Goal: Entertainment & Leisure: Browse casually

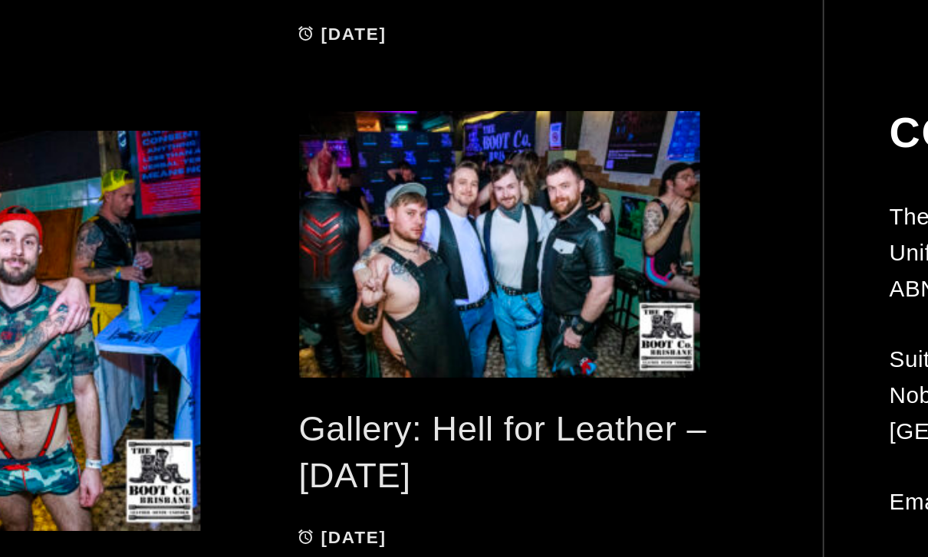
scroll to position [404, 0]
click at [317, 272] on span at bounding box center [430, 348] width 264 height 153
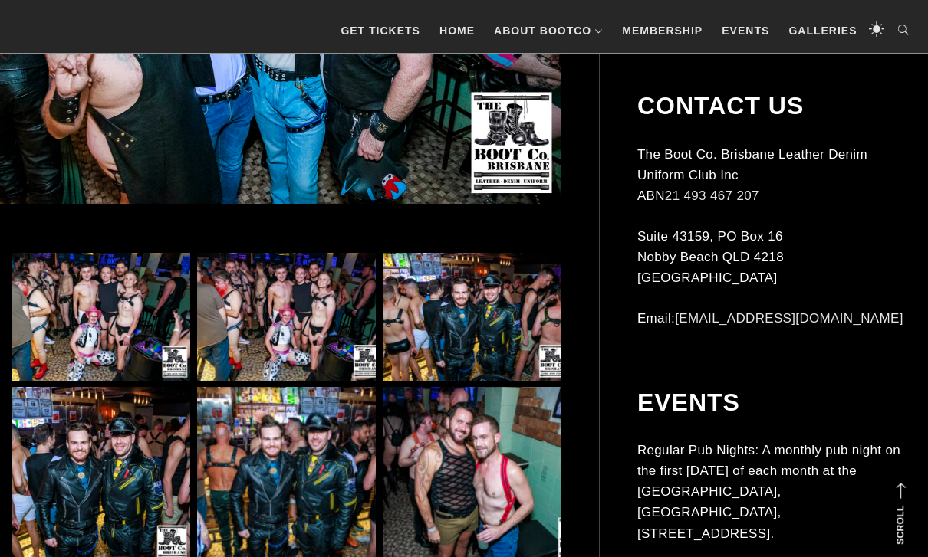
scroll to position [608, 0]
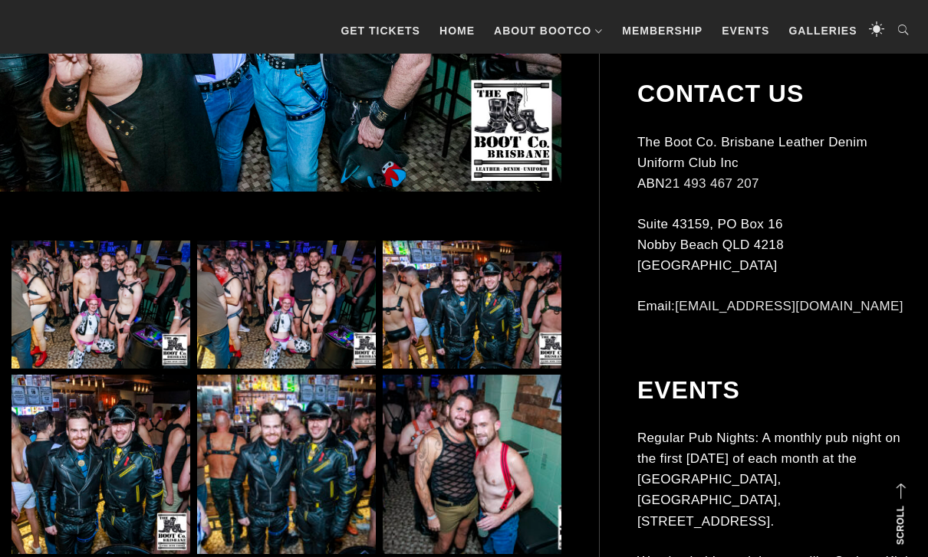
click at [83, 305] on img at bounding box center [101, 305] width 179 height 128
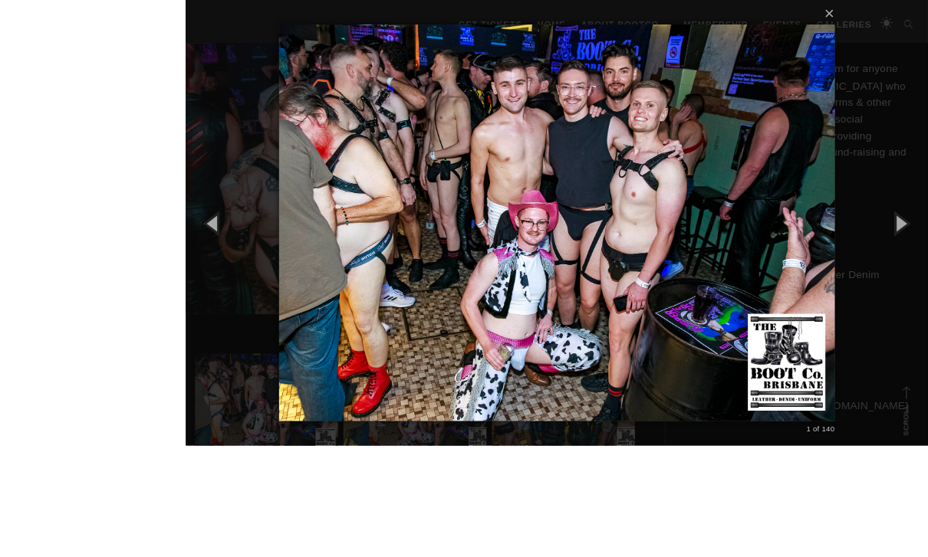
scroll to position [499, 0]
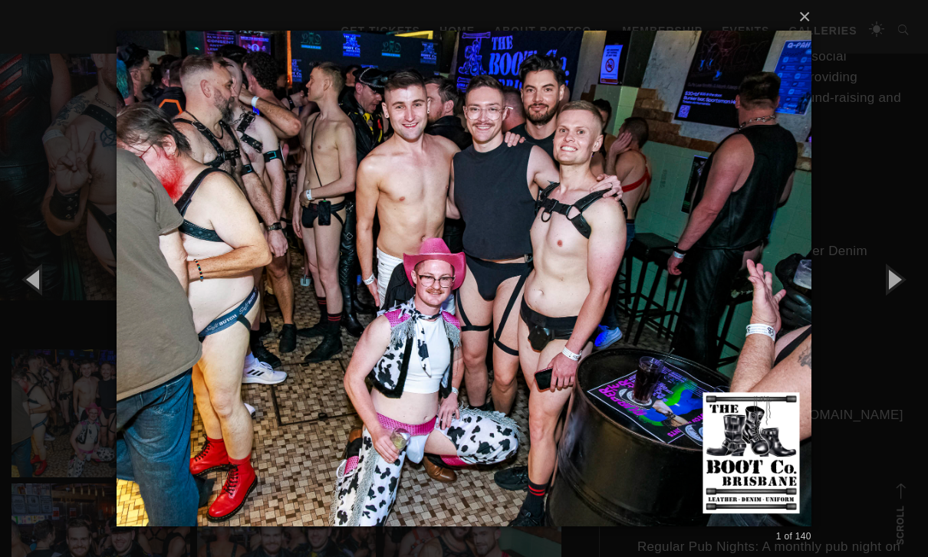
click at [894, 310] on button "button" at bounding box center [893, 279] width 69 height 84
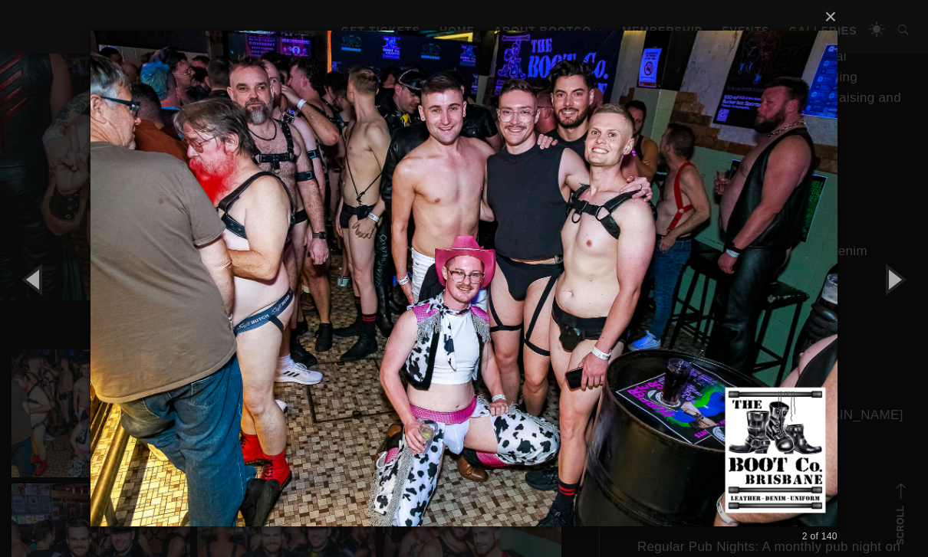
click at [897, 307] on button "button" at bounding box center [893, 279] width 69 height 84
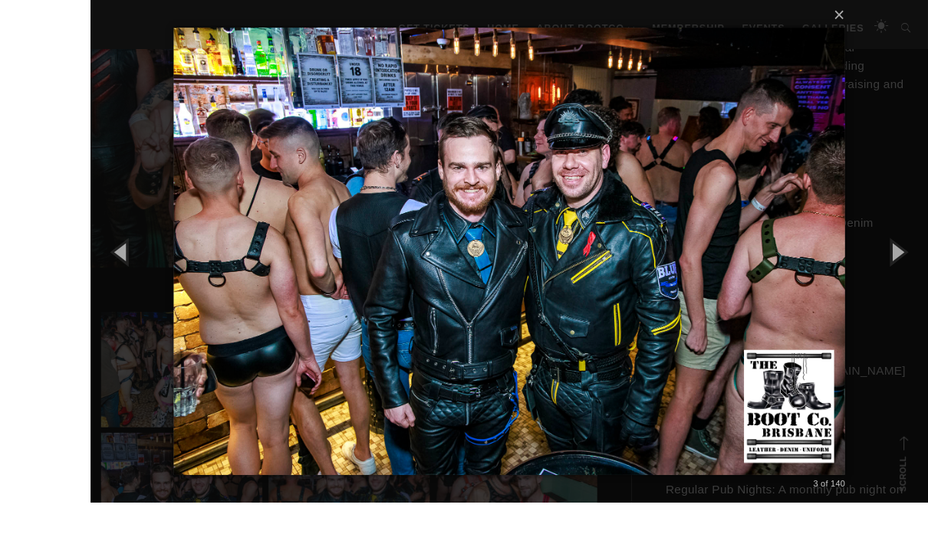
scroll to position [577, 0]
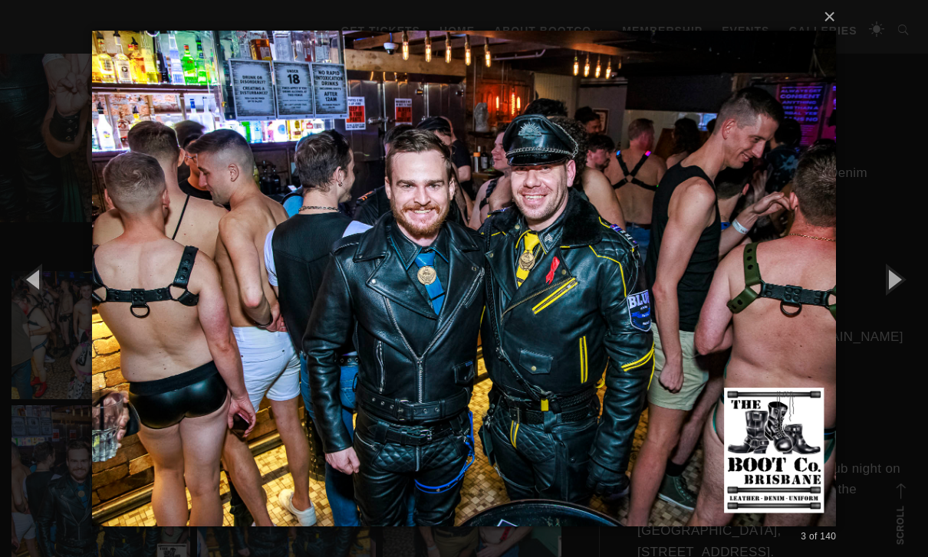
click at [890, 314] on button "button" at bounding box center [893, 279] width 69 height 84
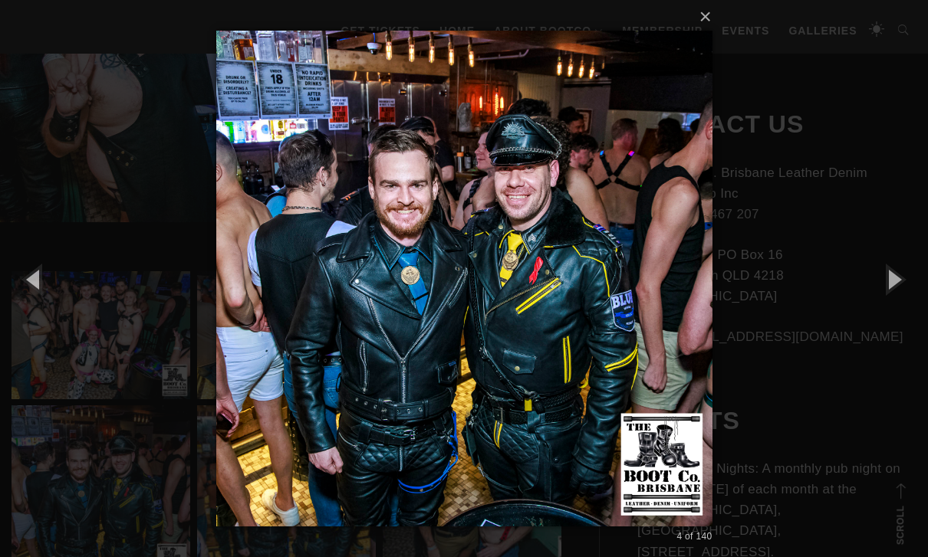
click at [892, 307] on button "button" at bounding box center [893, 279] width 69 height 84
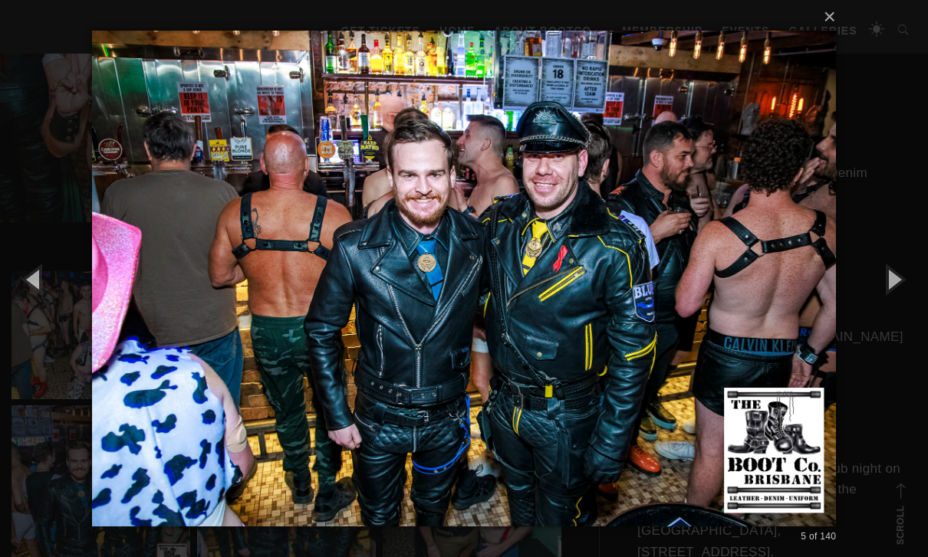
click at [894, 308] on button "button" at bounding box center [893, 279] width 69 height 84
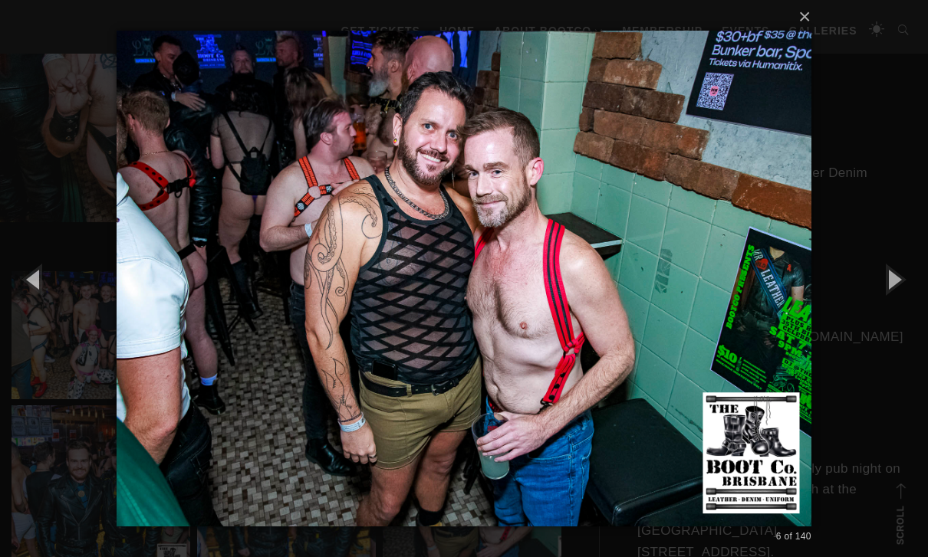
click at [894, 311] on button "button" at bounding box center [893, 279] width 69 height 84
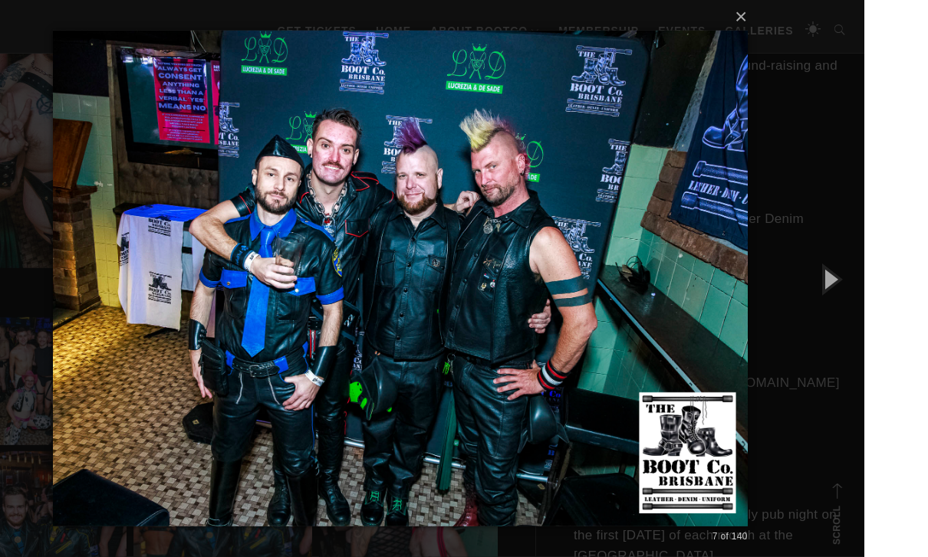
scroll to position [592, 0]
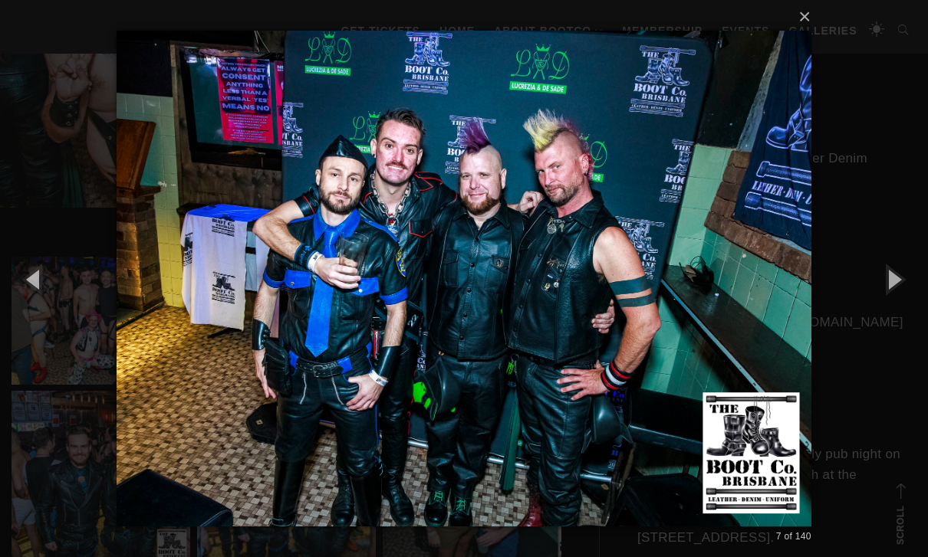
click at [889, 312] on button "button" at bounding box center [893, 279] width 69 height 84
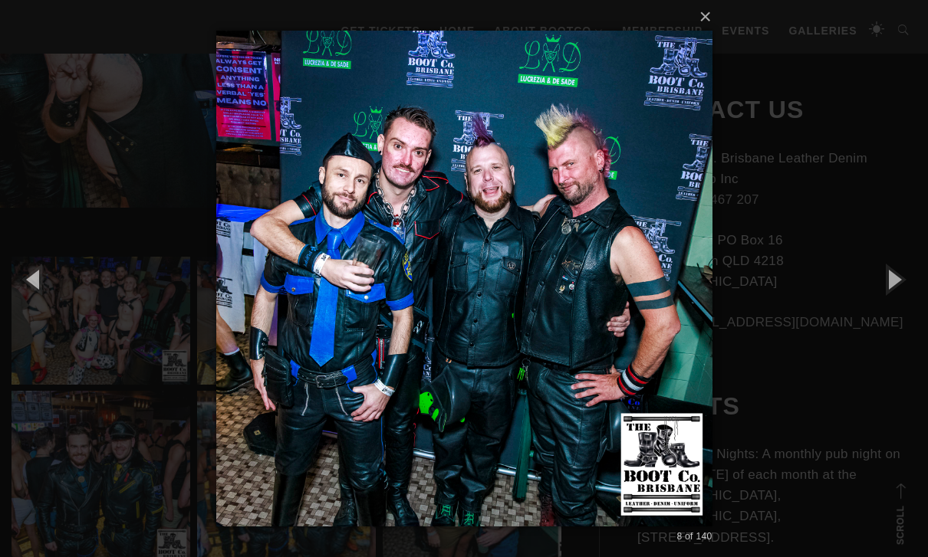
click at [897, 294] on button "button" at bounding box center [893, 279] width 69 height 84
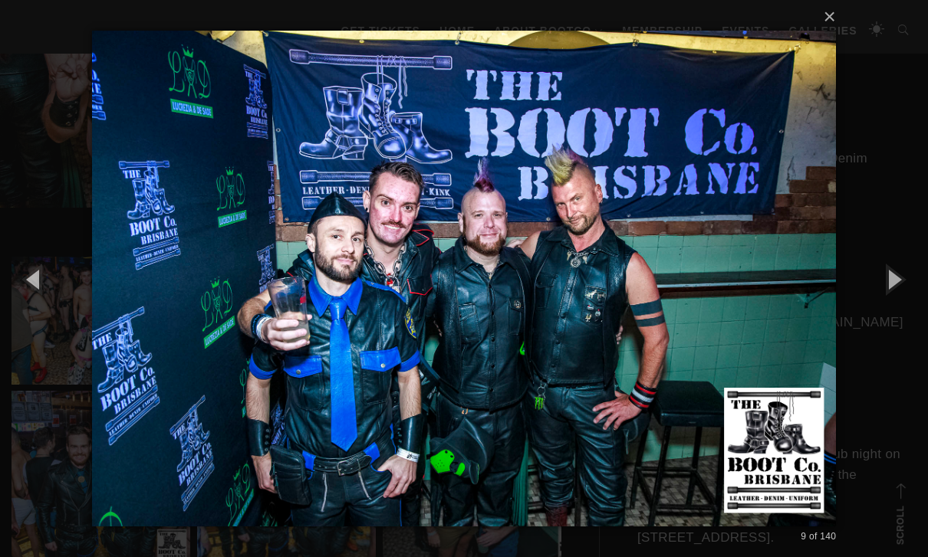
click at [892, 311] on button "button" at bounding box center [893, 279] width 69 height 84
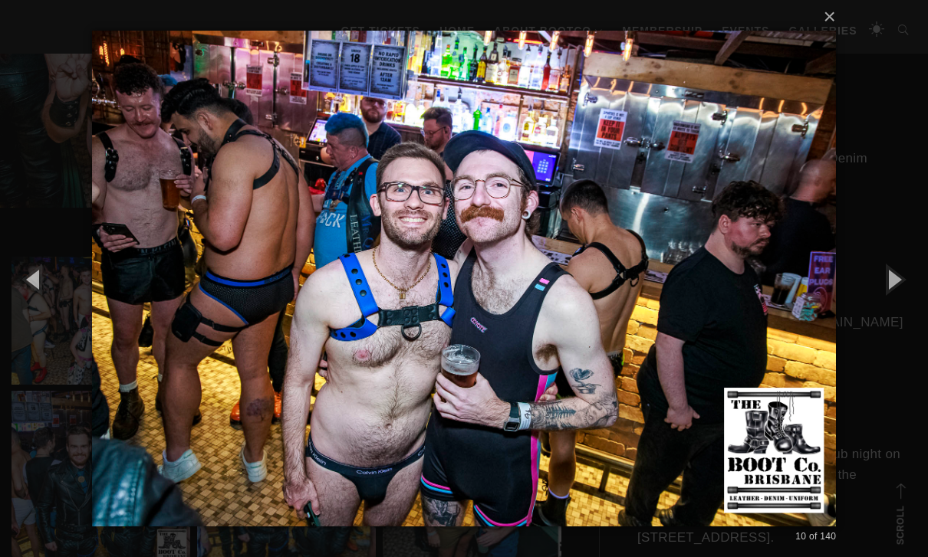
click at [900, 304] on button "button" at bounding box center [893, 279] width 69 height 84
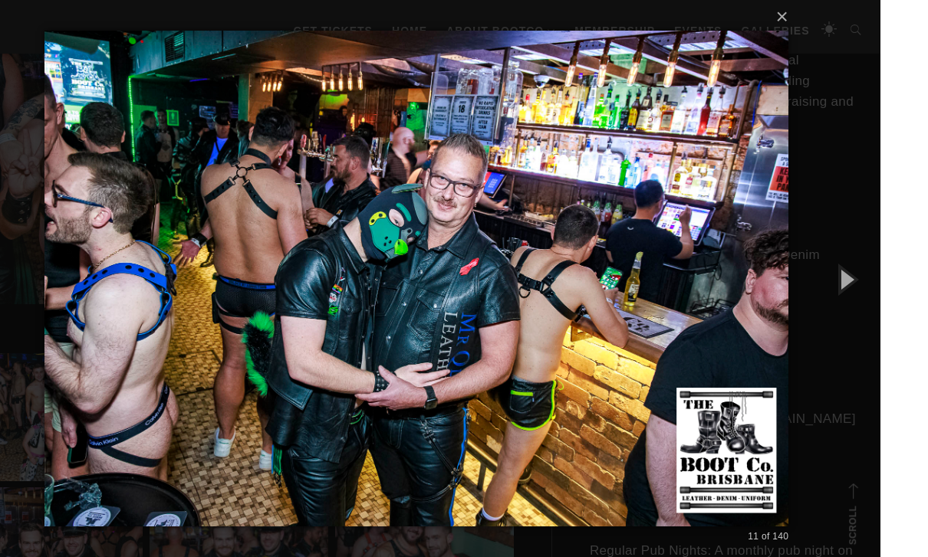
scroll to position [540, 0]
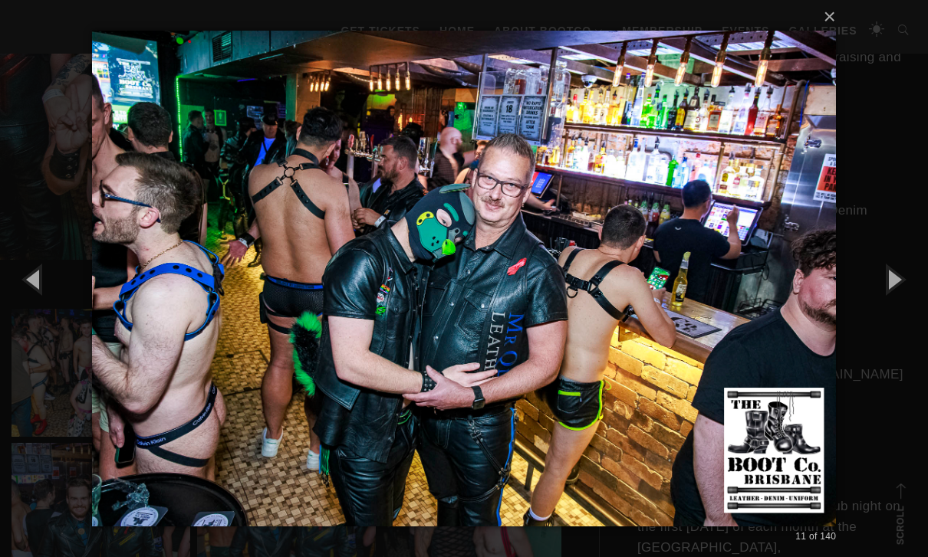
click at [889, 299] on button "button" at bounding box center [893, 279] width 69 height 84
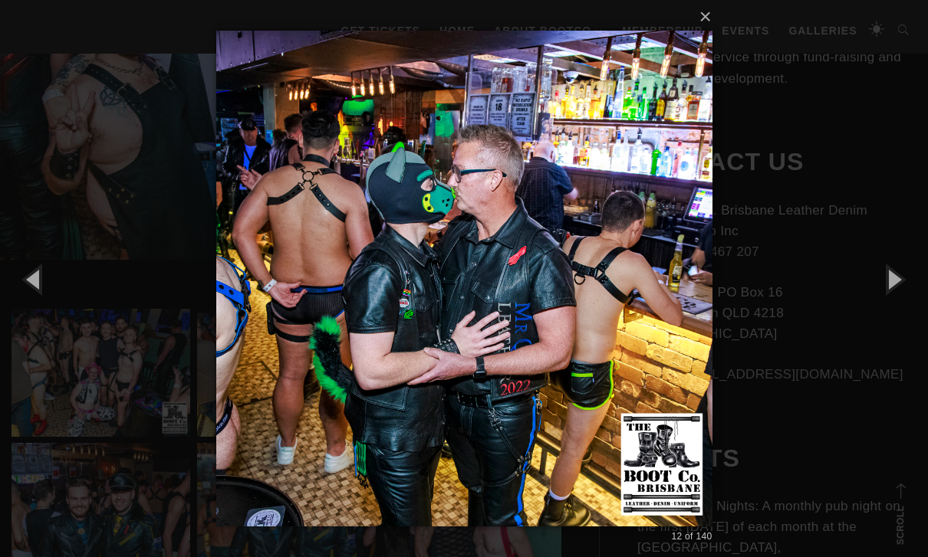
click at [898, 306] on button "button" at bounding box center [893, 279] width 69 height 84
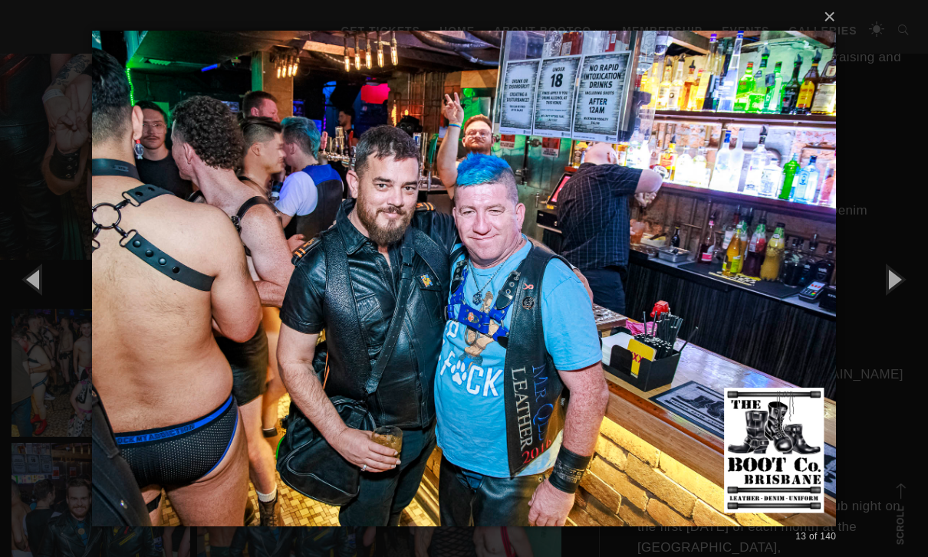
click at [897, 312] on button "button" at bounding box center [893, 279] width 69 height 84
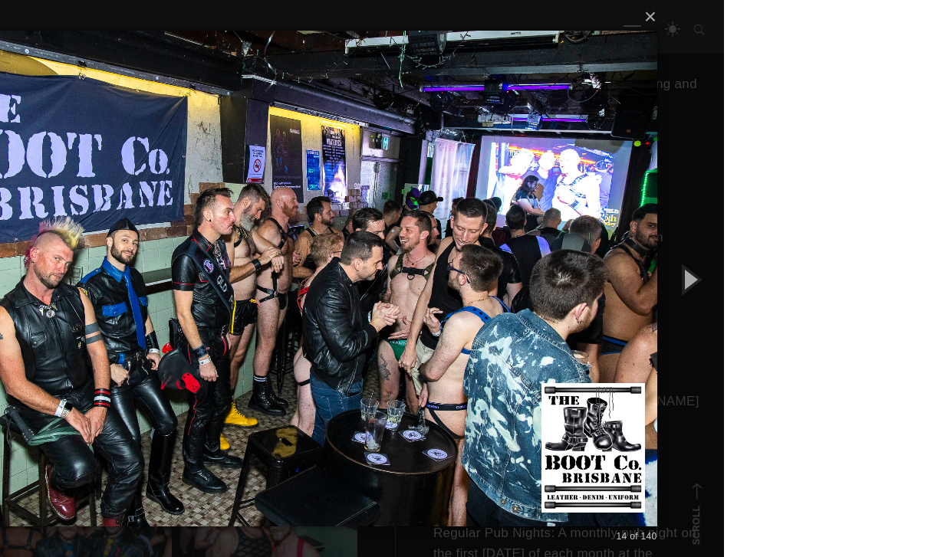
scroll to position [527, 0]
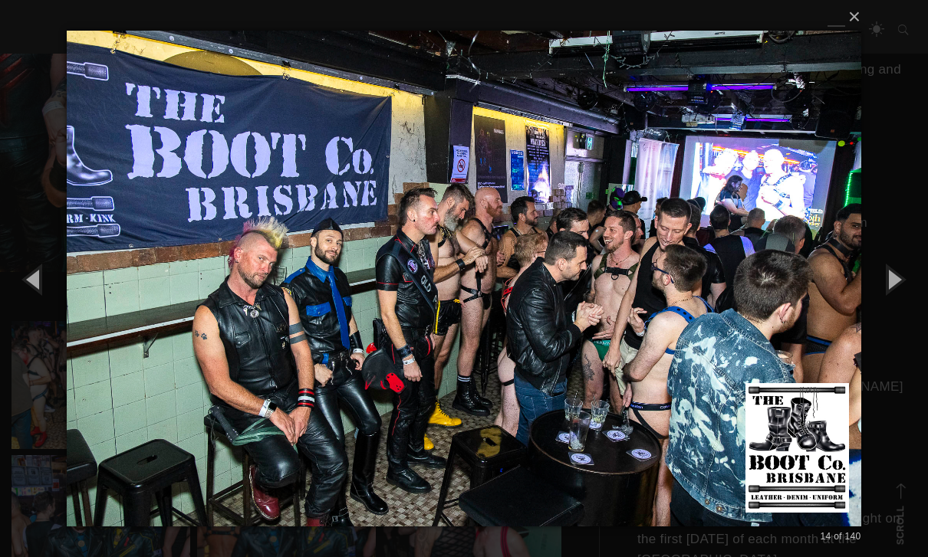
click at [895, 310] on button "button" at bounding box center [893, 279] width 69 height 84
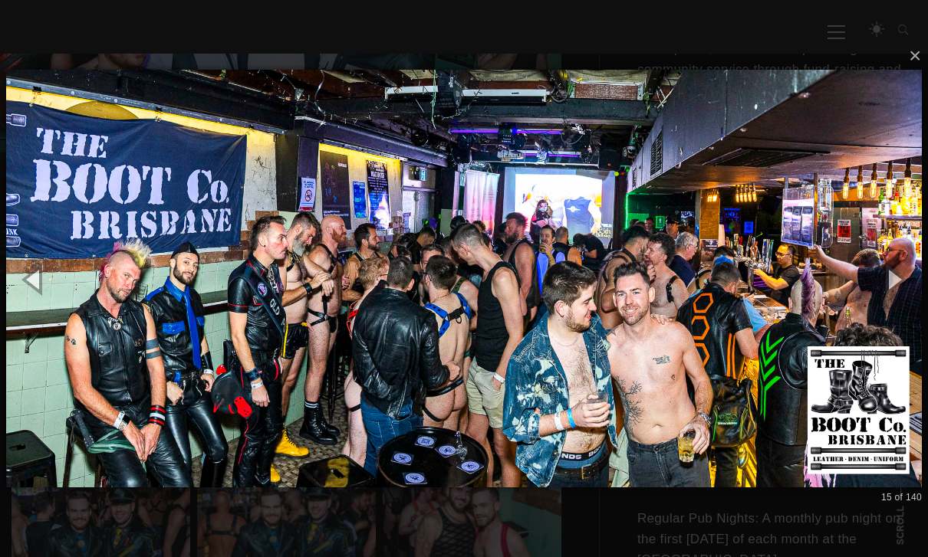
click at [893, 304] on button "button" at bounding box center [893, 279] width 69 height 84
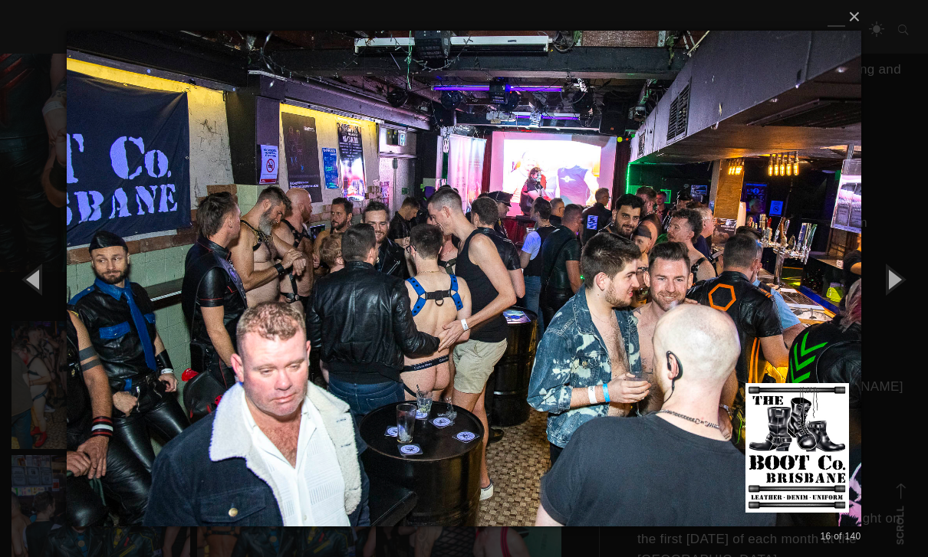
click at [894, 314] on button "button" at bounding box center [893, 279] width 69 height 84
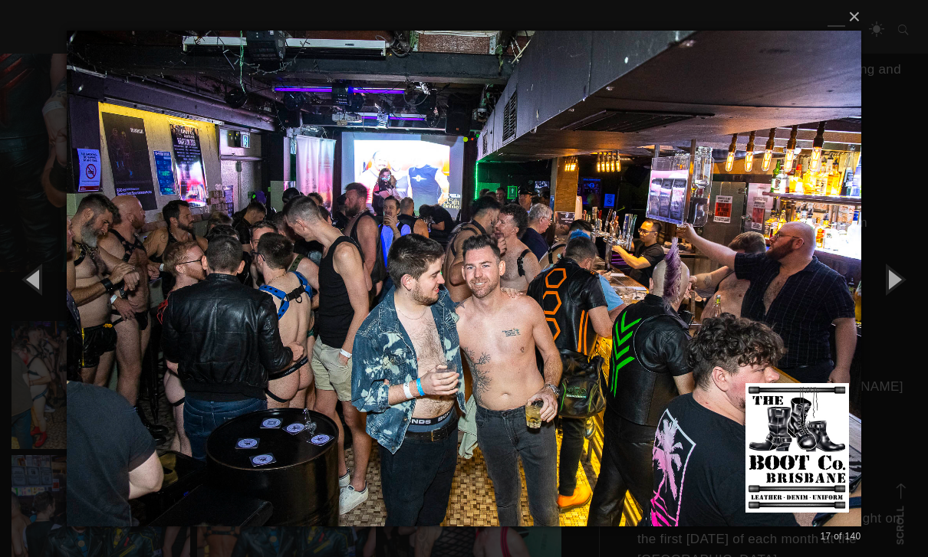
click at [897, 308] on button "button" at bounding box center [893, 279] width 69 height 84
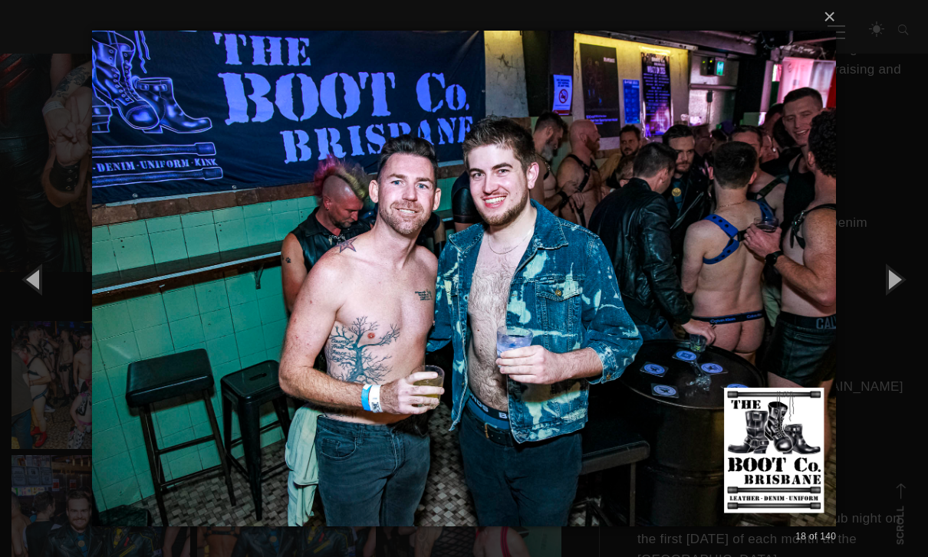
click at [899, 307] on button "button" at bounding box center [893, 279] width 69 height 84
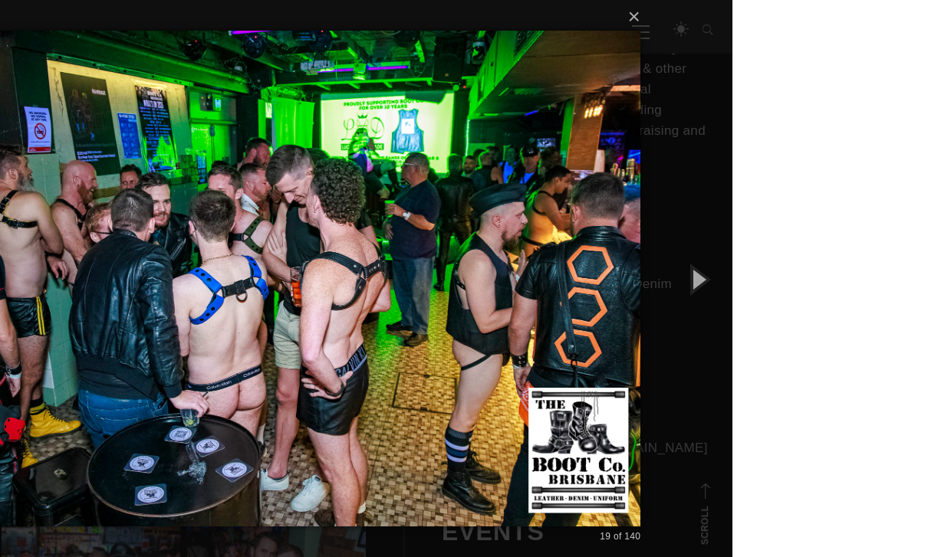
scroll to position [531, 0]
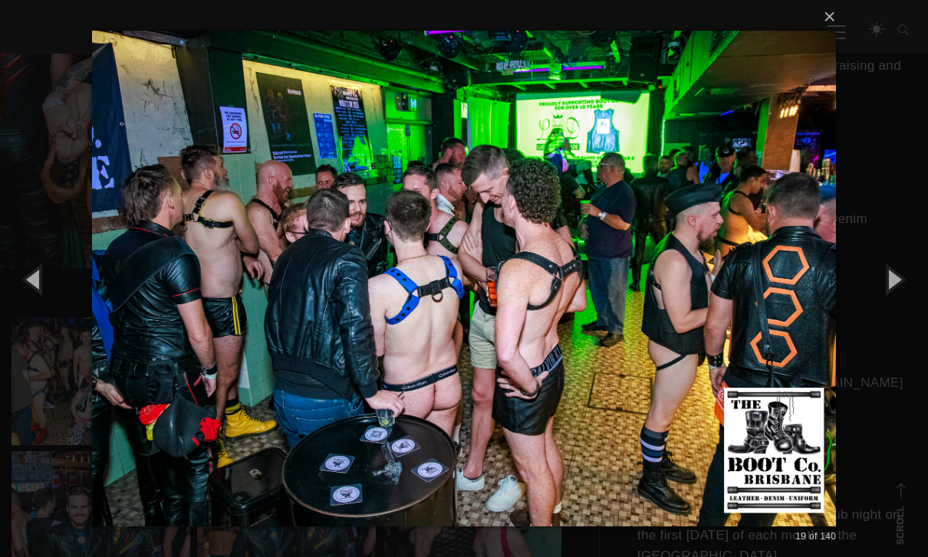
click at [894, 290] on button "button" at bounding box center [893, 279] width 69 height 84
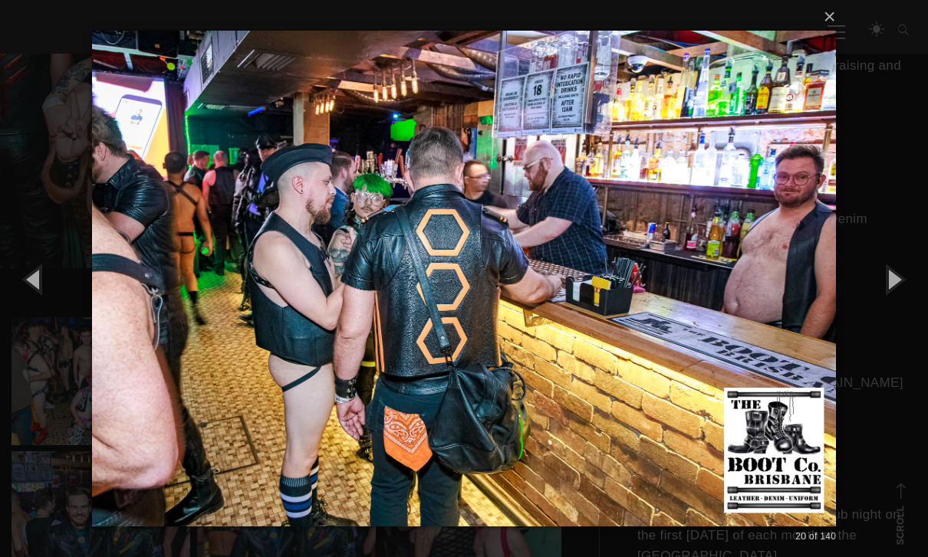
click at [898, 281] on button "button" at bounding box center [893, 279] width 69 height 84
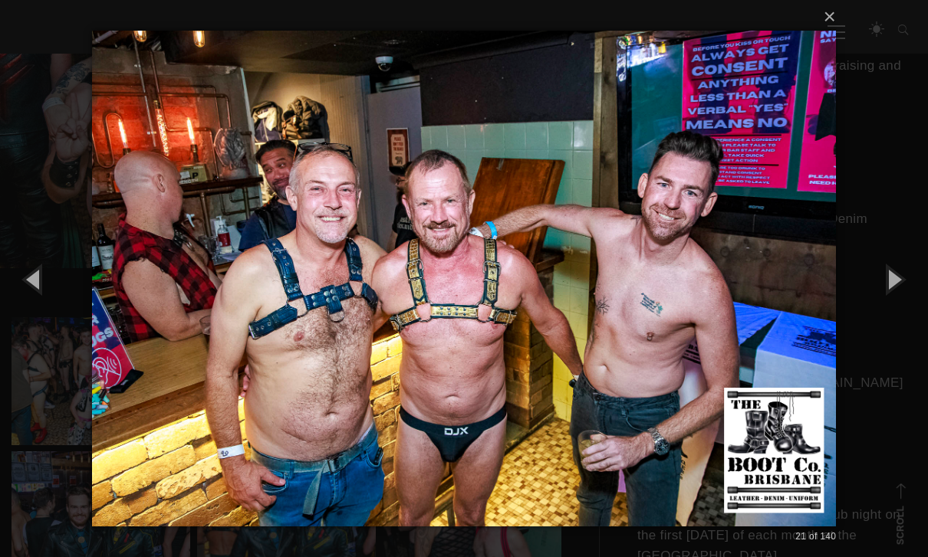
click at [899, 288] on button "button" at bounding box center [893, 279] width 69 height 84
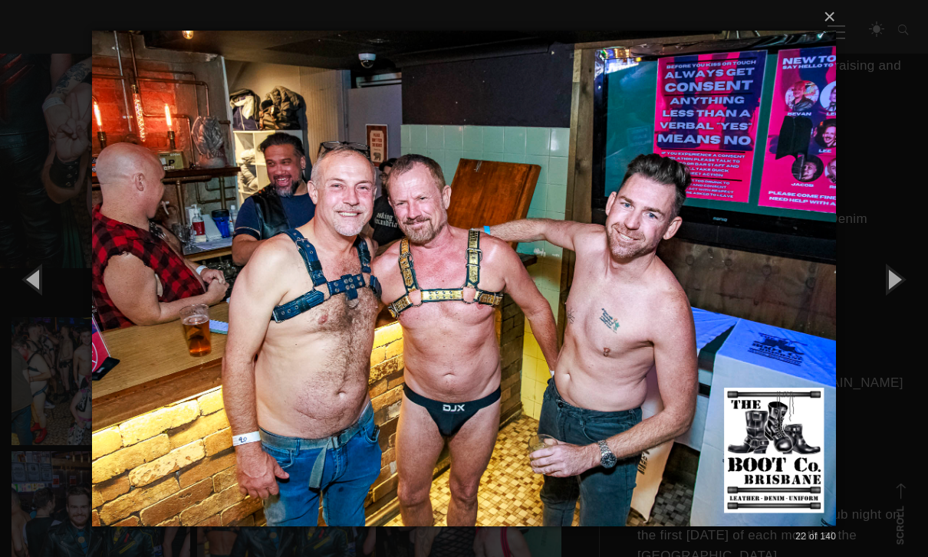
click at [888, 281] on button "button" at bounding box center [893, 279] width 69 height 84
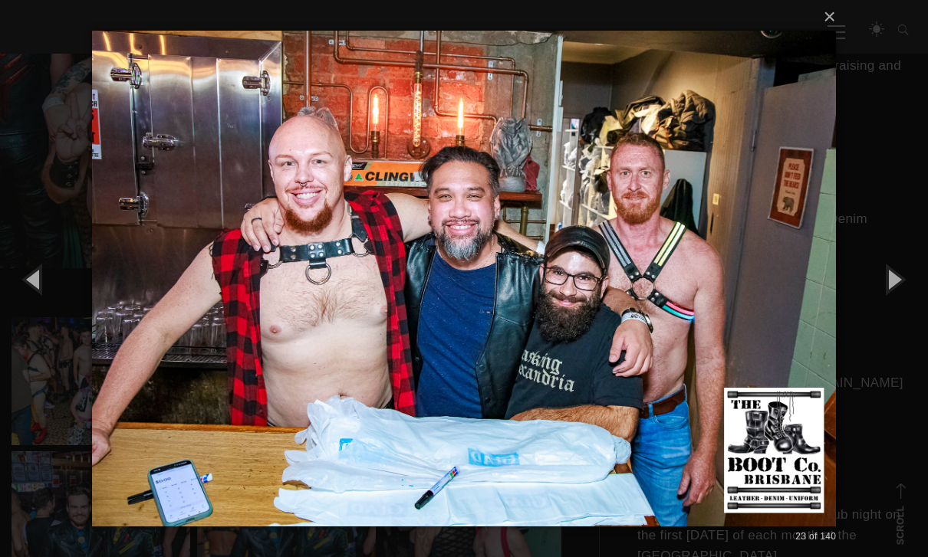
click at [895, 285] on button "button" at bounding box center [893, 279] width 69 height 84
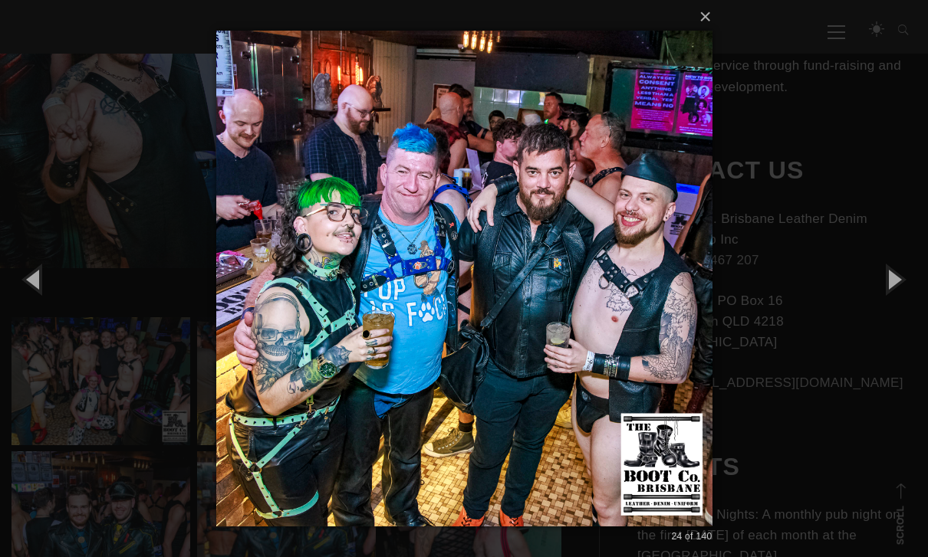
click at [896, 282] on button "button" at bounding box center [893, 279] width 69 height 84
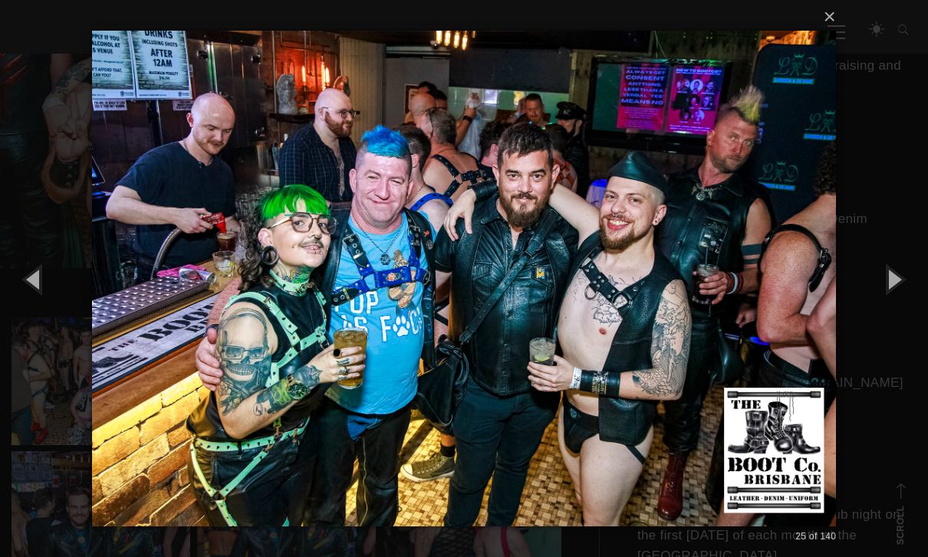
click at [892, 287] on button "button" at bounding box center [893, 279] width 69 height 84
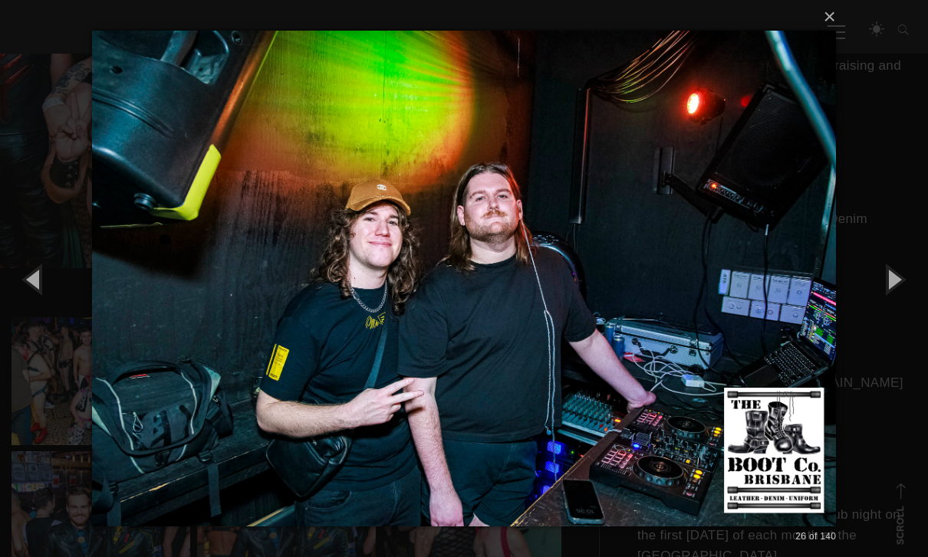
click at [889, 281] on button "button" at bounding box center [893, 279] width 69 height 84
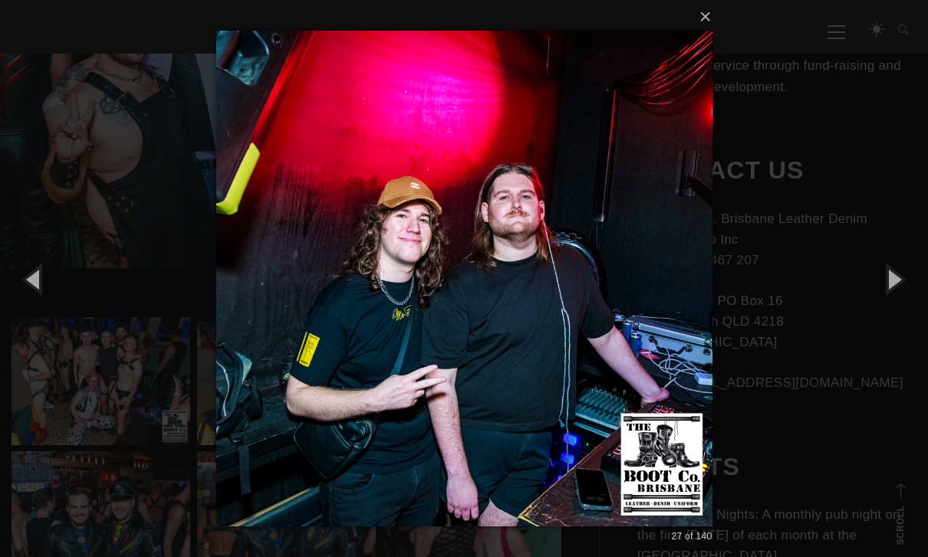
click at [892, 289] on button "button" at bounding box center [893, 279] width 69 height 84
click at [894, 286] on button "button" at bounding box center [893, 279] width 69 height 84
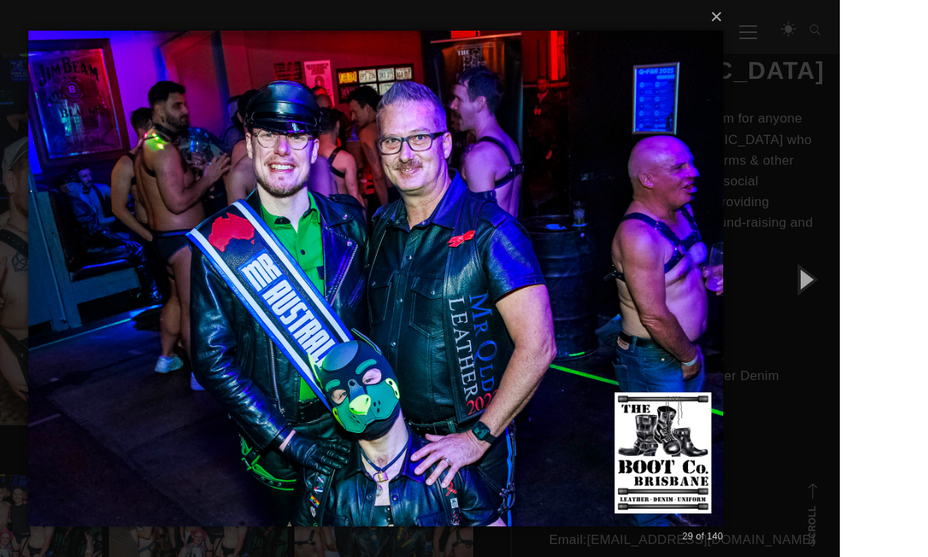
scroll to position [432, 0]
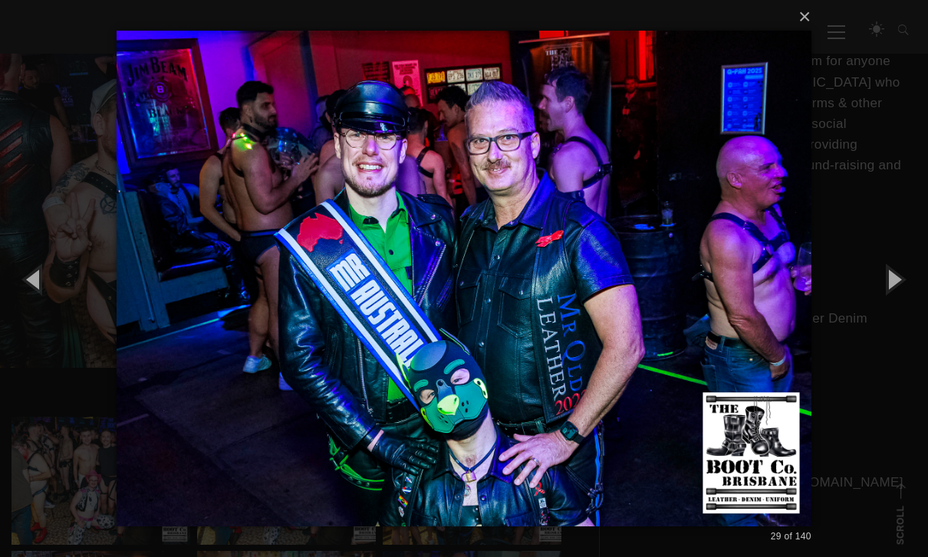
click at [889, 314] on button "button" at bounding box center [893, 279] width 69 height 84
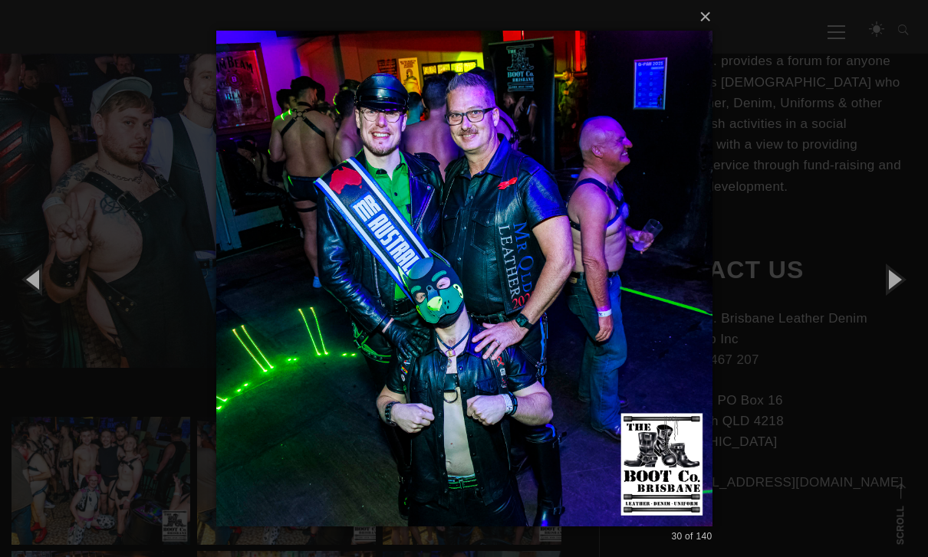
click at [893, 304] on button "button" at bounding box center [893, 279] width 69 height 84
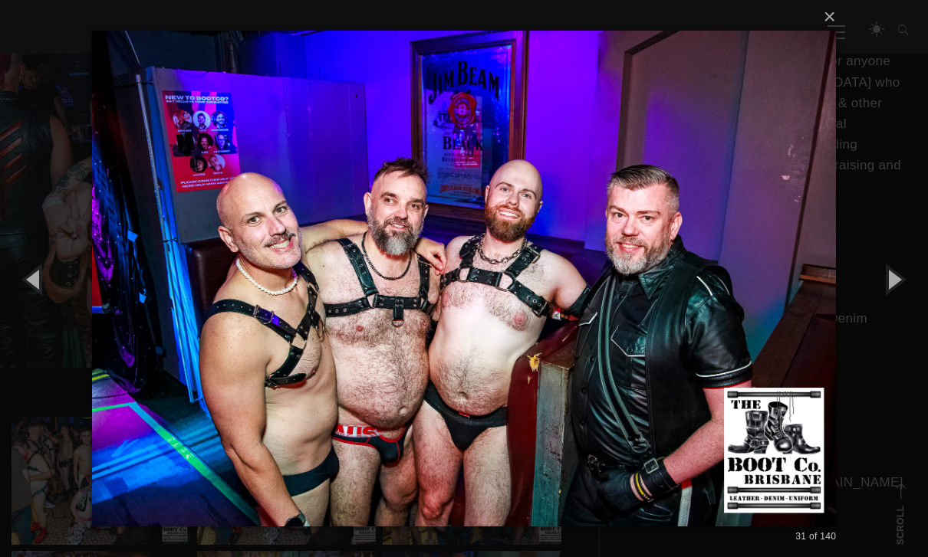
click at [43, 290] on button "button" at bounding box center [34, 279] width 69 height 84
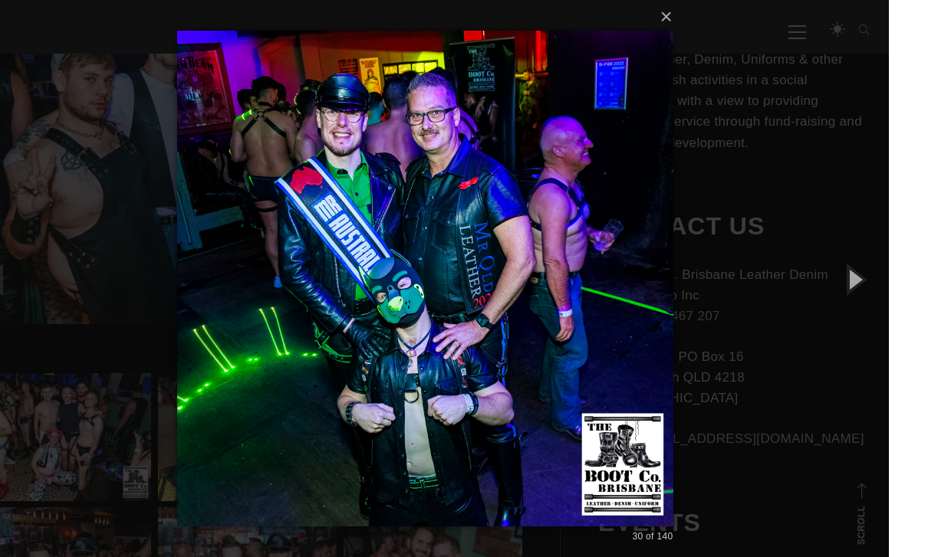
scroll to position [484, 0]
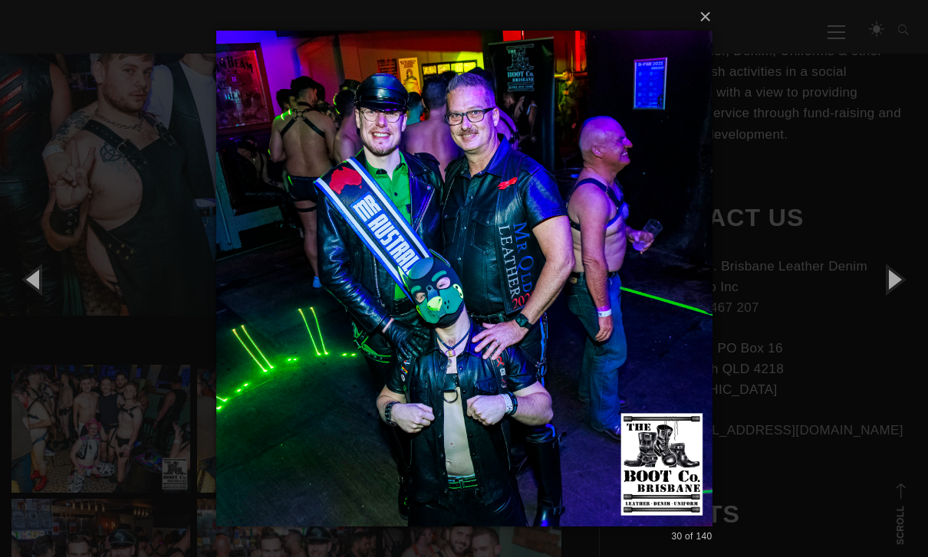
click at [897, 304] on button "button" at bounding box center [893, 279] width 69 height 84
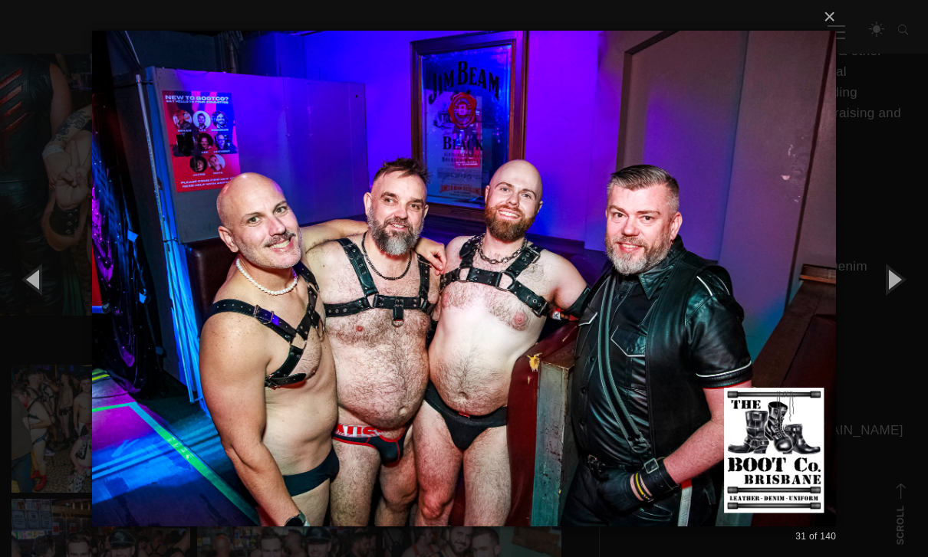
click at [898, 306] on button "button" at bounding box center [893, 279] width 69 height 84
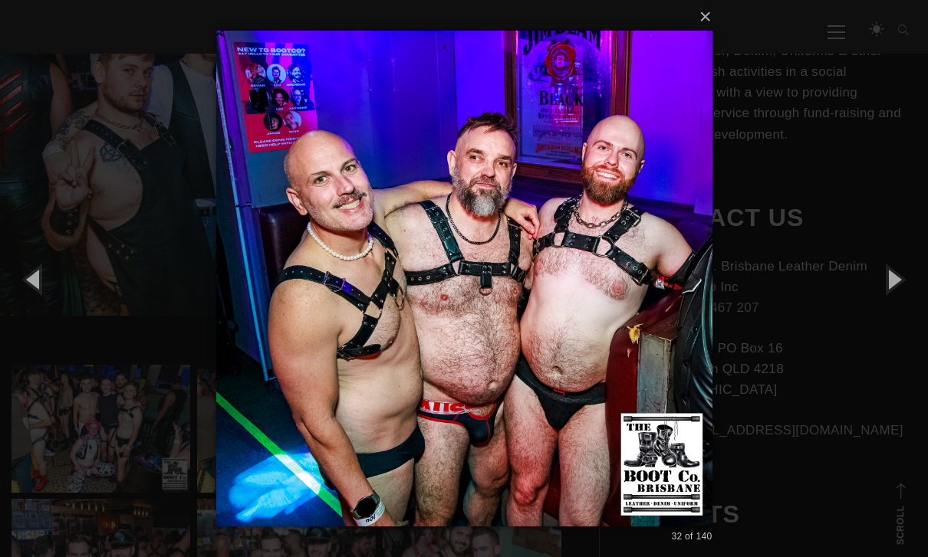
click at [894, 311] on button "button" at bounding box center [893, 279] width 69 height 84
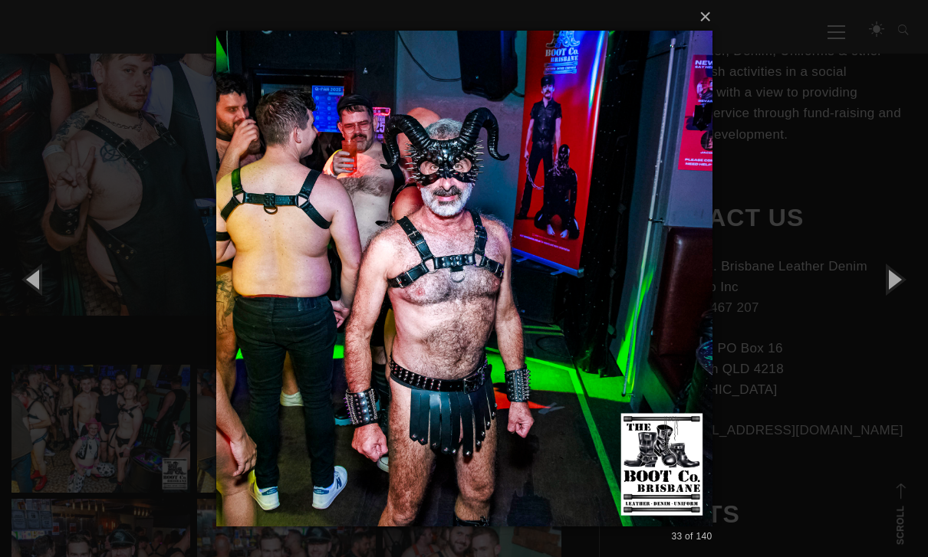
click at [902, 307] on button "button" at bounding box center [893, 279] width 69 height 84
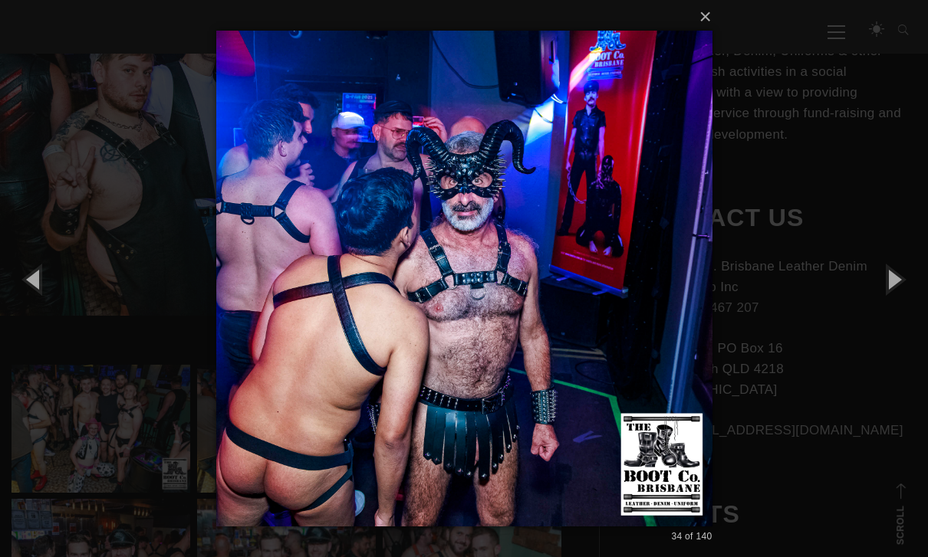
click at [899, 307] on button "button" at bounding box center [893, 279] width 69 height 84
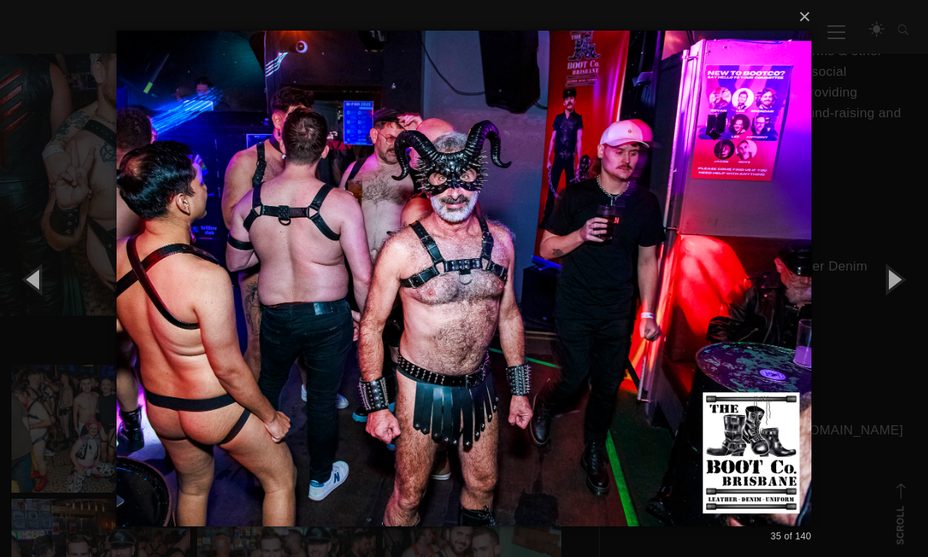
click at [898, 306] on button "button" at bounding box center [893, 279] width 69 height 84
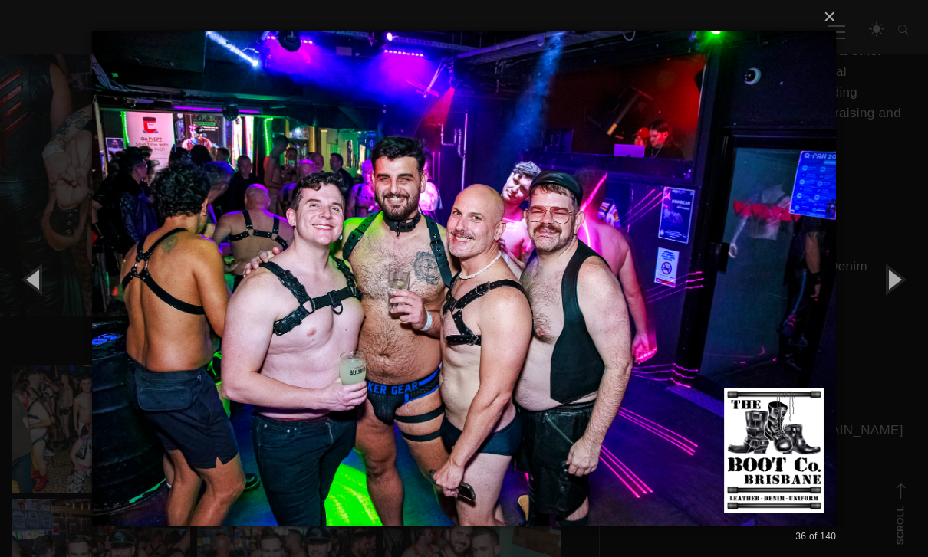
click at [900, 311] on button "button" at bounding box center [893, 279] width 69 height 84
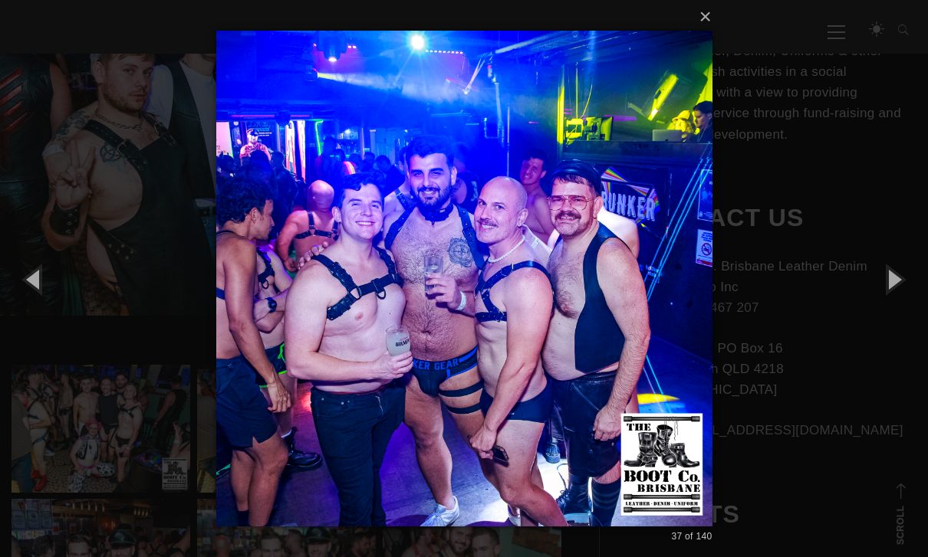
click at [901, 310] on button "button" at bounding box center [893, 279] width 69 height 84
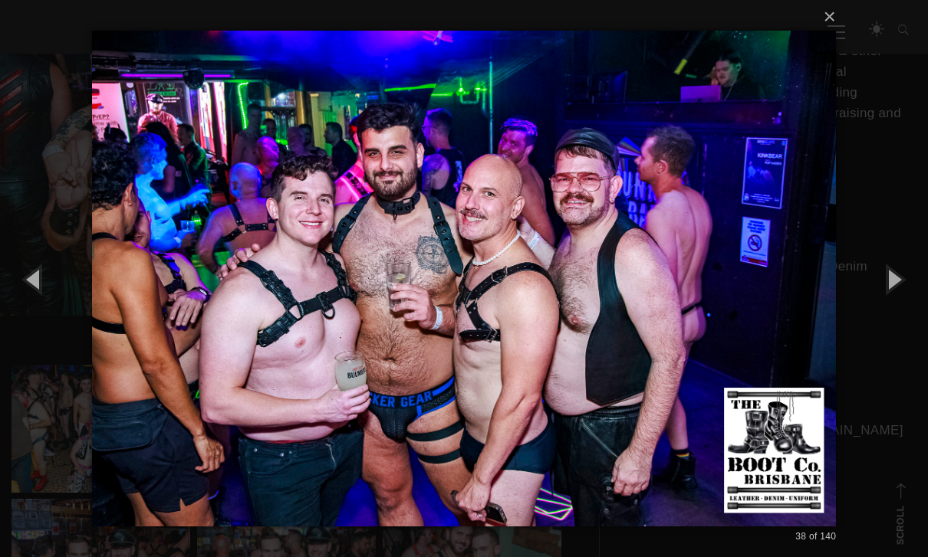
click at [896, 313] on button "button" at bounding box center [893, 279] width 69 height 84
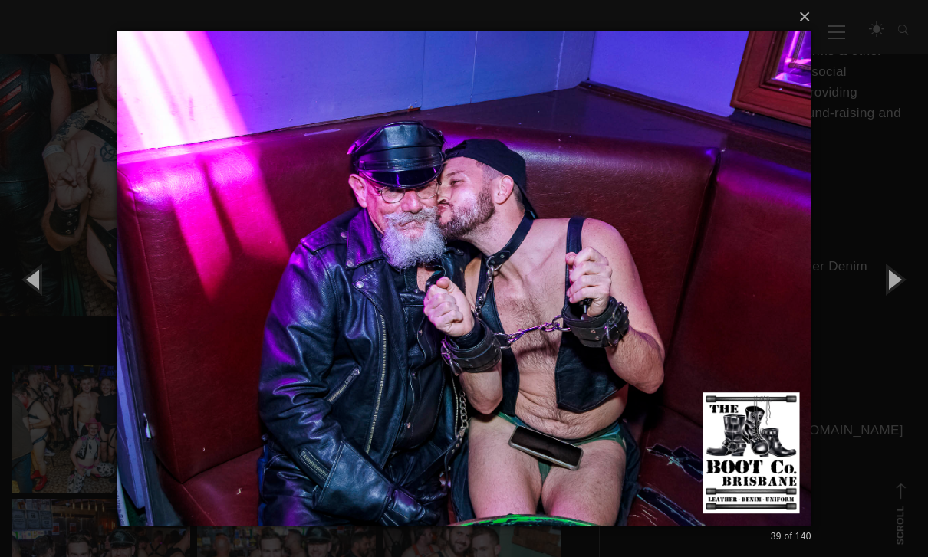
click at [900, 305] on button "button" at bounding box center [893, 279] width 69 height 84
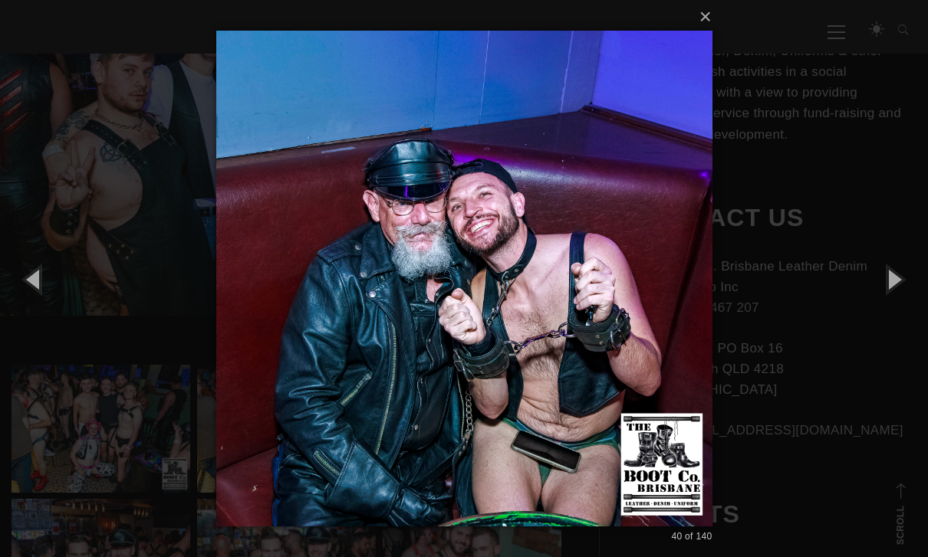
click at [48, 305] on button "button" at bounding box center [34, 279] width 69 height 84
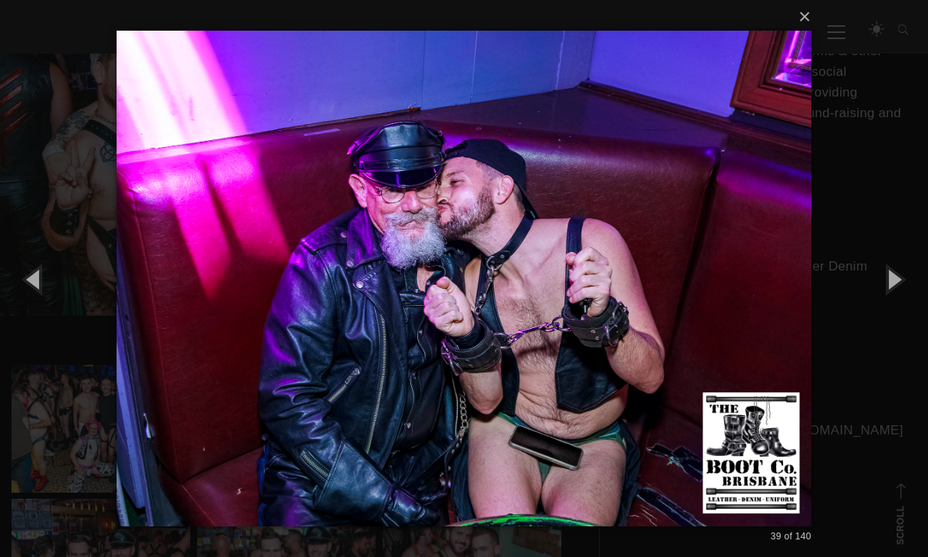
click at [899, 314] on button "button" at bounding box center [893, 279] width 69 height 84
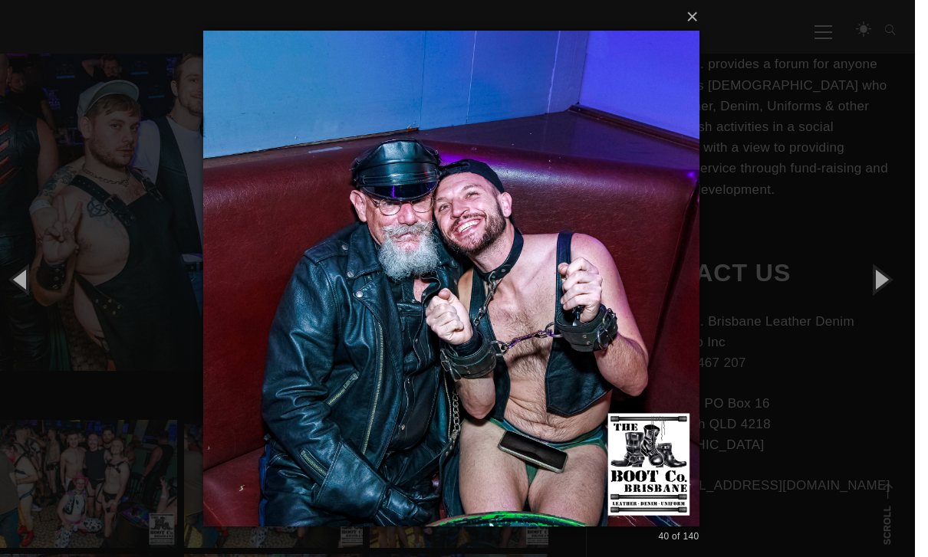
scroll to position [472, 0]
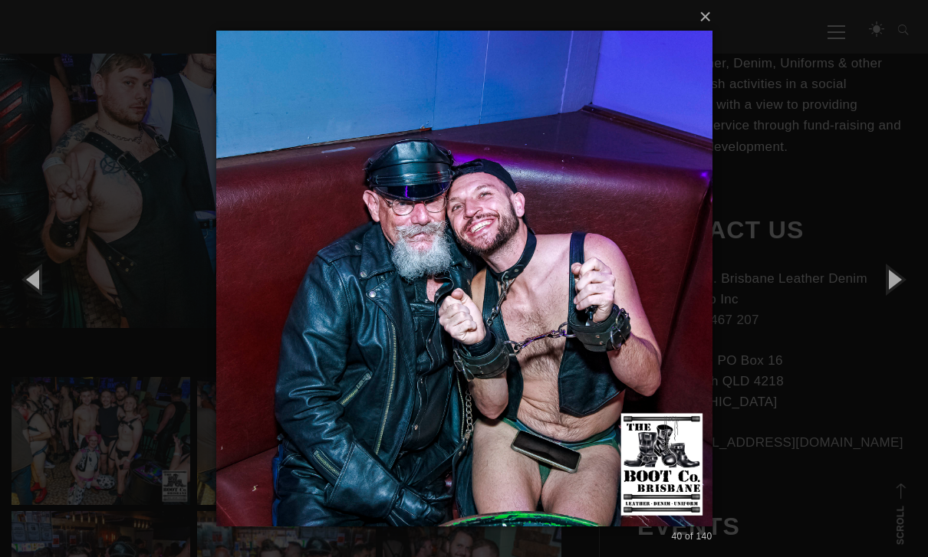
click at [903, 304] on button "button" at bounding box center [893, 279] width 69 height 84
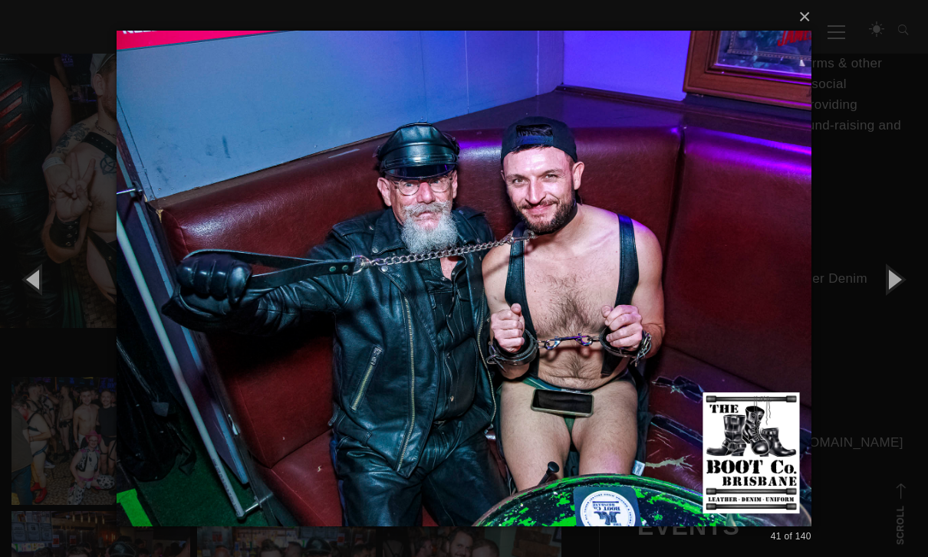
click at [897, 311] on button "button" at bounding box center [893, 279] width 69 height 84
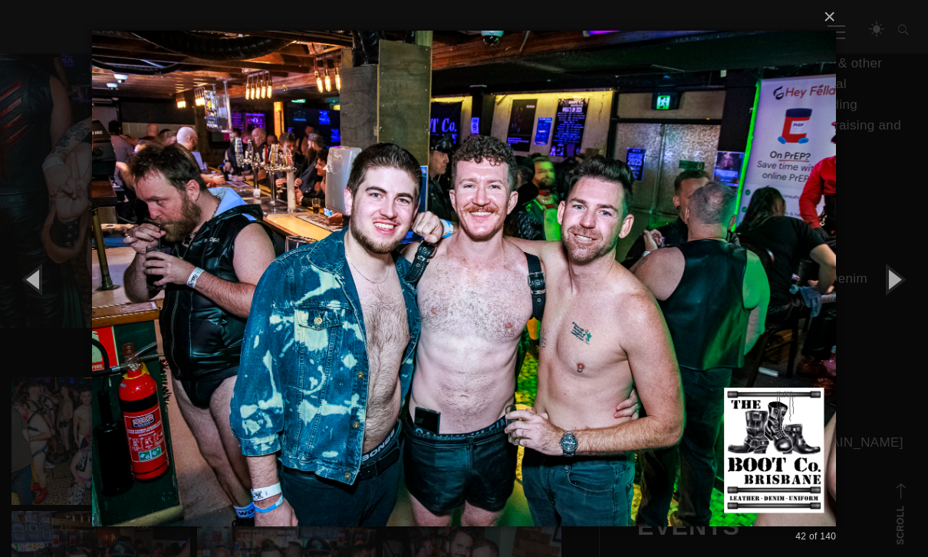
click at [895, 309] on button "button" at bounding box center [893, 279] width 69 height 84
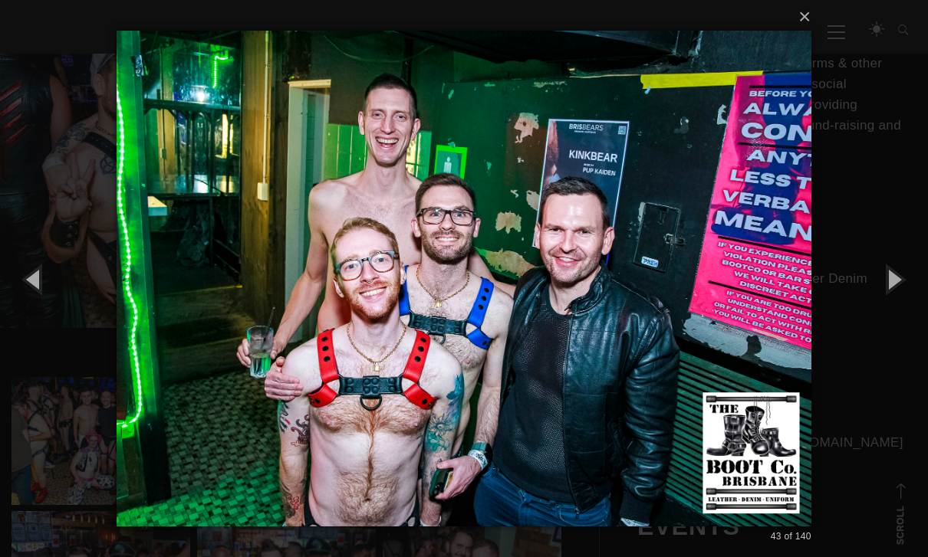
click at [893, 314] on button "button" at bounding box center [893, 279] width 69 height 84
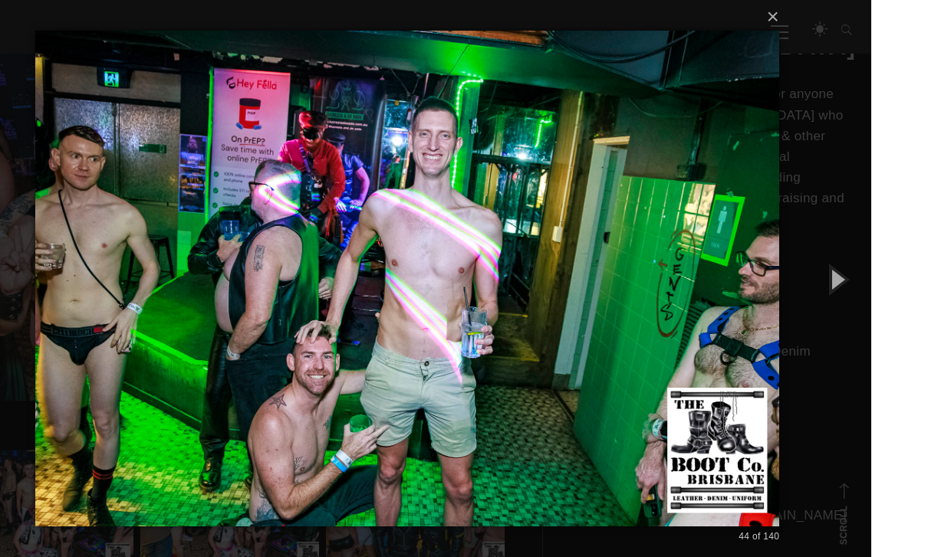
scroll to position [517, 0]
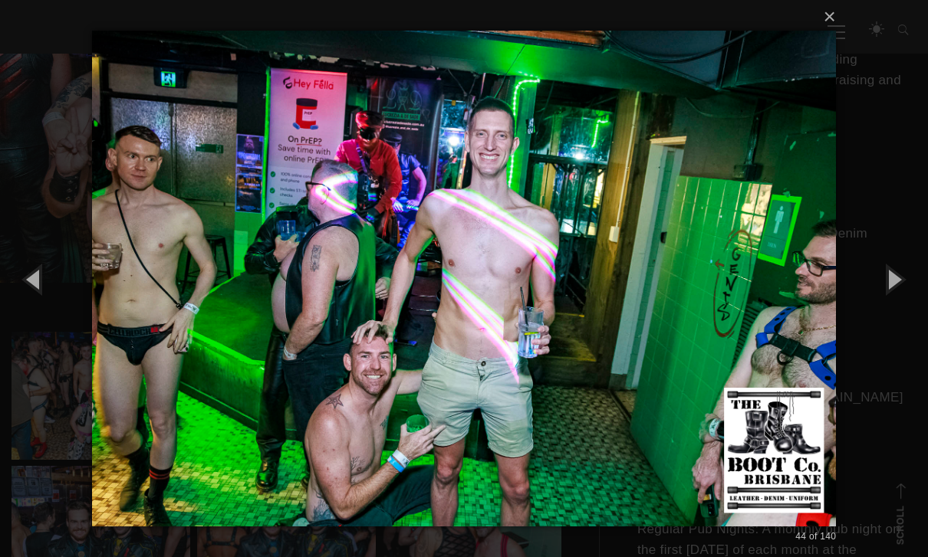
click at [896, 310] on button "button" at bounding box center [893, 279] width 69 height 84
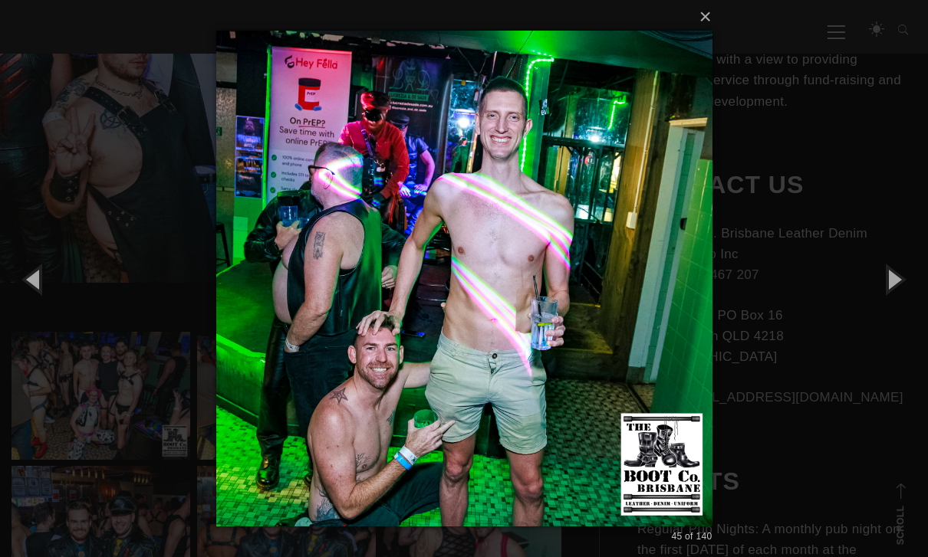
click at [902, 304] on button "button" at bounding box center [893, 279] width 69 height 84
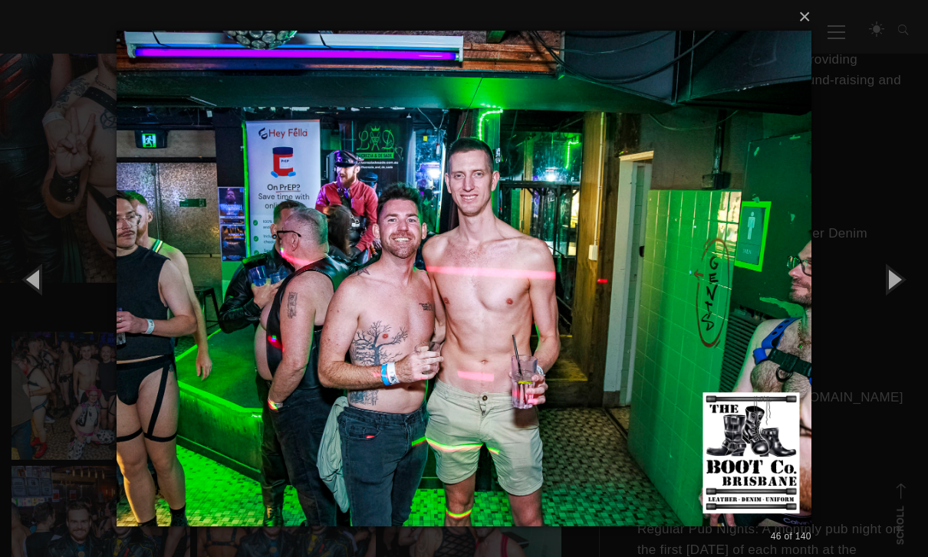
click at [892, 313] on button "button" at bounding box center [893, 279] width 69 height 84
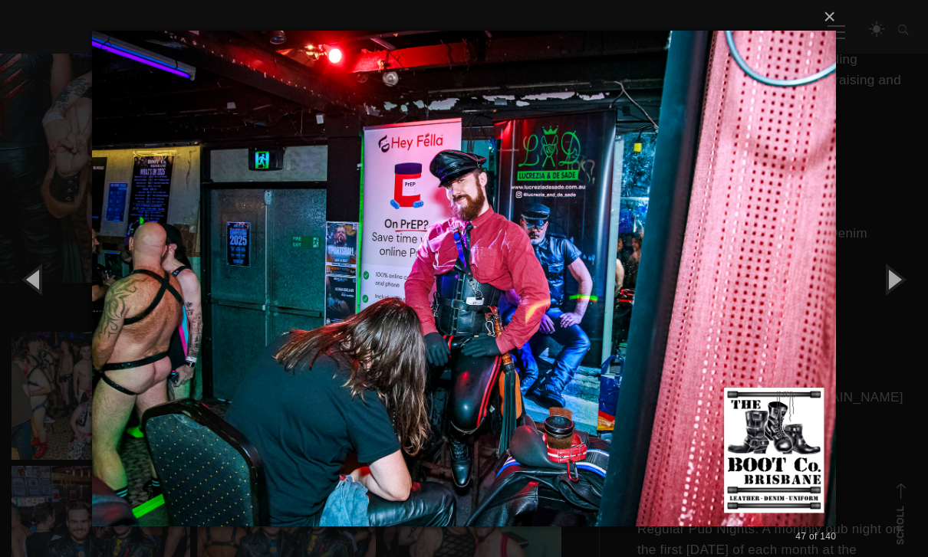
click at [893, 310] on button "button" at bounding box center [893, 279] width 69 height 84
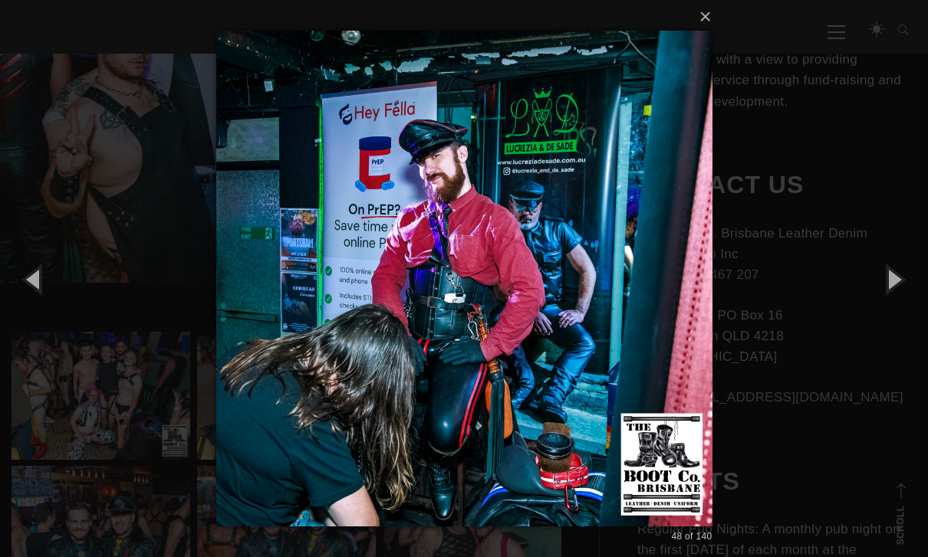
click at [892, 308] on button "button" at bounding box center [893, 279] width 69 height 84
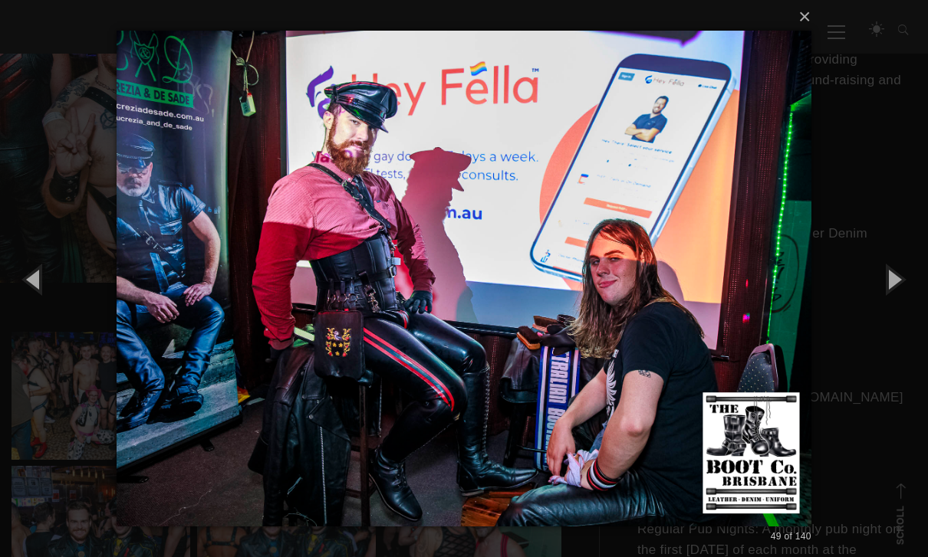
click at [901, 304] on button "button" at bounding box center [893, 279] width 69 height 84
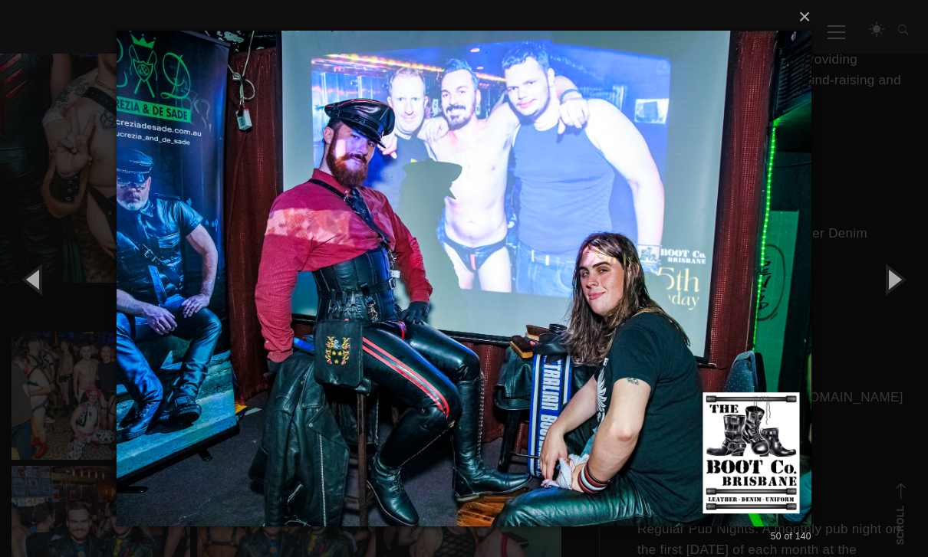
click at [897, 308] on button "button" at bounding box center [893, 279] width 69 height 84
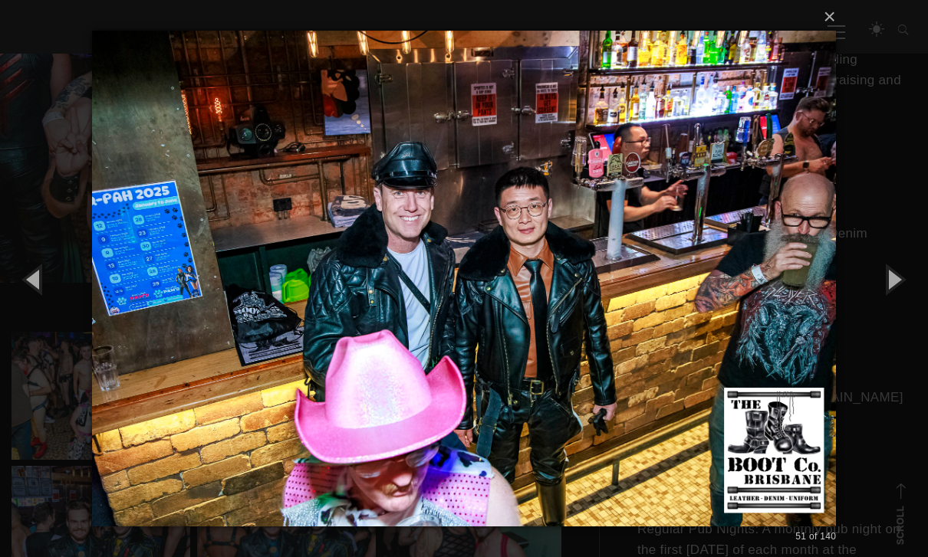
click at [894, 311] on button "button" at bounding box center [893, 279] width 69 height 84
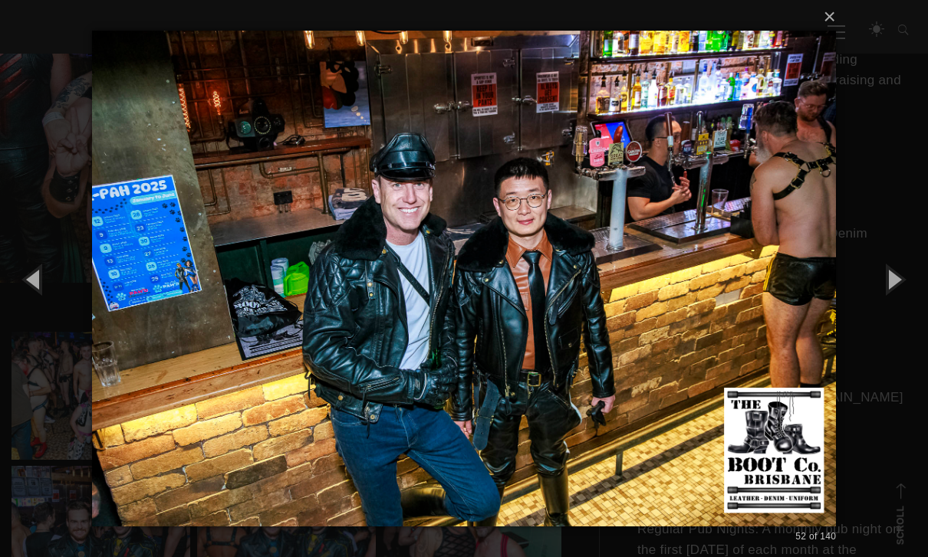
click at [895, 309] on button "button" at bounding box center [893, 279] width 69 height 84
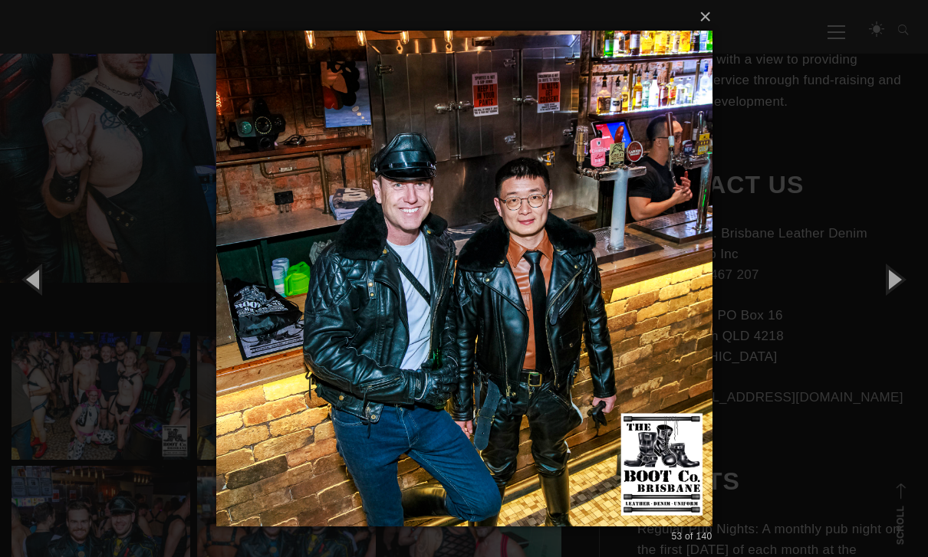
click at [899, 304] on button "button" at bounding box center [893, 279] width 69 height 84
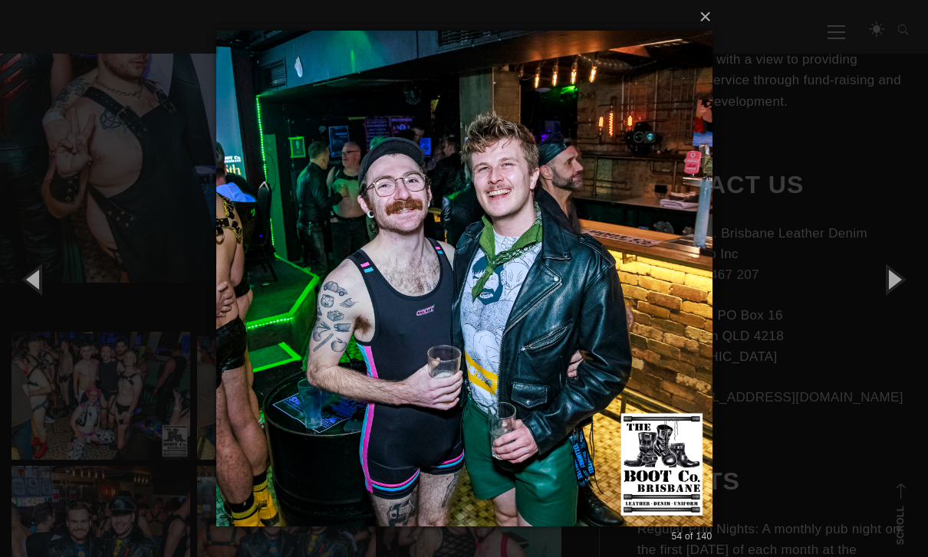
click at [891, 309] on button "button" at bounding box center [893, 279] width 69 height 84
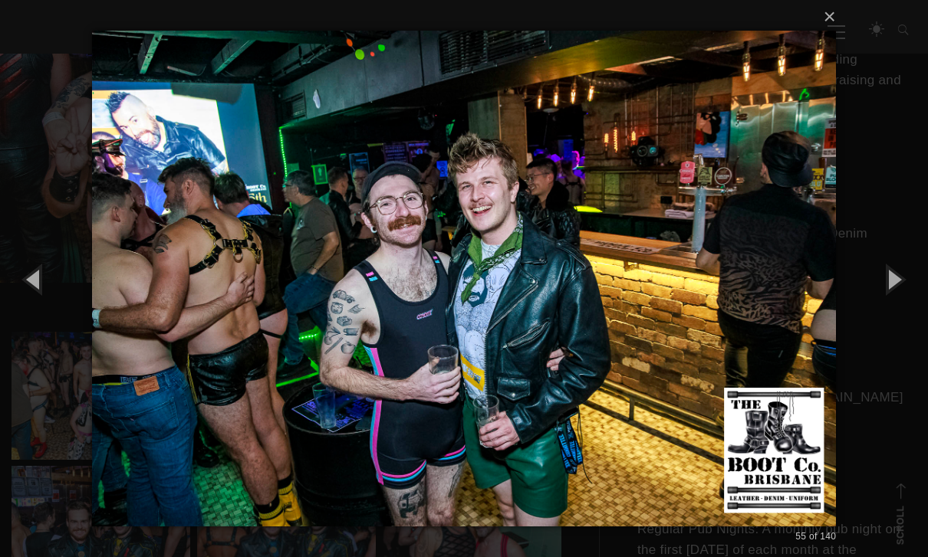
click at [899, 307] on button "button" at bounding box center [893, 279] width 69 height 84
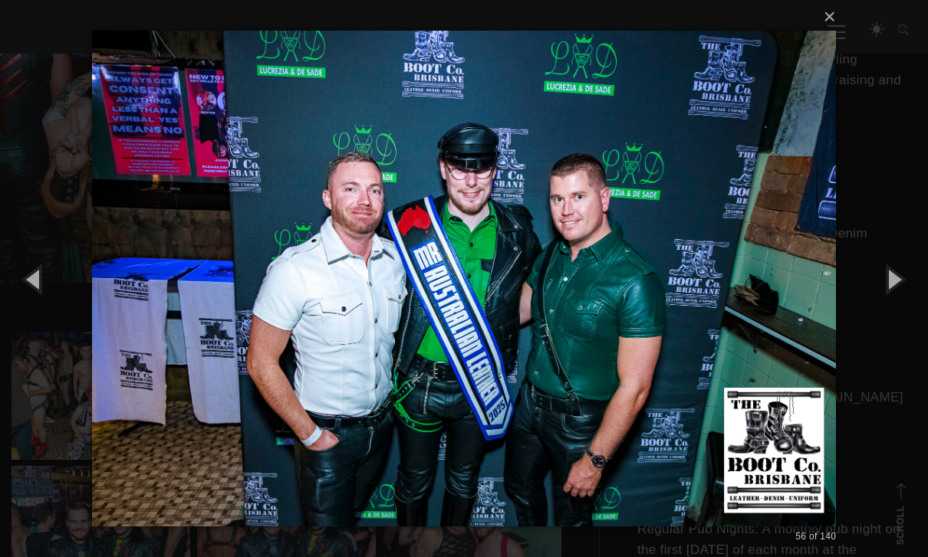
click at [896, 313] on button "button" at bounding box center [893, 279] width 69 height 84
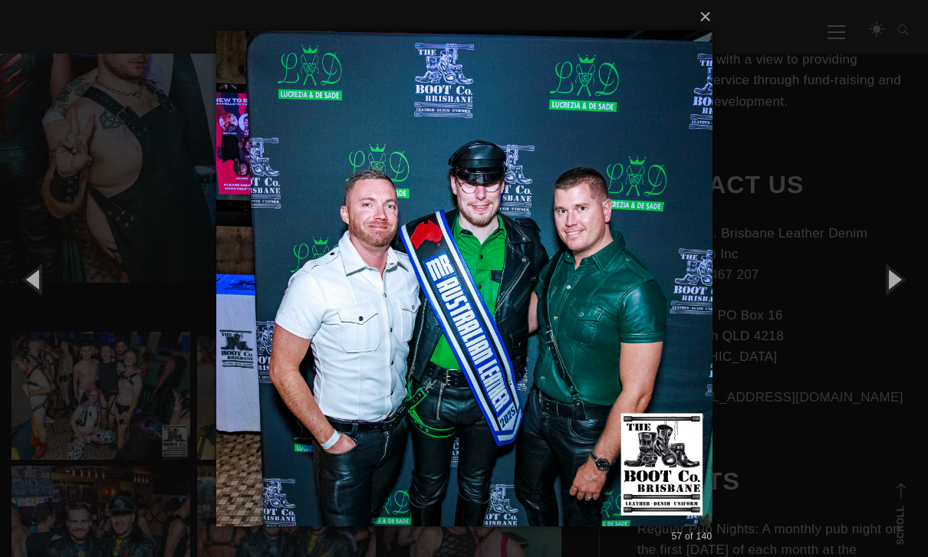
click at [896, 308] on button "button" at bounding box center [893, 279] width 69 height 84
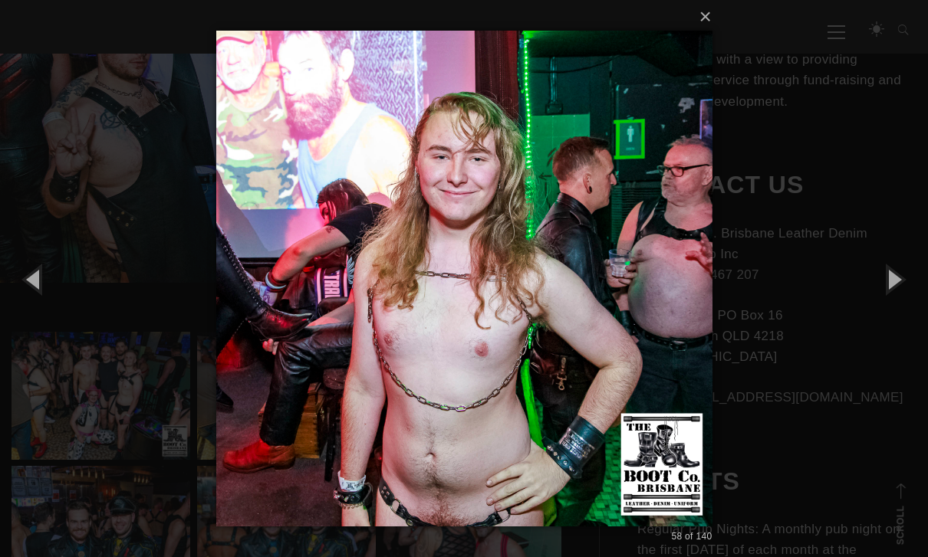
click at [901, 304] on button "button" at bounding box center [893, 279] width 69 height 84
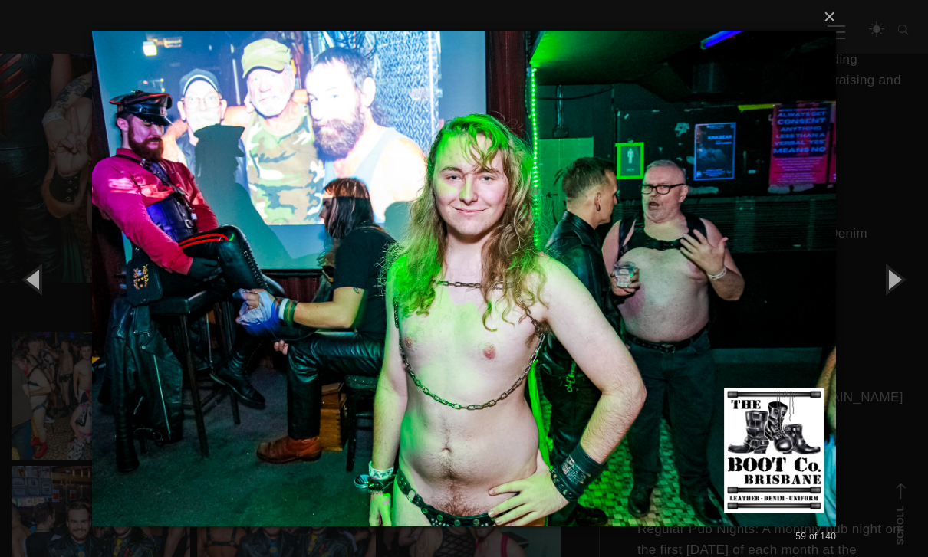
click at [899, 308] on button "button" at bounding box center [893, 279] width 69 height 84
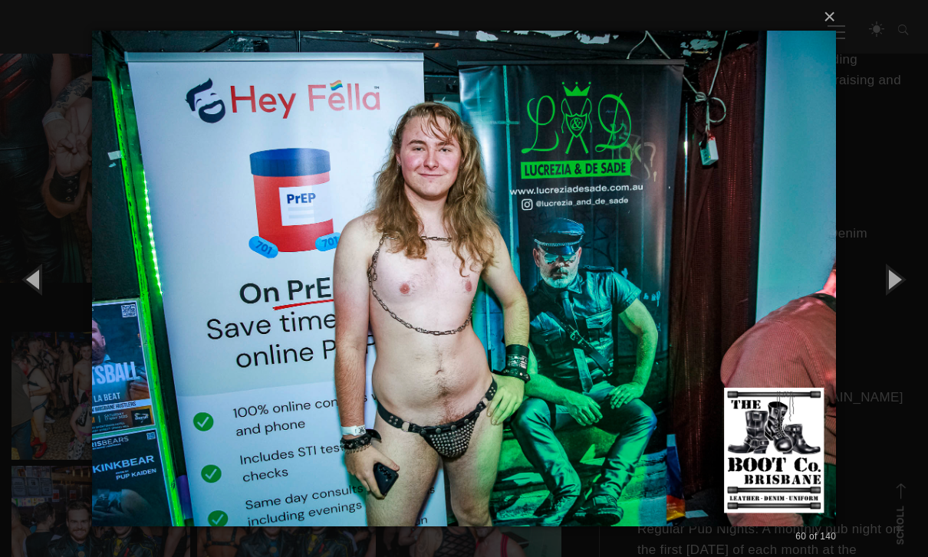
click at [900, 307] on button "button" at bounding box center [893, 279] width 69 height 84
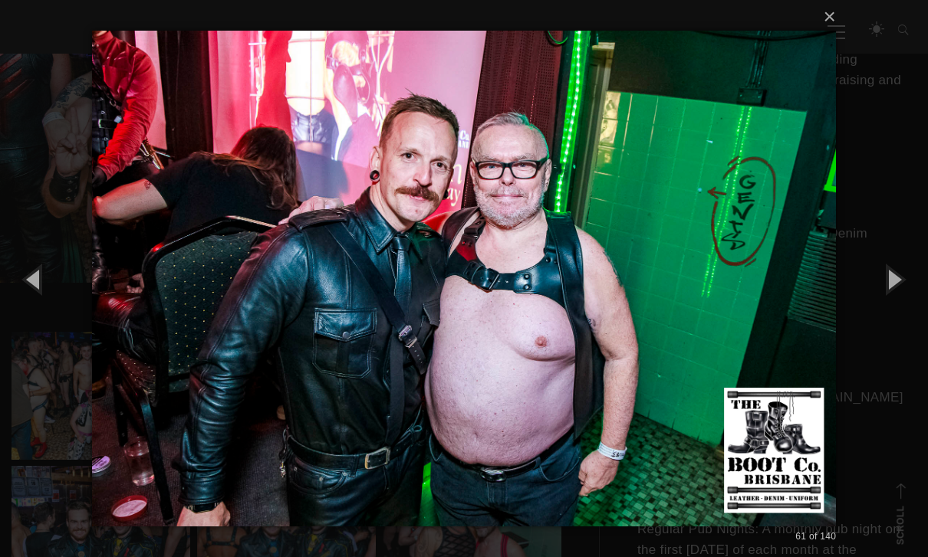
click at [899, 309] on button "button" at bounding box center [893, 279] width 69 height 84
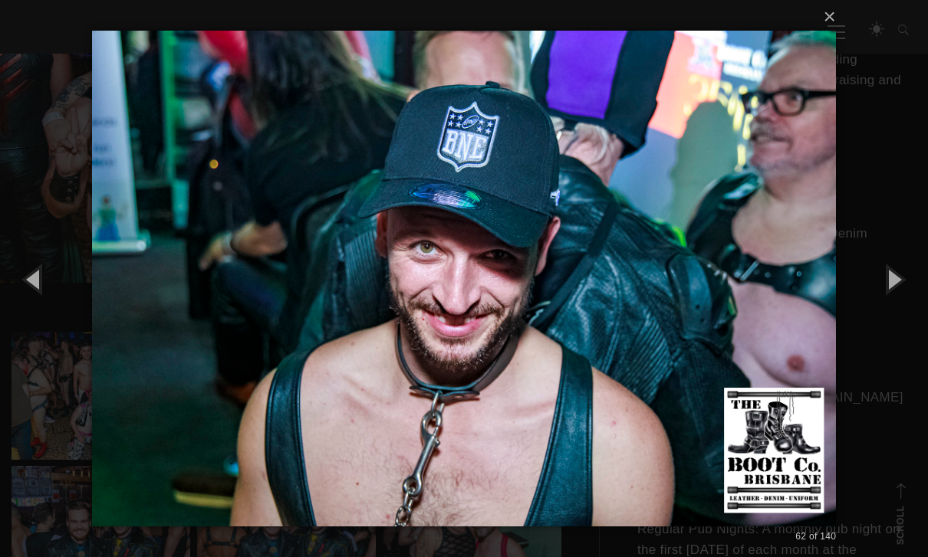
click at [896, 314] on button "button" at bounding box center [893, 279] width 69 height 84
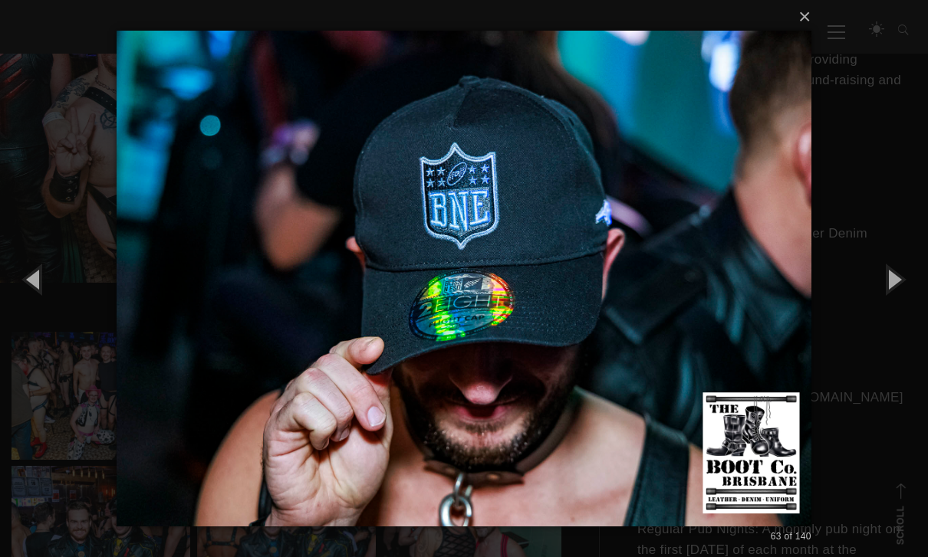
click at [896, 307] on button "button" at bounding box center [893, 279] width 69 height 84
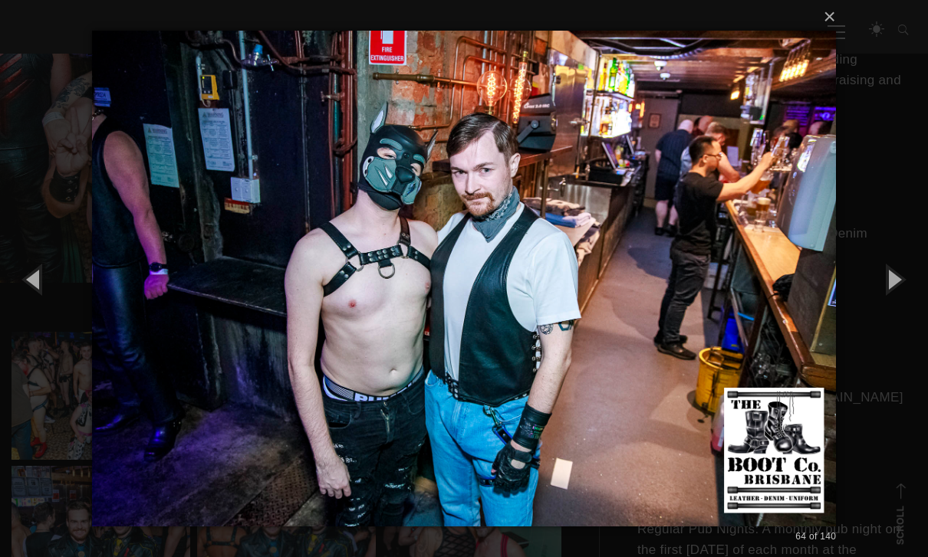
click at [897, 309] on button "button" at bounding box center [893, 279] width 69 height 84
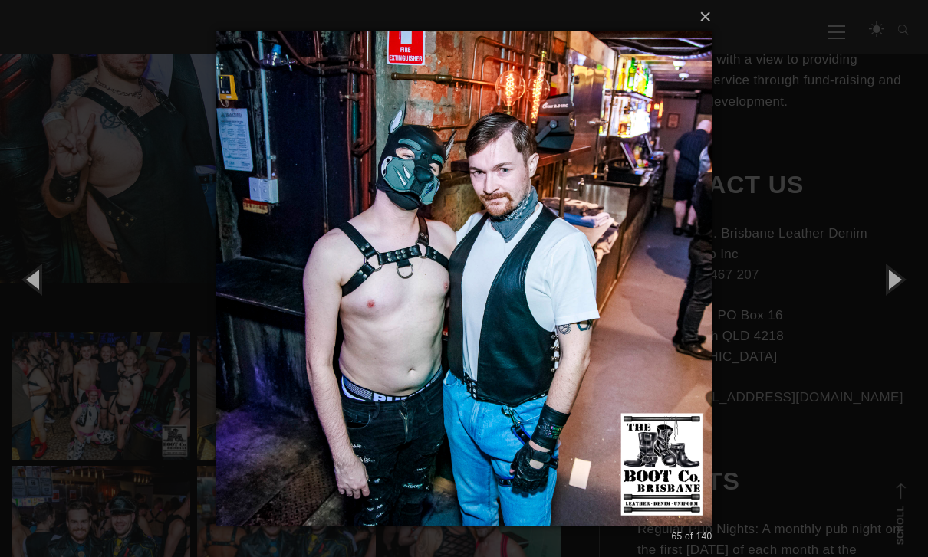
click at [898, 307] on button "button" at bounding box center [893, 279] width 69 height 84
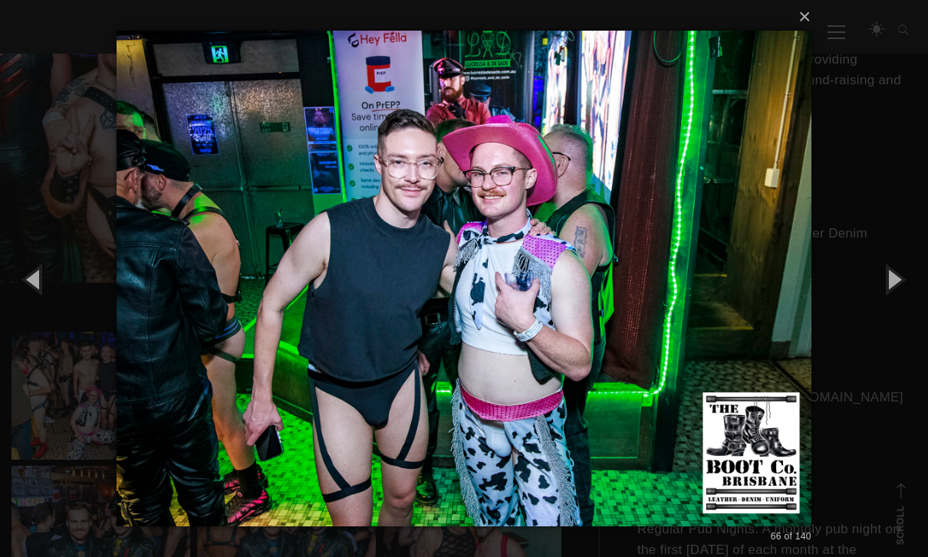
click at [895, 308] on button "button" at bounding box center [893, 279] width 69 height 84
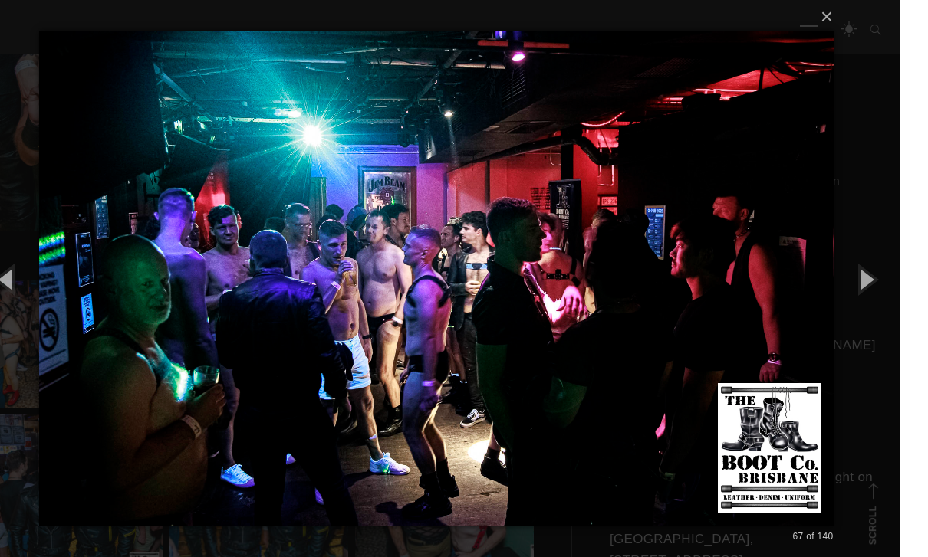
scroll to position [575, 0]
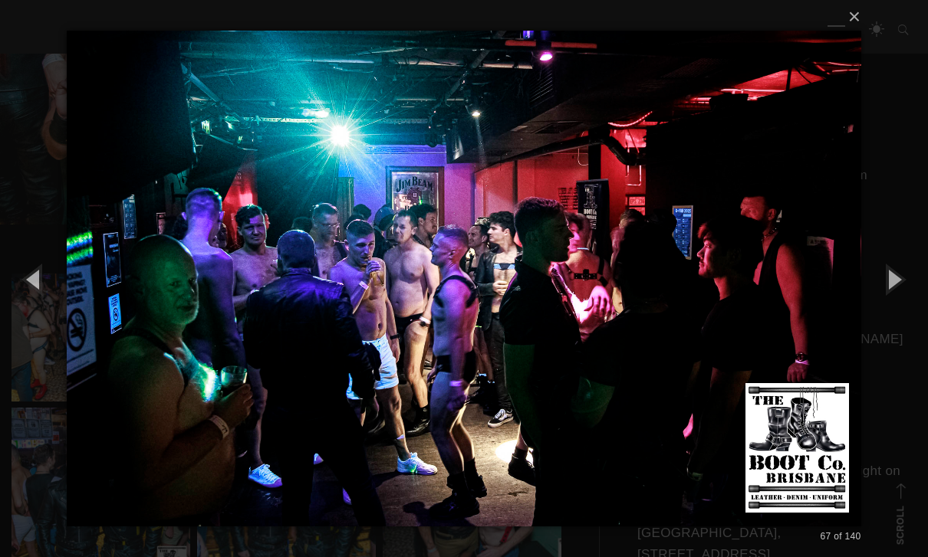
click at [899, 311] on button "button" at bounding box center [893, 279] width 69 height 84
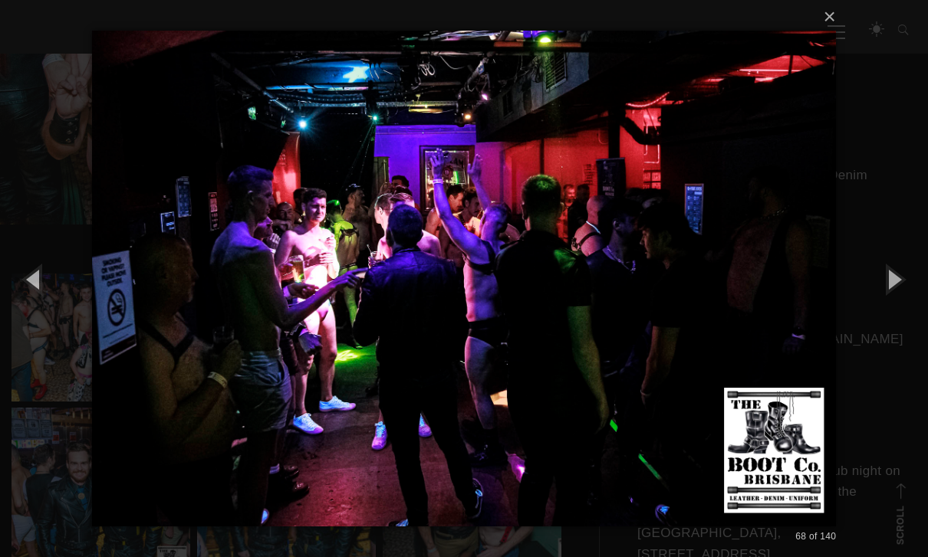
click at [895, 314] on button "button" at bounding box center [893, 279] width 69 height 84
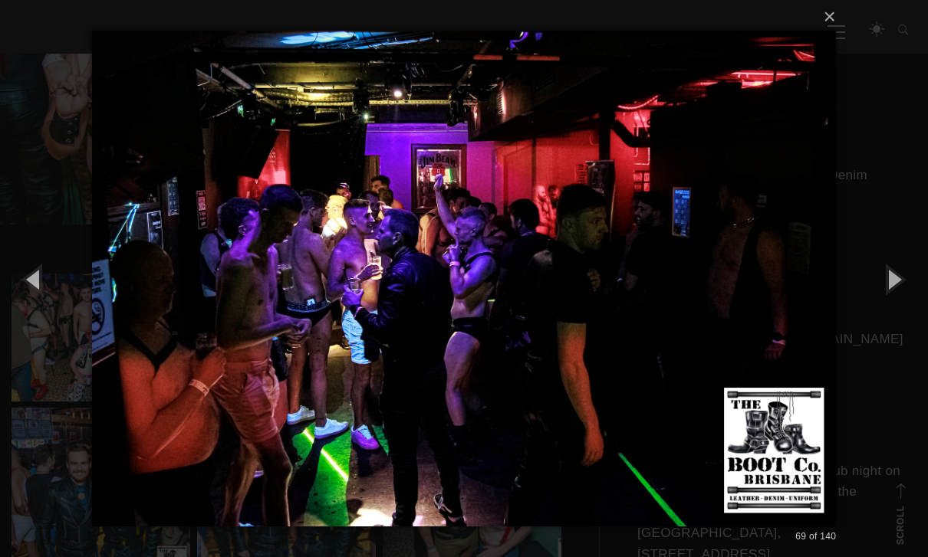
click at [897, 314] on button "button" at bounding box center [893, 279] width 69 height 84
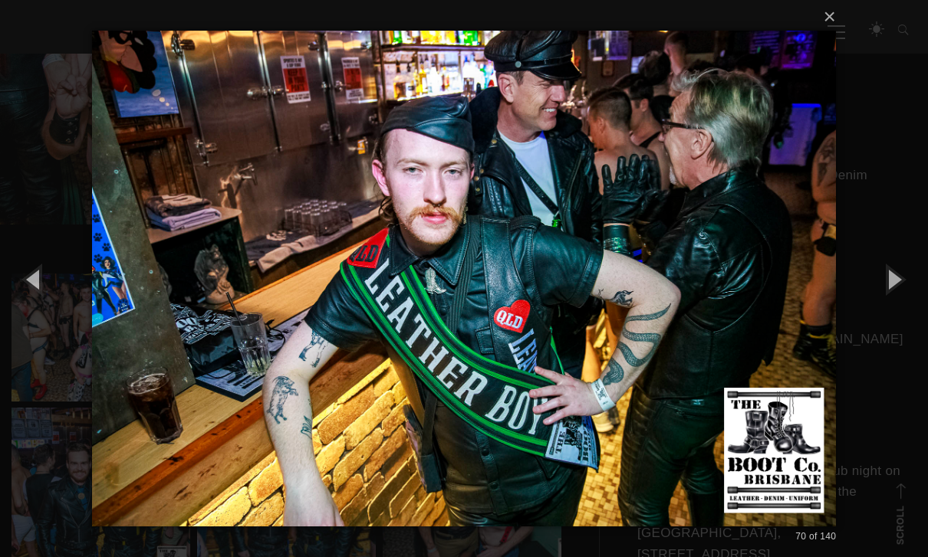
click at [899, 308] on button "button" at bounding box center [893, 279] width 69 height 84
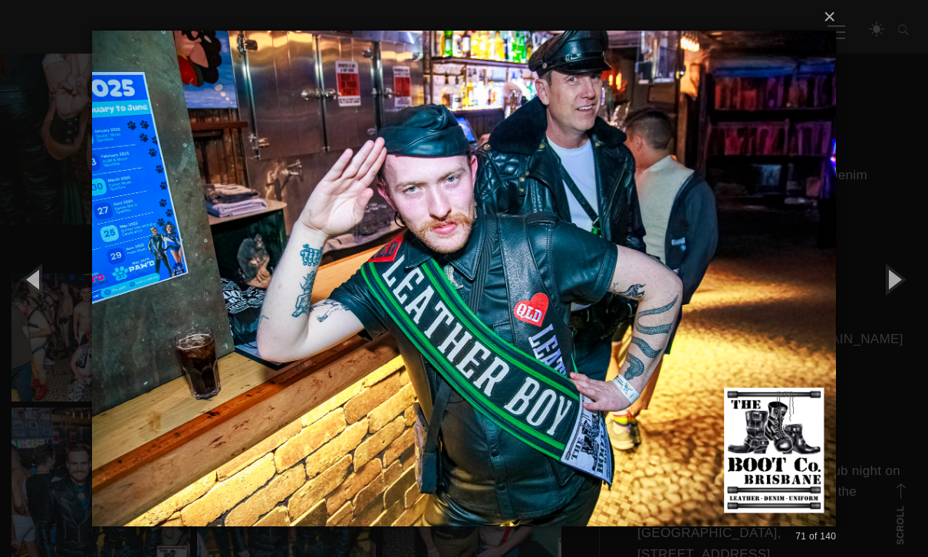
click at [895, 311] on button "button" at bounding box center [893, 279] width 69 height 84
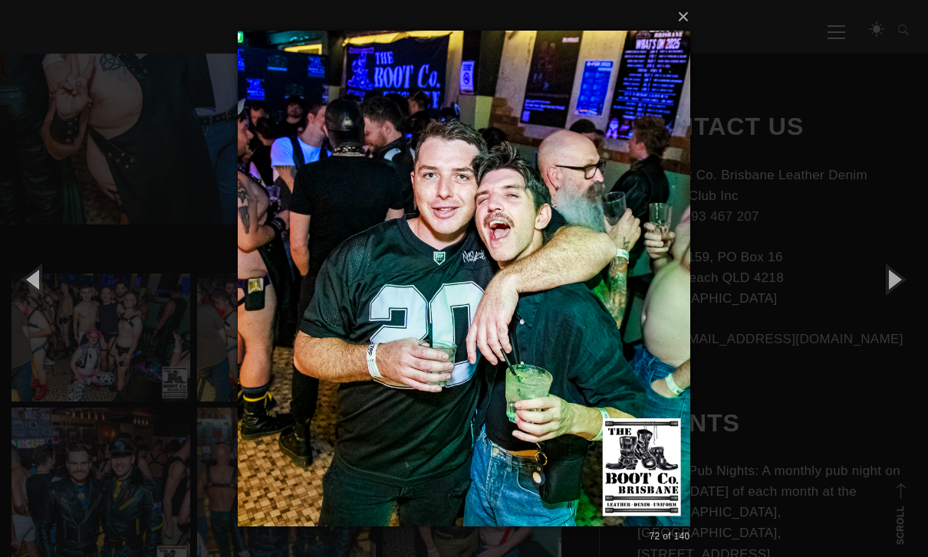
click at [889, 311] on button "button" at bounding box center [893, 279] width 69 height 84
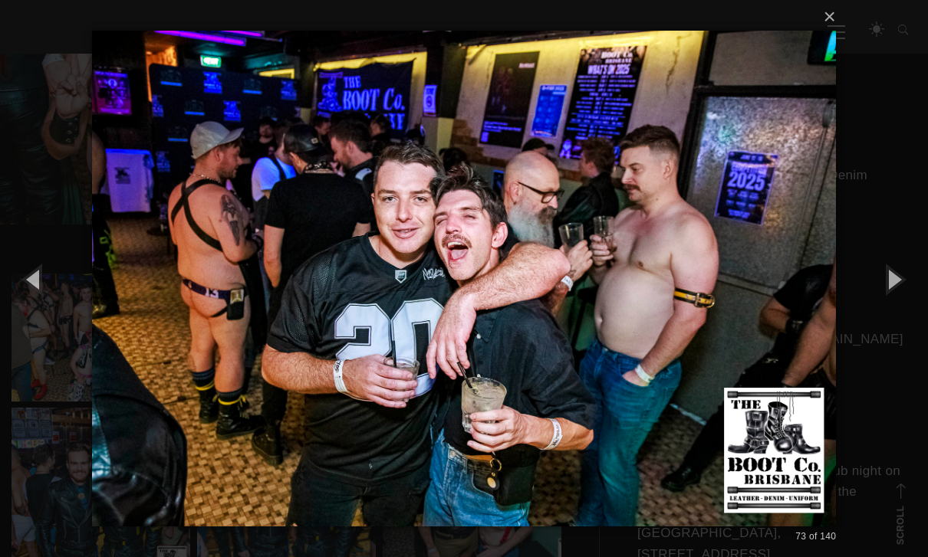
click at [38, 298] on button "button" at bounding box center [34, 279] width 69 height 84
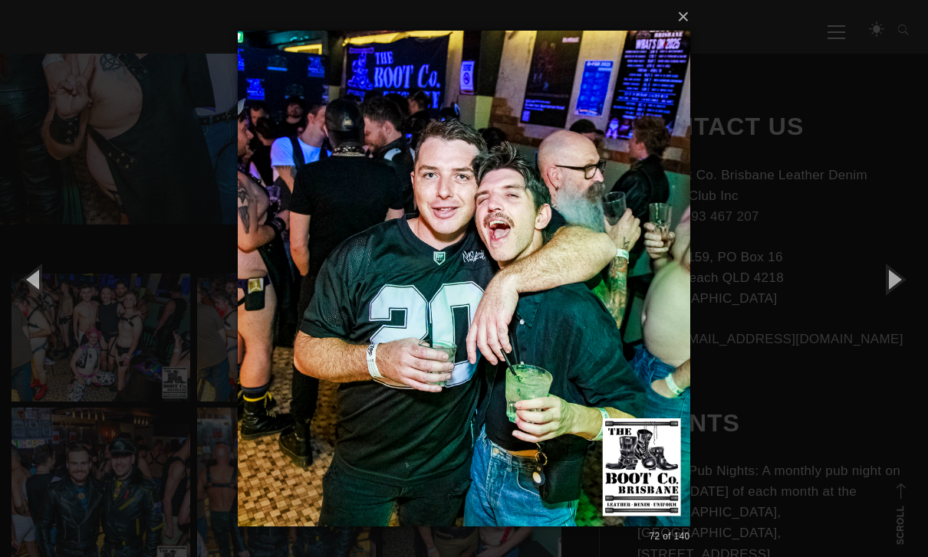
click at [895, 306] on button "button" at bounding box center [893, 279] width 69 height 84
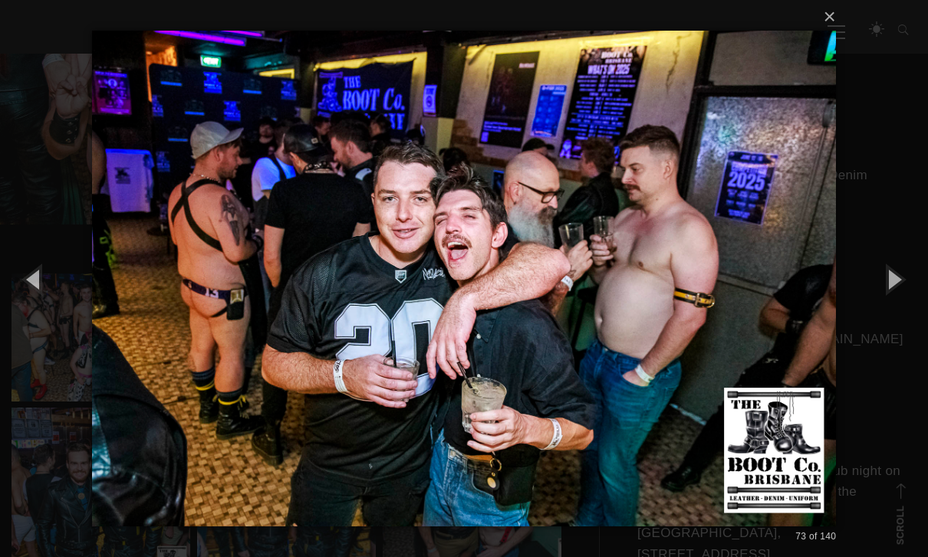
click at [889, 307] on button "button" at bounding box center [893, 279] width 69 height 84
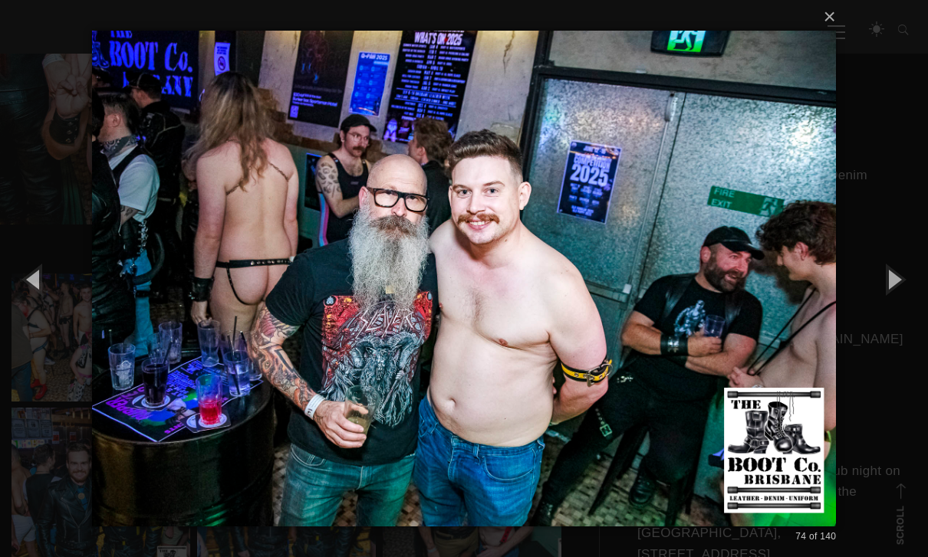
click at [31, 310] on button "button" at bounding box center [34, 279] width 69 height 84
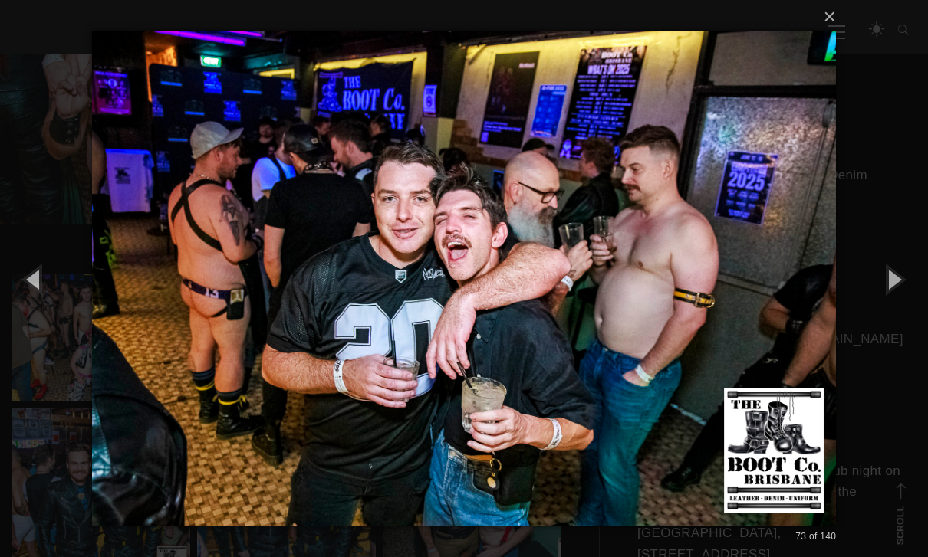
click at [892, 310] on button "button" at bounding box center [893, 279] width 69 height 84
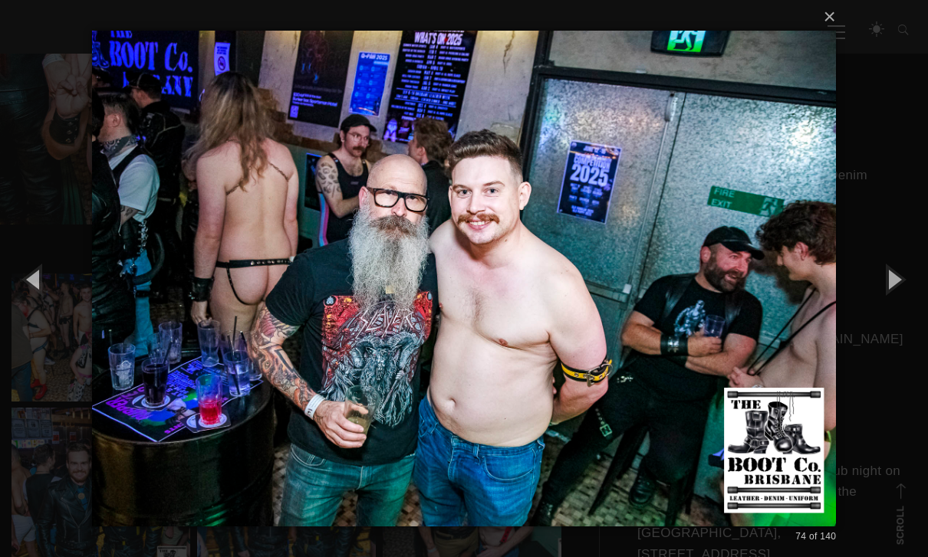
click at [895, 316] on button "button" at bounding box center [893, 279] width 69 height 84
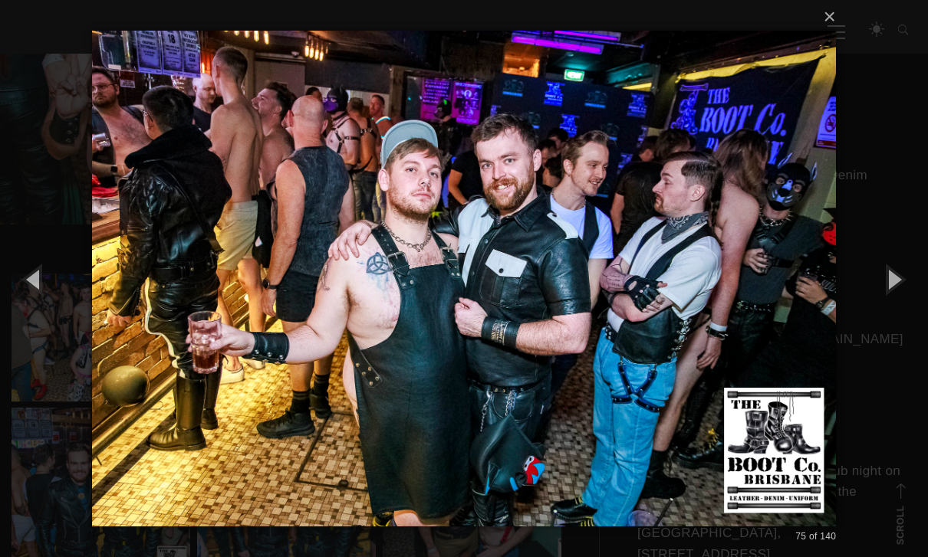
click at [903, 304] on button "button" at bounding box center [893, 279] width 69 height 84
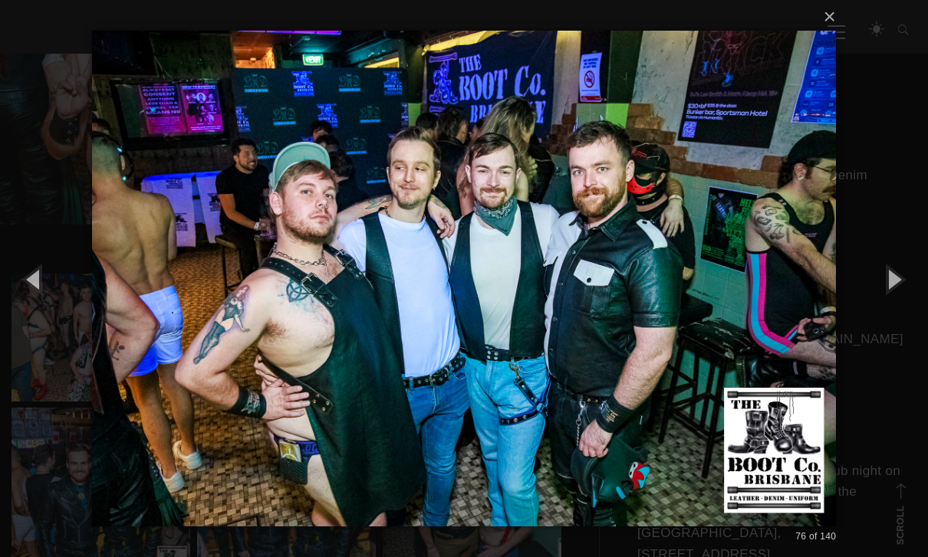
click at [889, 310] on button "button" at bounding box center [893, 279] width 69 height 84
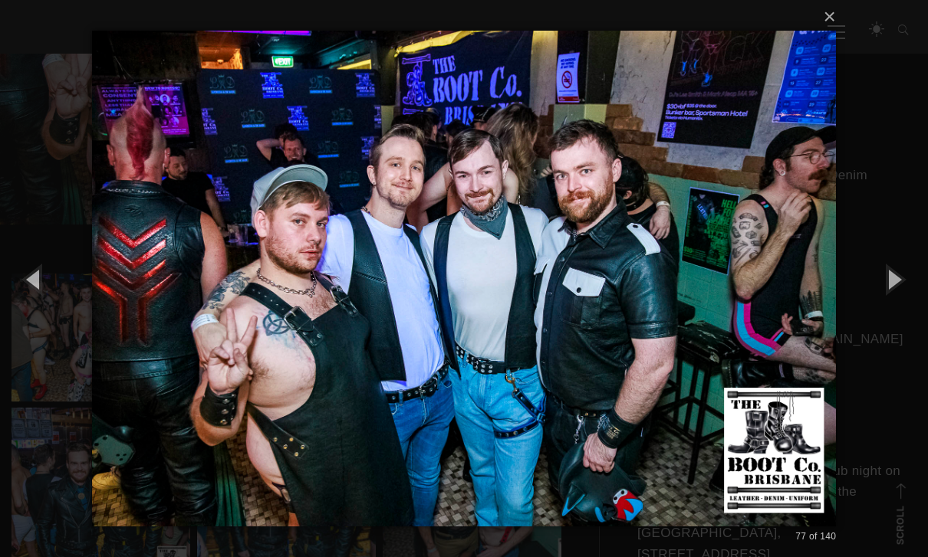
click at [891, 309] on button "button" at bounding box center [893, 279] width 69 height 84
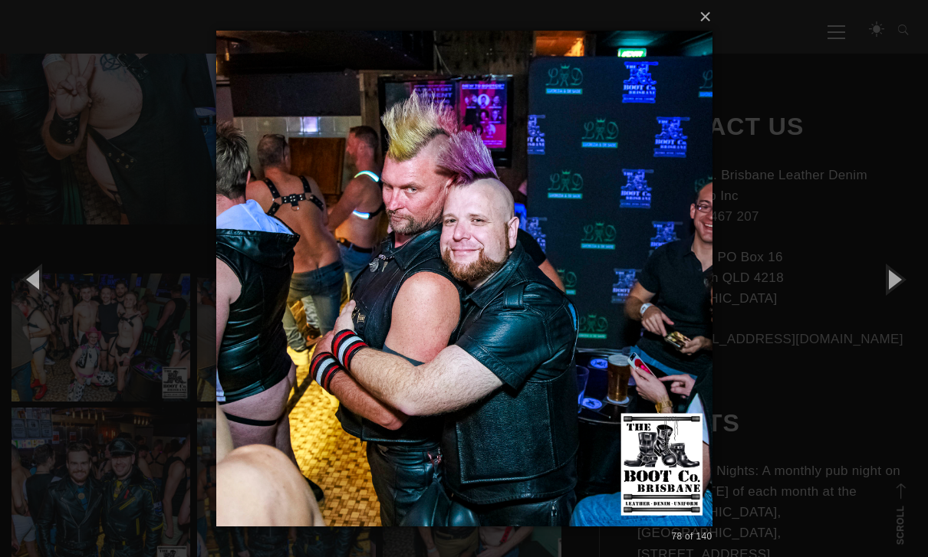
click at [38, 314] on button "button" at bounding box center [34, 279] width 69 height 84
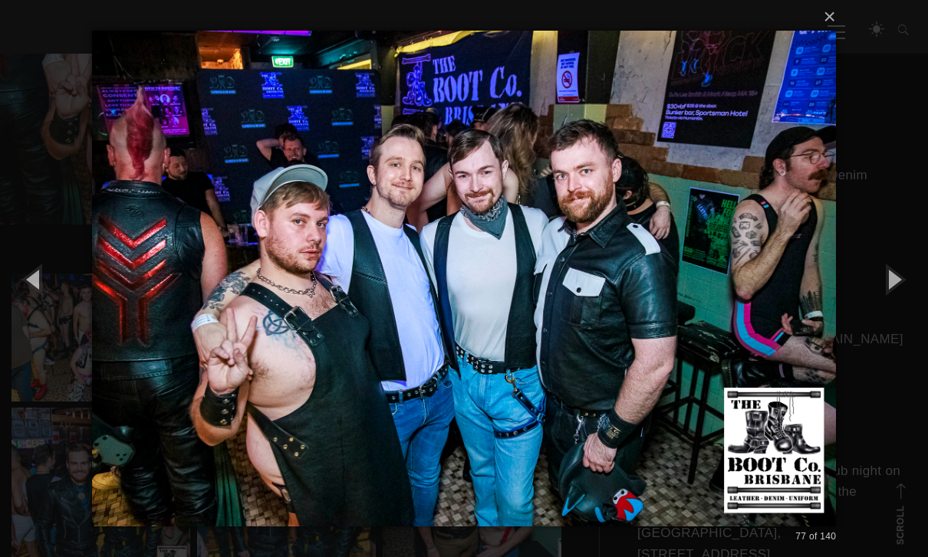
click at [899, 304] on button "button" at bounding box center [893, 279] width 69 height 84
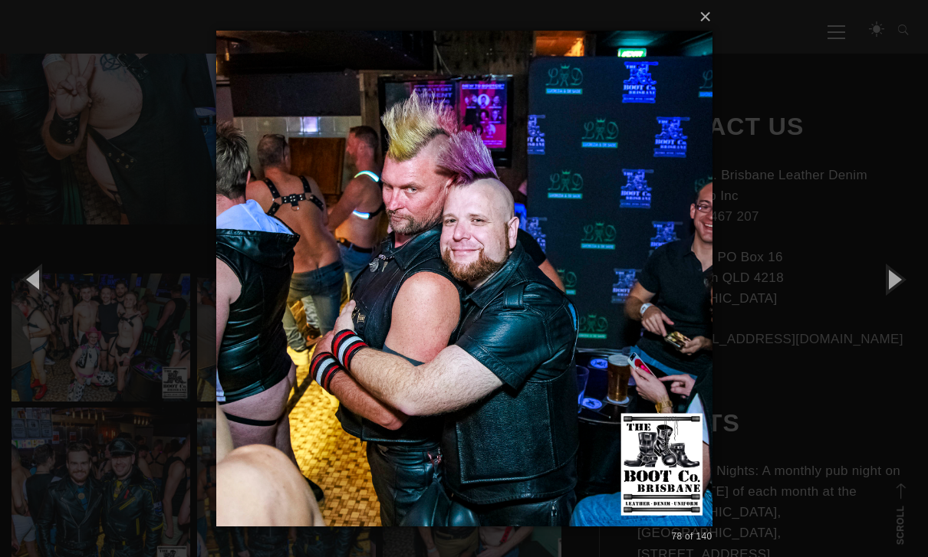
click at [901, 302] on button "button" at bounding box center [893, 279] width 69 height 84
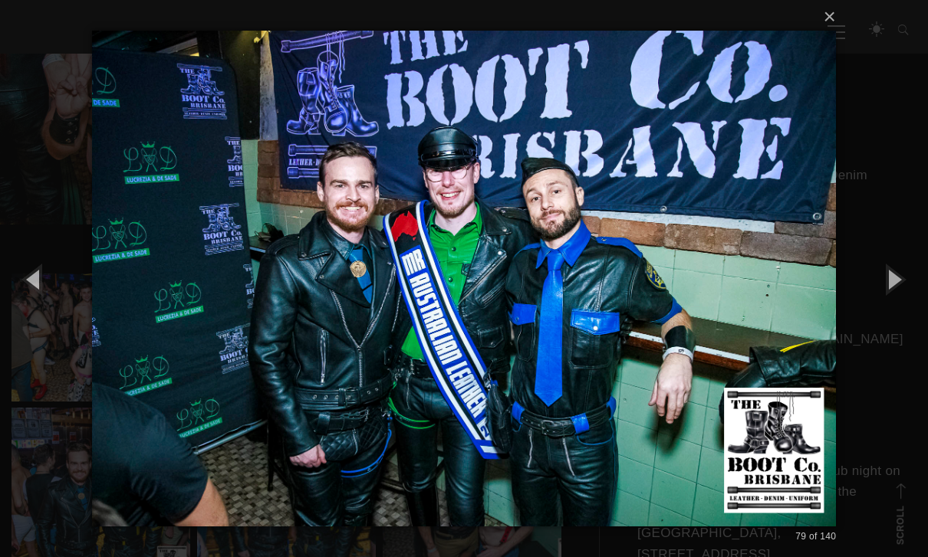
click at [899, 307] on button "button" at bounding box center [893, 279] width 69 height 84
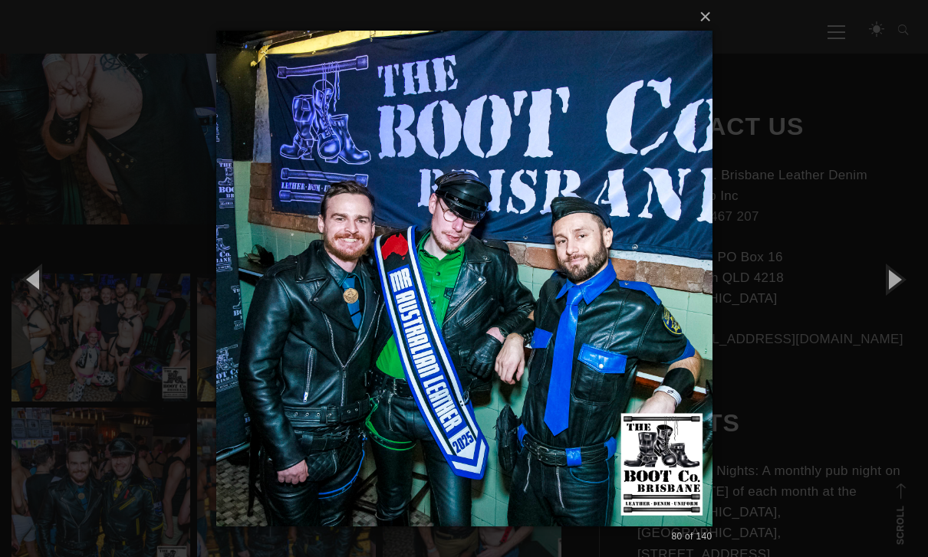
click at [897, 313] on button "button" at bounding box center [893, 279] width 69 height 84
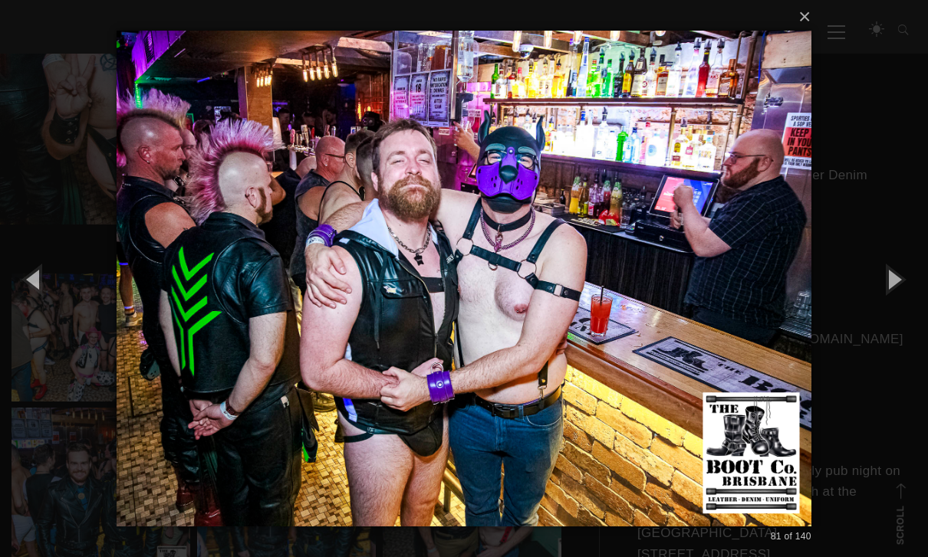
click at [897, 305] on button "button" at bounding box center [893, 279] width 69 height 84
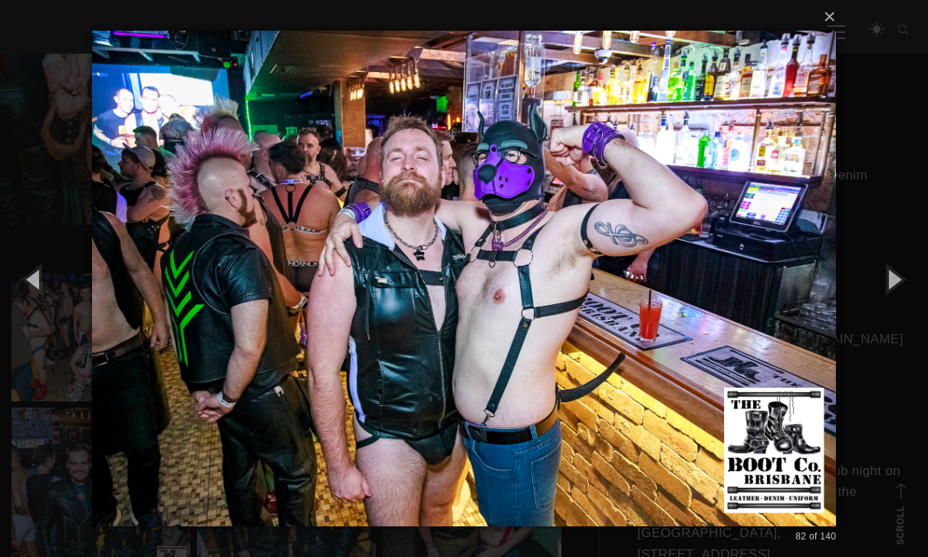
click at [896, 305] on button "button" at bounding box center [893, 279] width 69 height 84
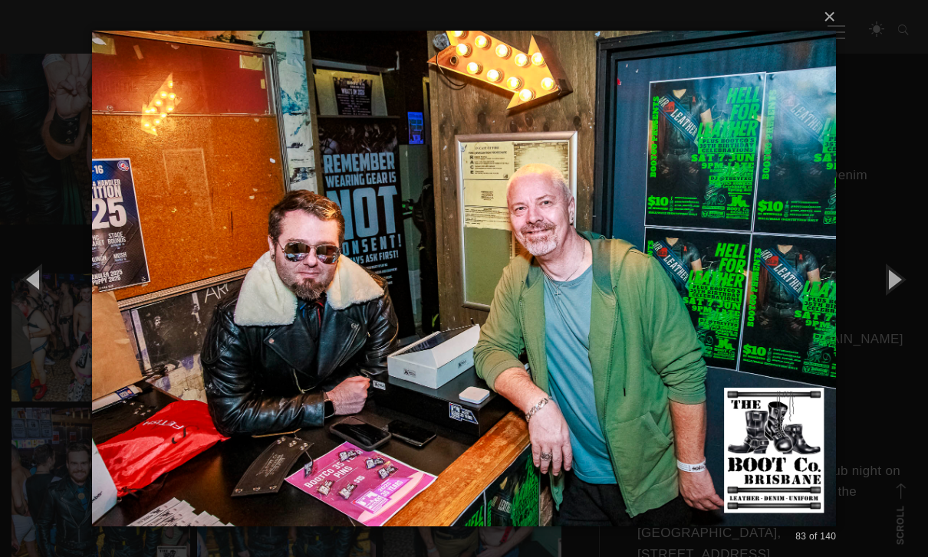
click at [899, 300] on button "button" at bounding box center [893, 279] width 69 height 84
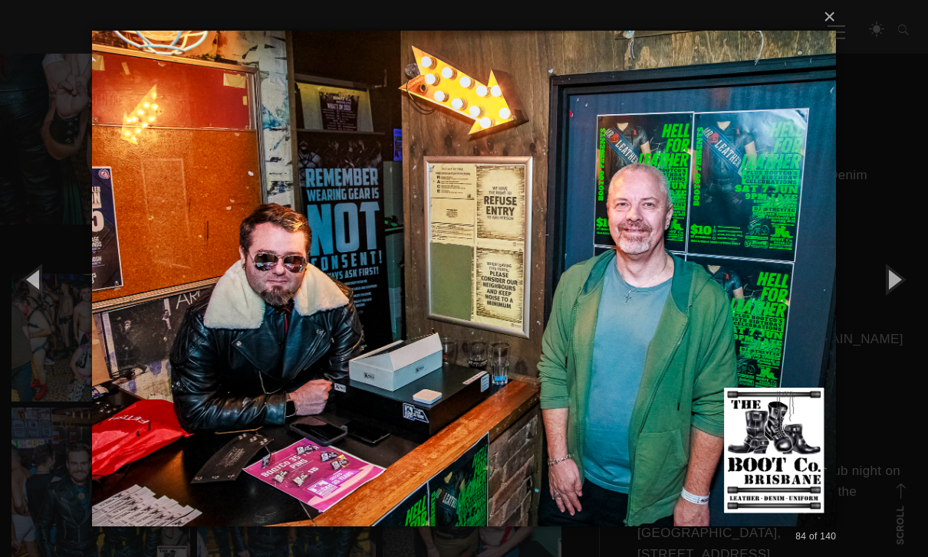
click at [891, 317] on button "button" at bounding box center [893, 279] width 69 height 84
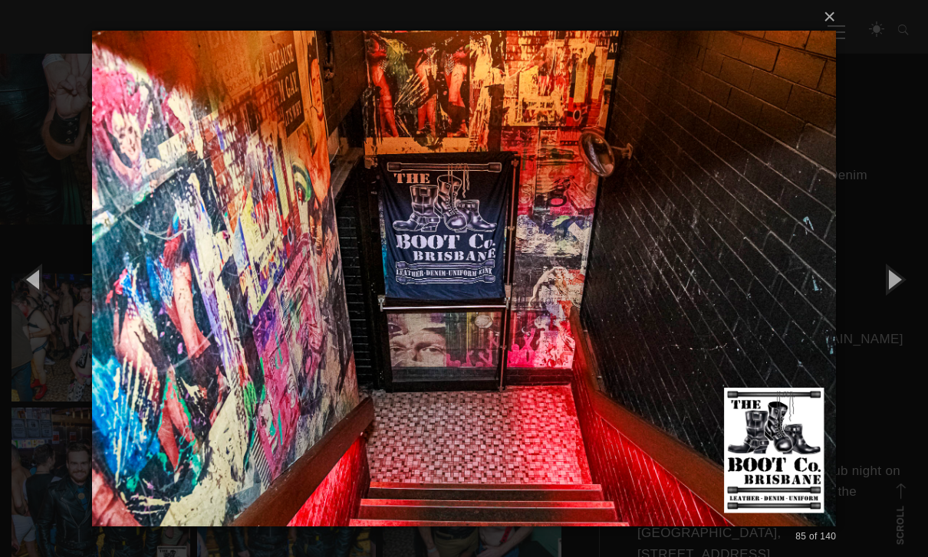
click at [888, 315] on button "button" at bounding box center [893, 279] width 69 height 84
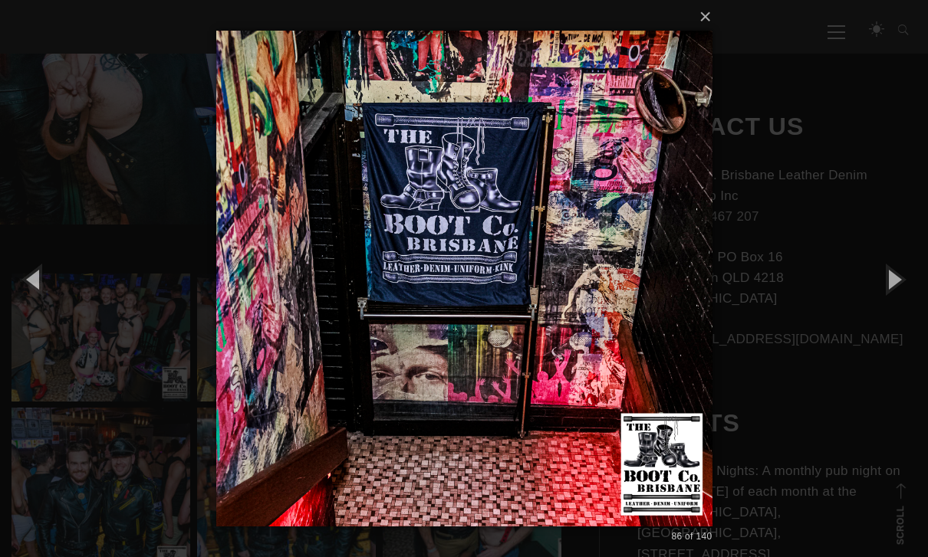
click at [889, 310] on button "button" at bounding box center [893, 279] width 69 height 84
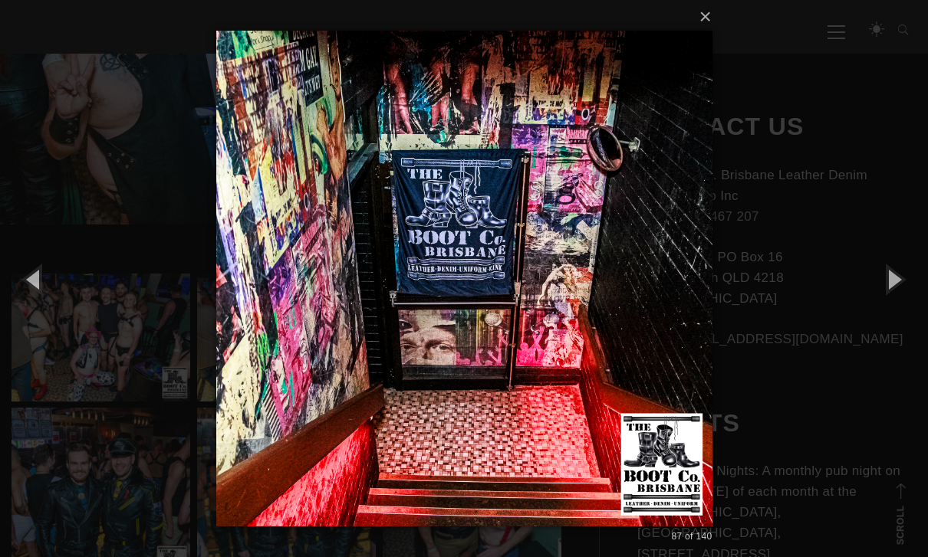
click at [886, 311] on button "button" at bounding box center [893, 279] width 69 height 84
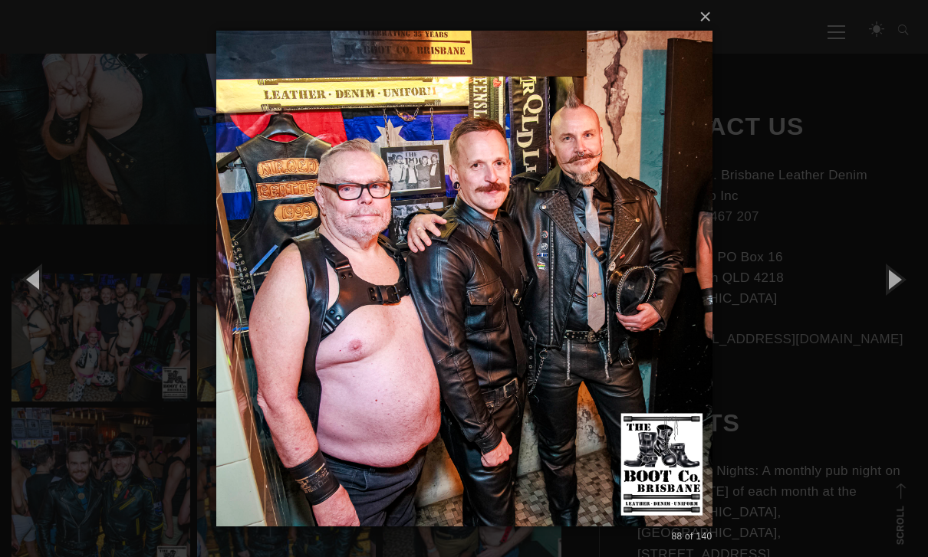
click at [899, 302] on button "button" at bounding box center [893, 279] width 69 height 84
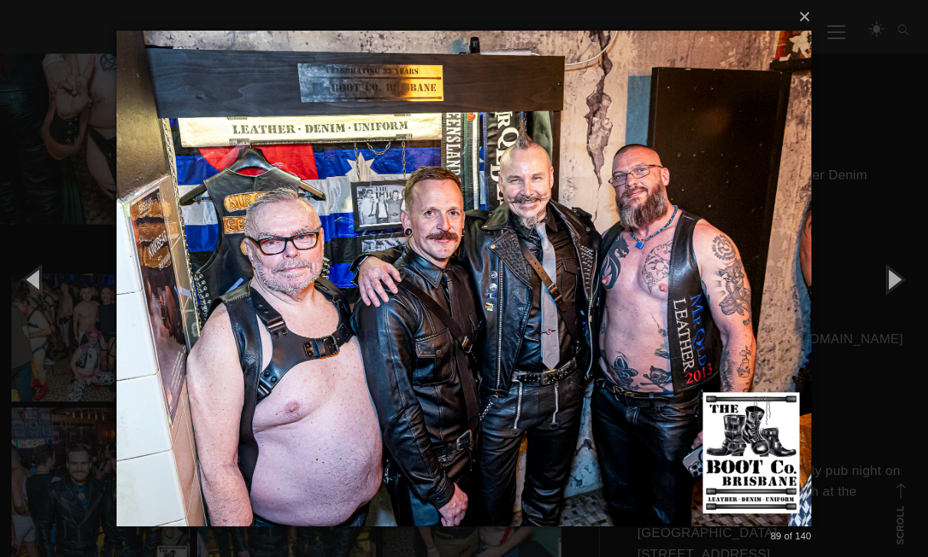
click at [896, 303] on button "button" at bounding box center [893, 279] width 69 height 84
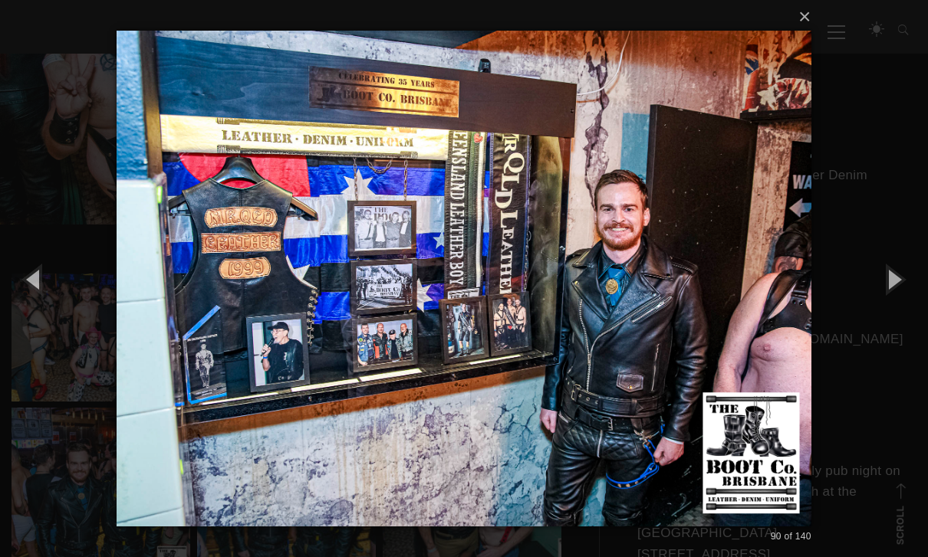
click at [896, 301] on button "button" at bounding box center [893, 279] width 69 height 84
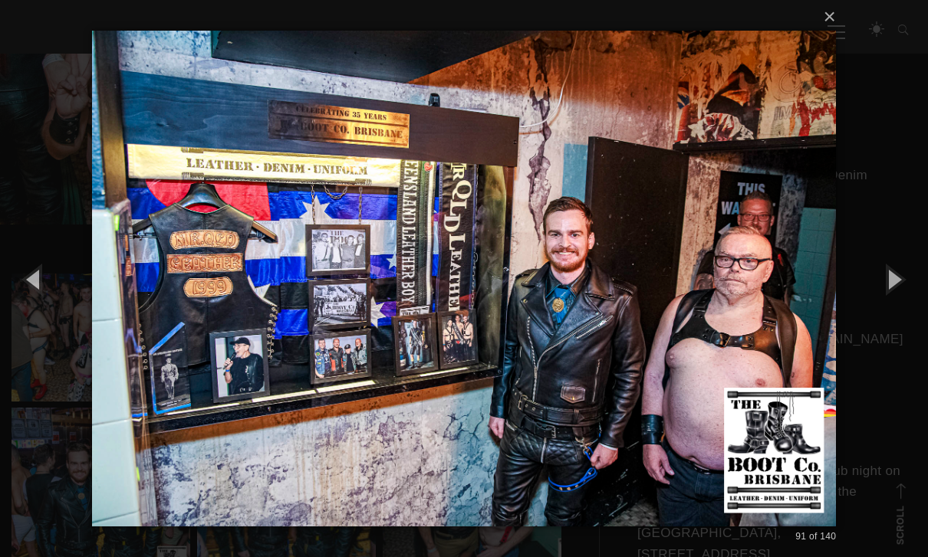
click at [896, 305] on button "button" at bounding box center [893, 279] width 69 height 84
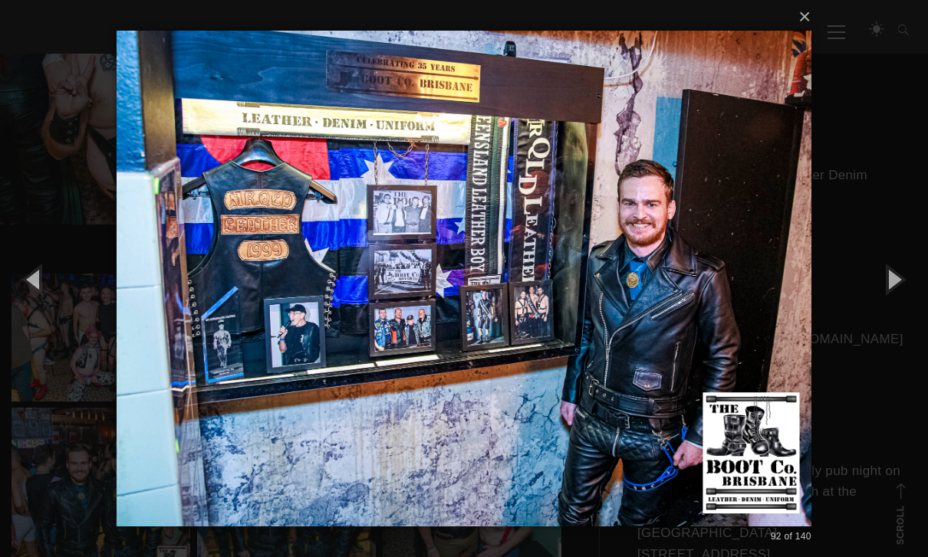
click at [894, 307] on button "button" at bounding box center [893, 279] width 69 height 84
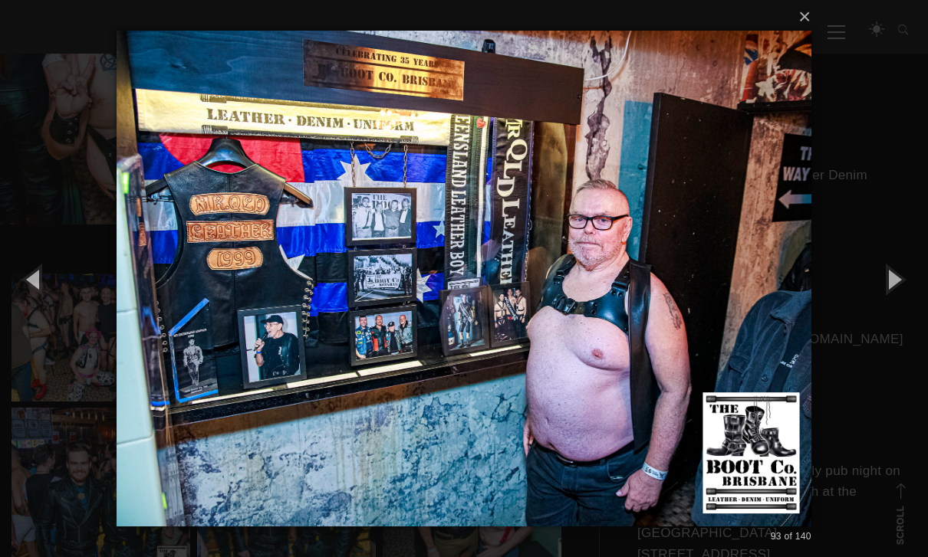
click at [894, 305] on button "button" at bounding box center [893, 279] width 69 height 84
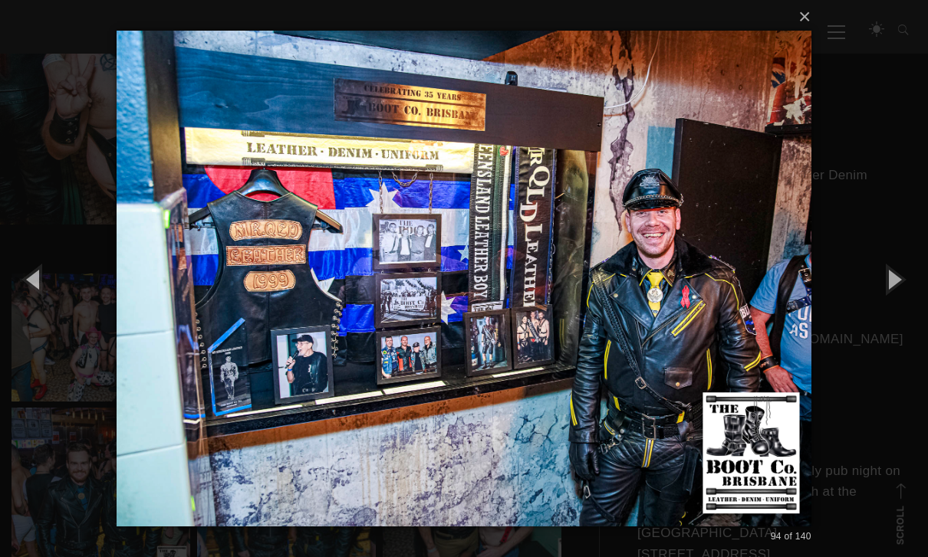
click at [899, 296] on button "button" at bounding box center [893, 279] width 69 height 84
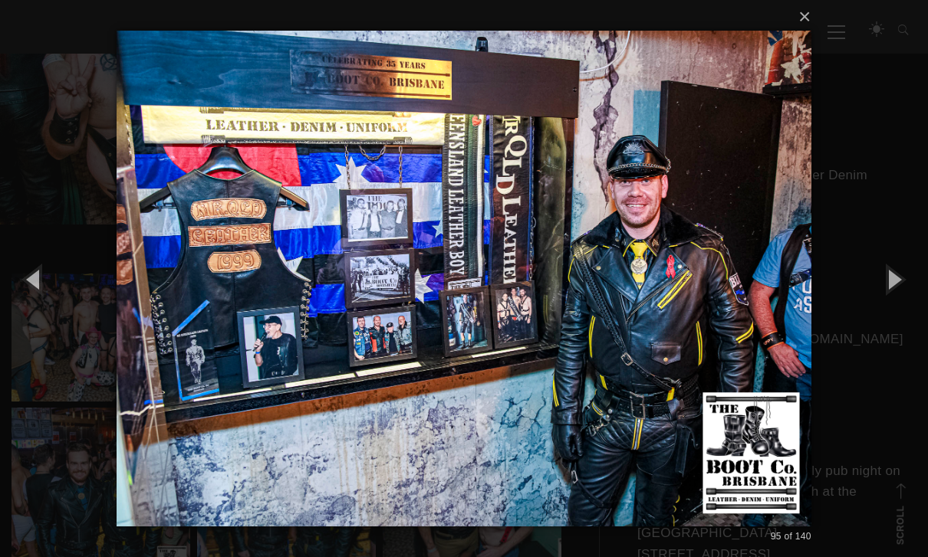
click at [898, 299] on button "button" at bounding box center [893, 279] width 69 height 84
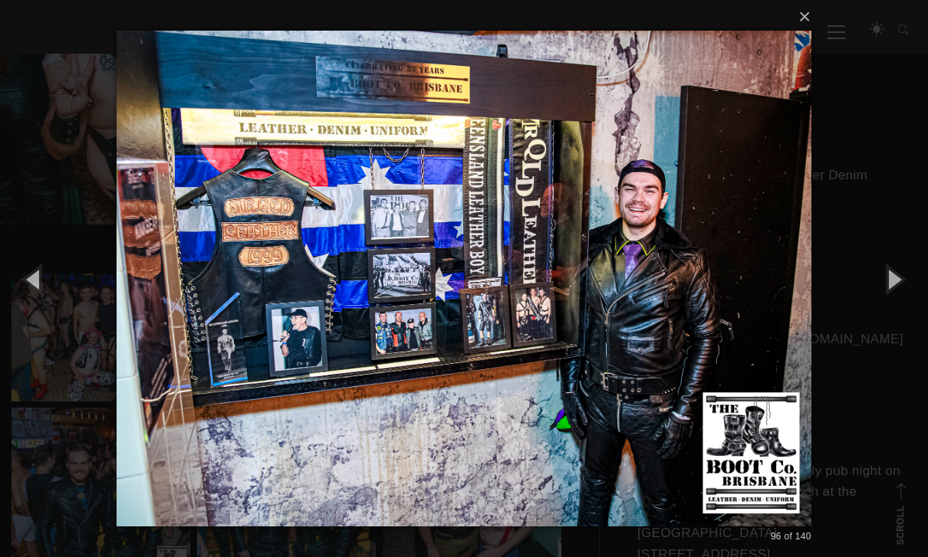
click at [895, 303] on button "button" at bounding box center [893, 279] width 69 height 84
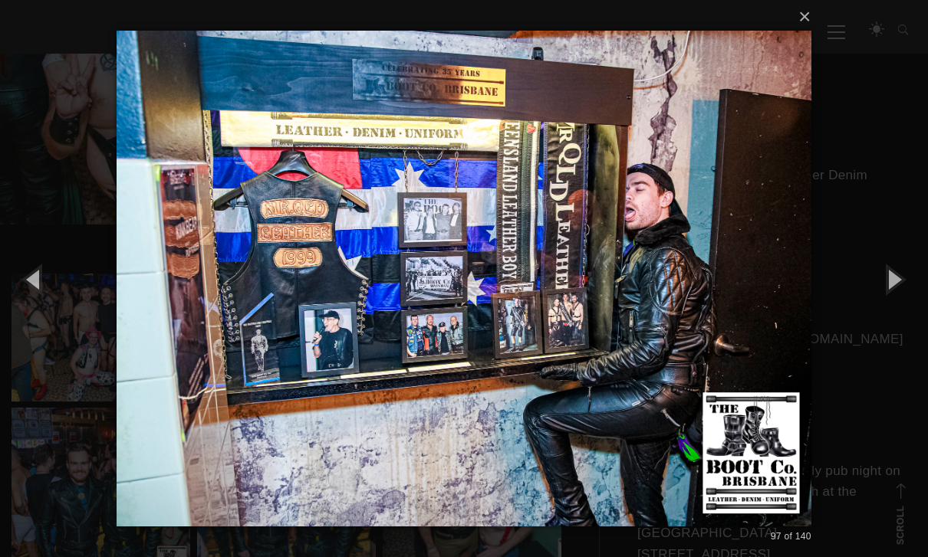
click at [898, 296] on button "button" at bounding box center [893, 279] width 69 height 84
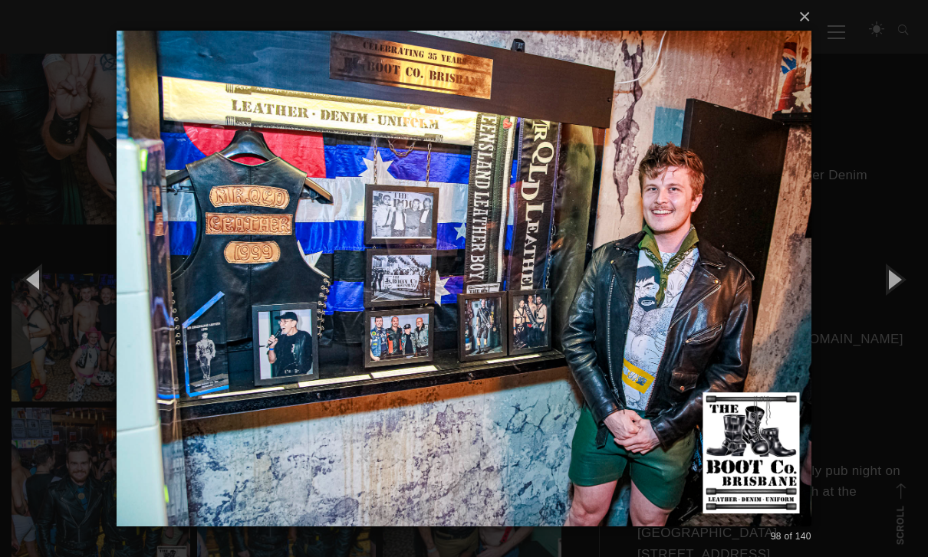
click at [897, 299] on button "button" at bounding box center [893, 279] width 69 height 84
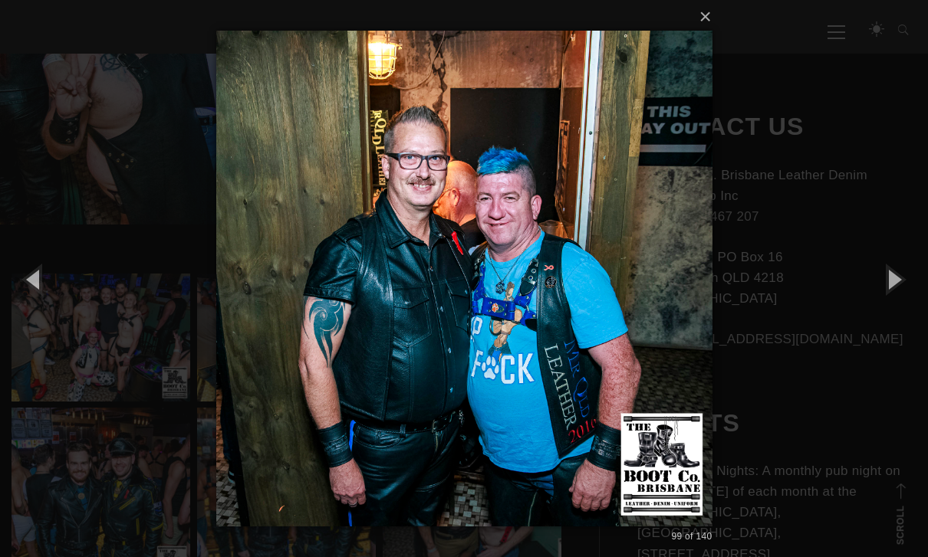
click at [894, 310] on button "button" at bounding box center [893, 279] width 69 height 84
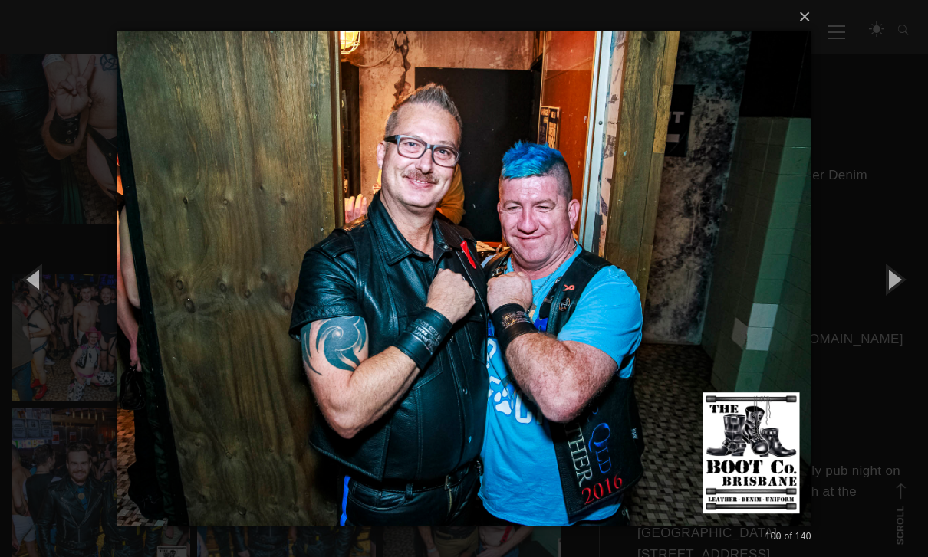
click at [902, 309] on button "button" at bounding box center [893, 279] width 69 height 84
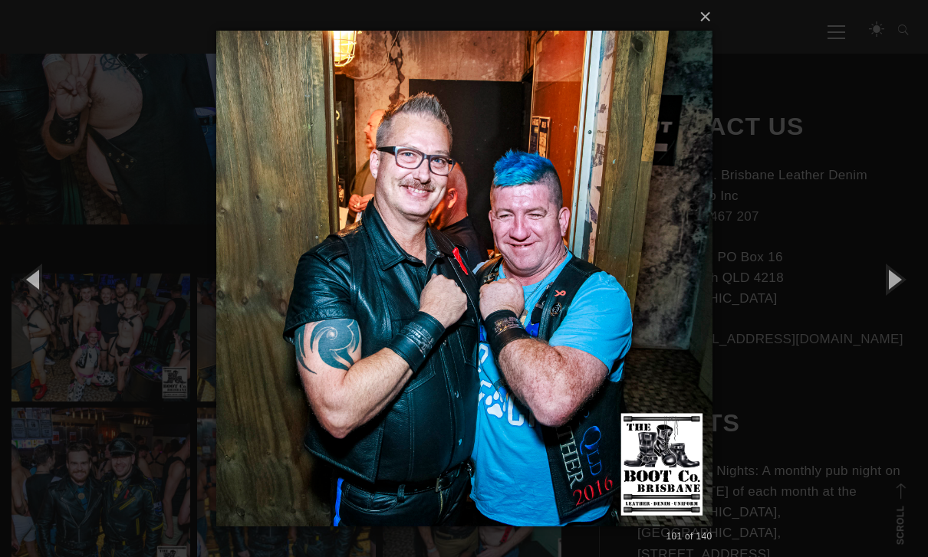
click at [896, 309] on button "button" at bounding box center [893, 279] width 69 height 84
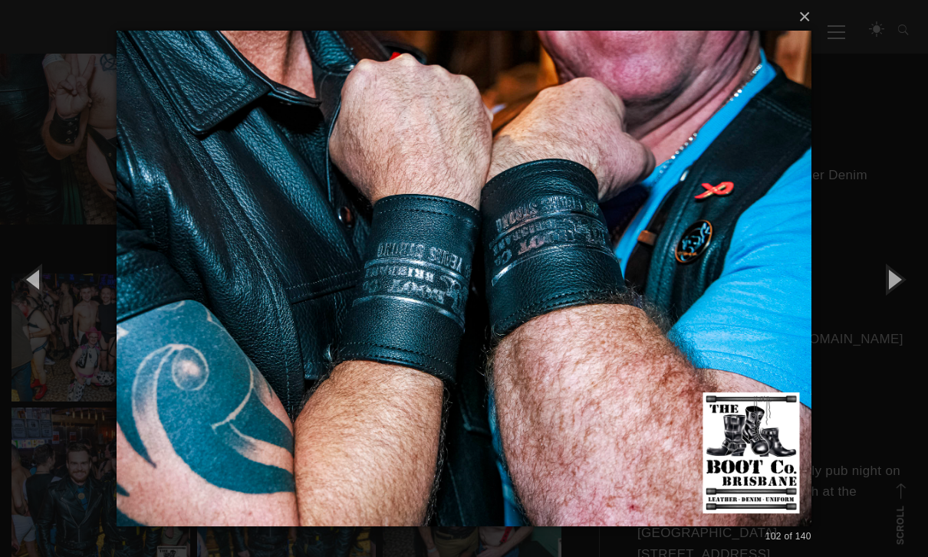
click at [900, 307] on button "button" at bounding box center [893, 279] width 69 height 84
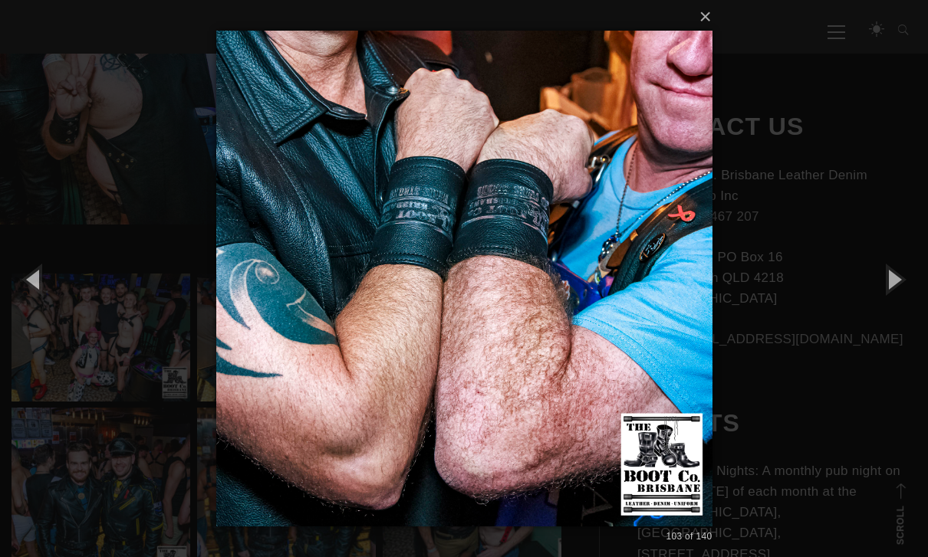
click at [902, 306] on button "button" at bounding box center [893, 279] width 69 height 84
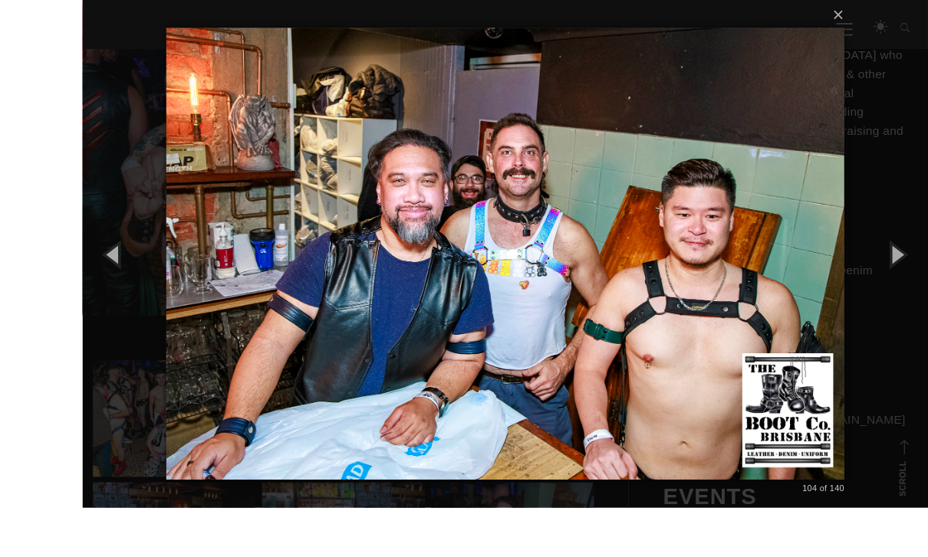
scroll to position [512, 0]
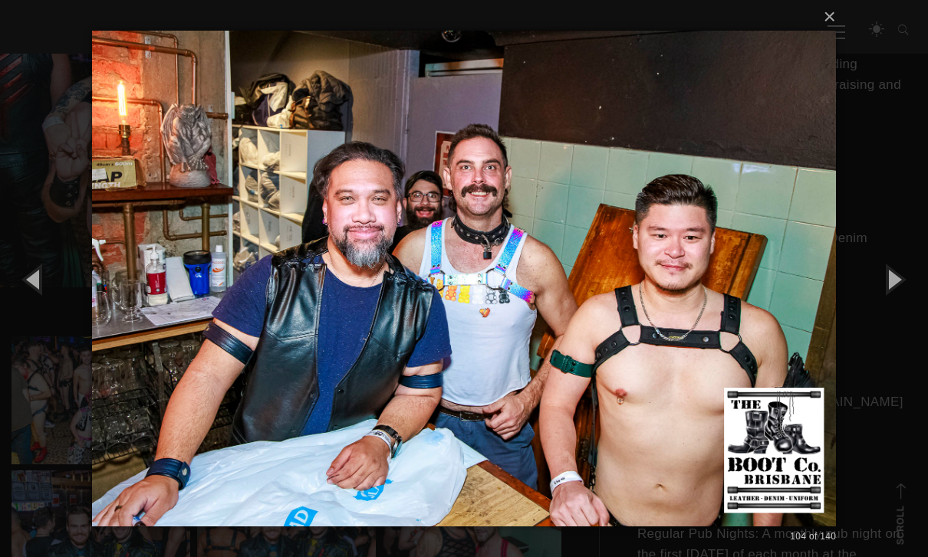
click at [887, 320] on button "button" at bounding box center [893, 279] width 69 height 84
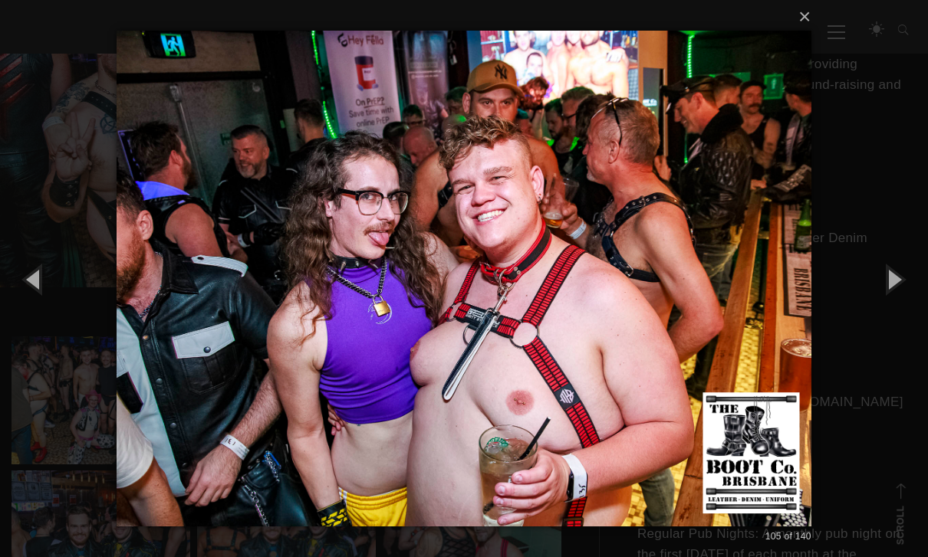
click at [899, 319] on button "button" at bounding box center [893, 279] width 69 height 84
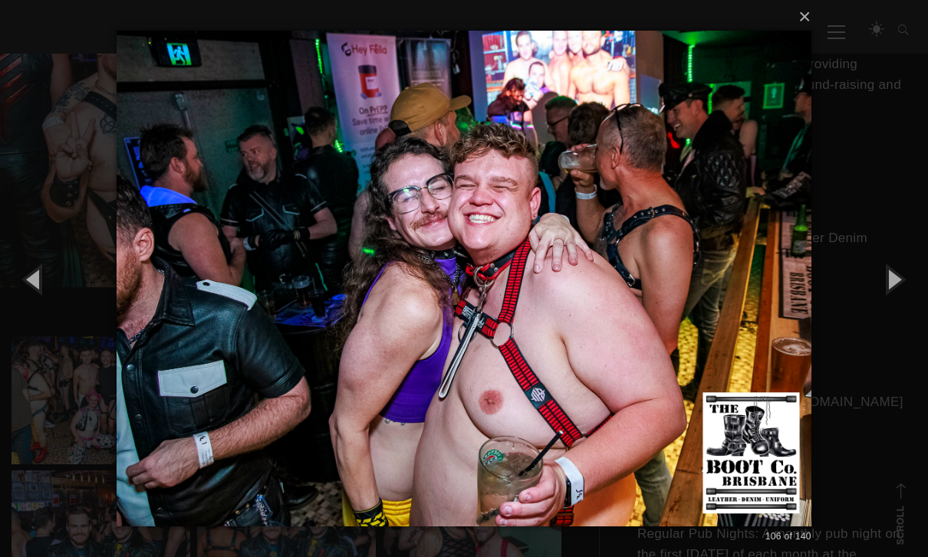
click at [899, 313] on button "button" at bounding box center [893, 279] width 69 height 84
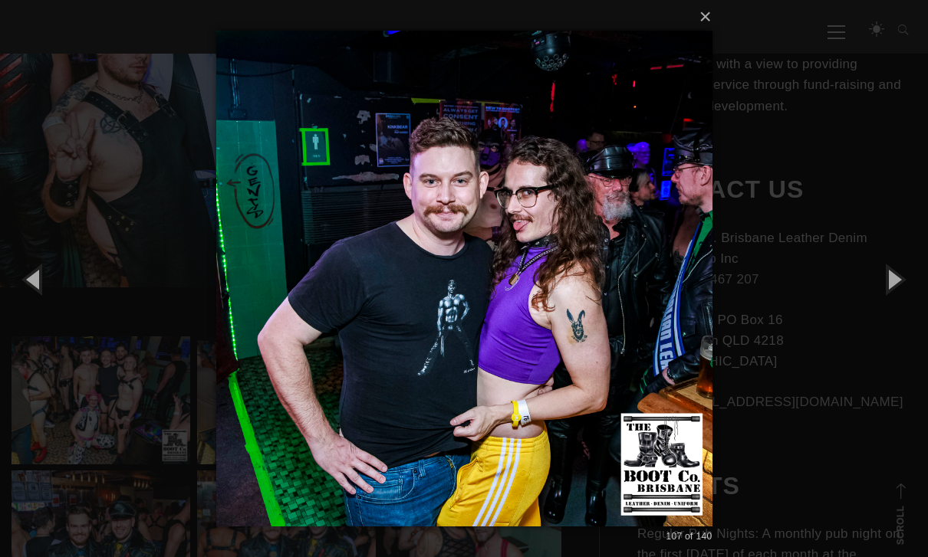
click at [899, 313] on button "button" at bounding box center [893, 279] width 69 height 84
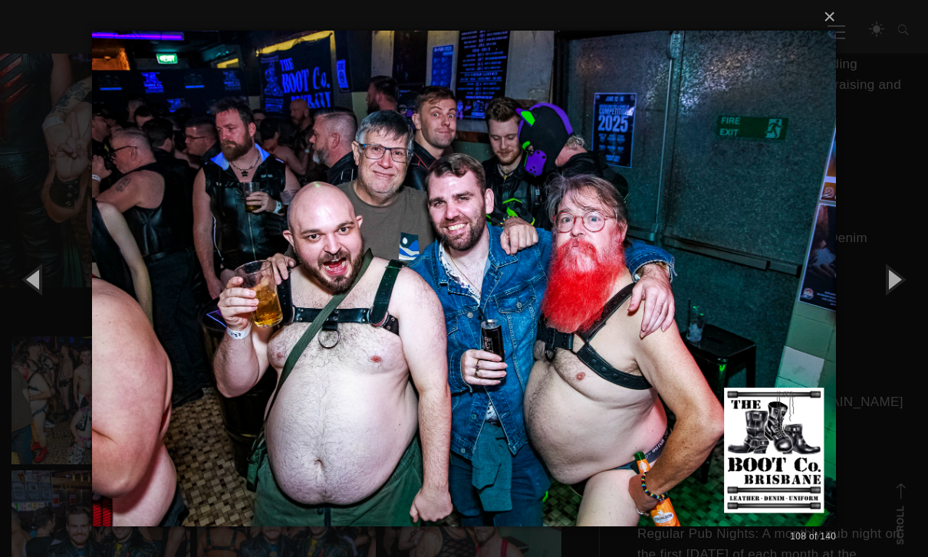
click at [902, 310] on button "button" at bounding box center [893, 279] width 69 height 84
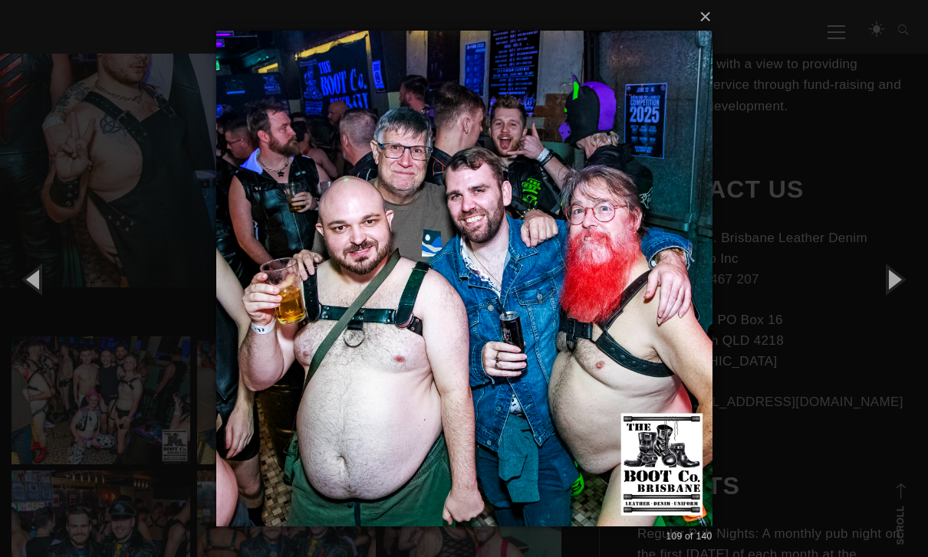
click at [902, 307] on button "button" at bounding box center [893, 279] width 69 height 84
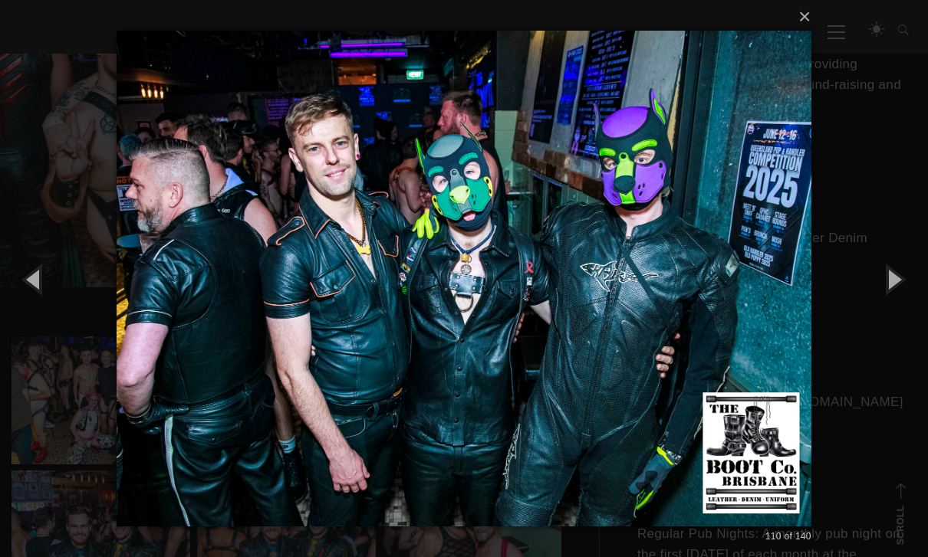
click at [904, 311] on button "button" at bounding box center [893, 279] width 69 height 84
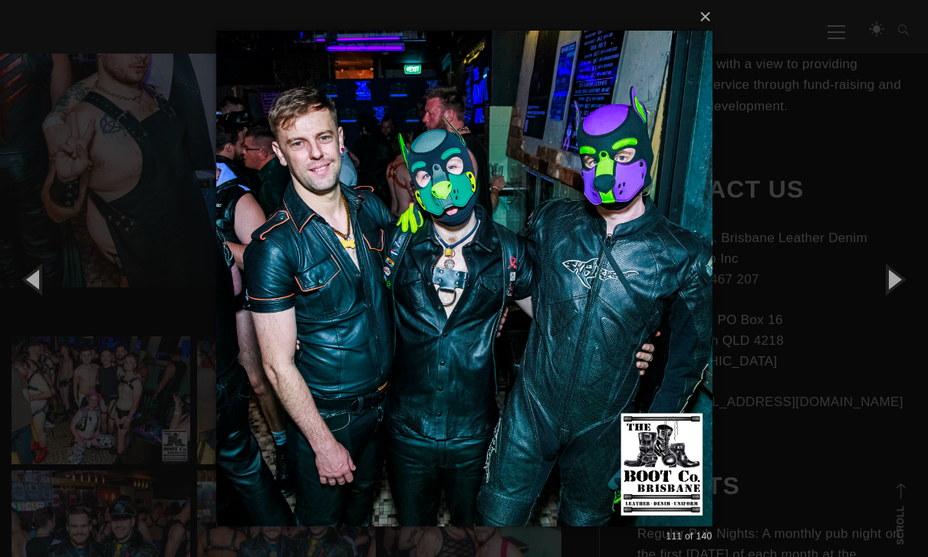
click at [899, 310] on button "button" at bounding box center [893, 279] width 69 height 84
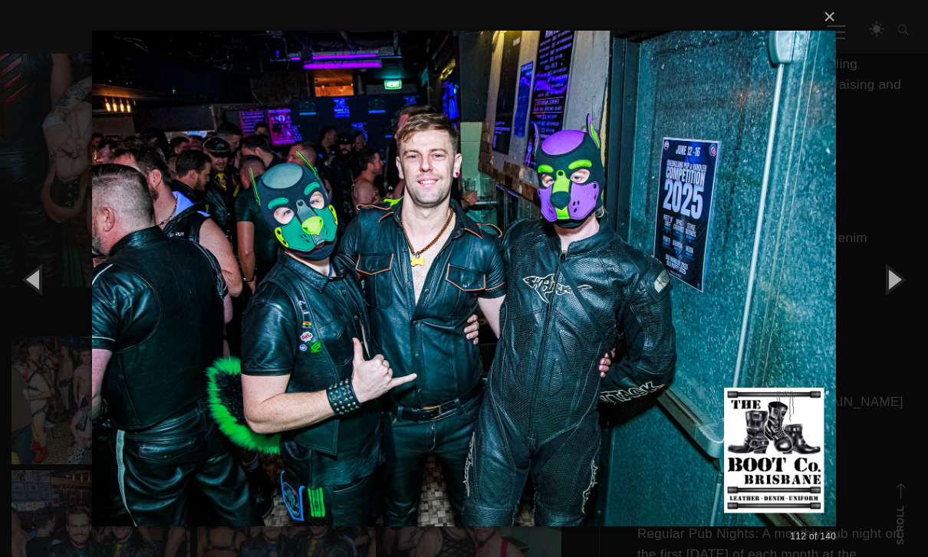
click at [902, 307] on button "button" at bounding box center [893, 279] width 69 height 84
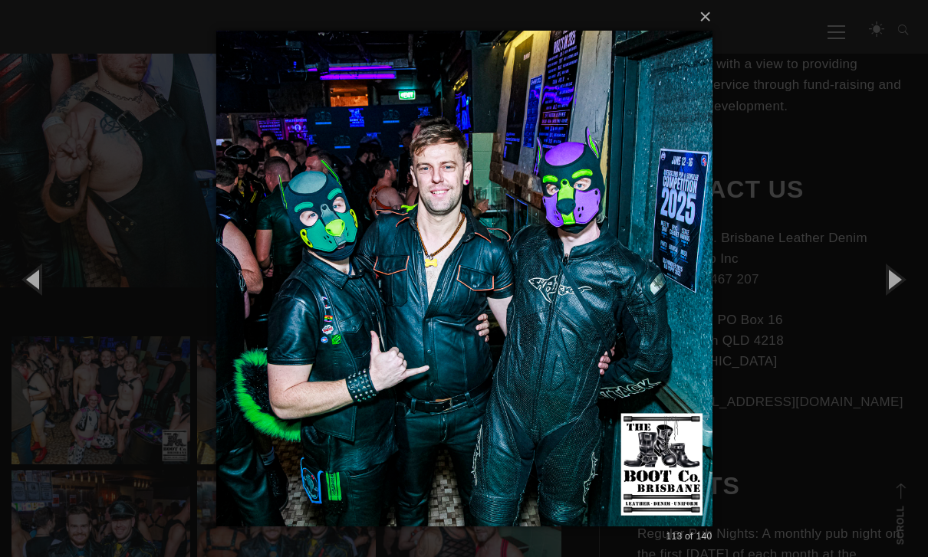
click at [907, 307] on button "button" at bounding box center [893, 279] width 69 height 84
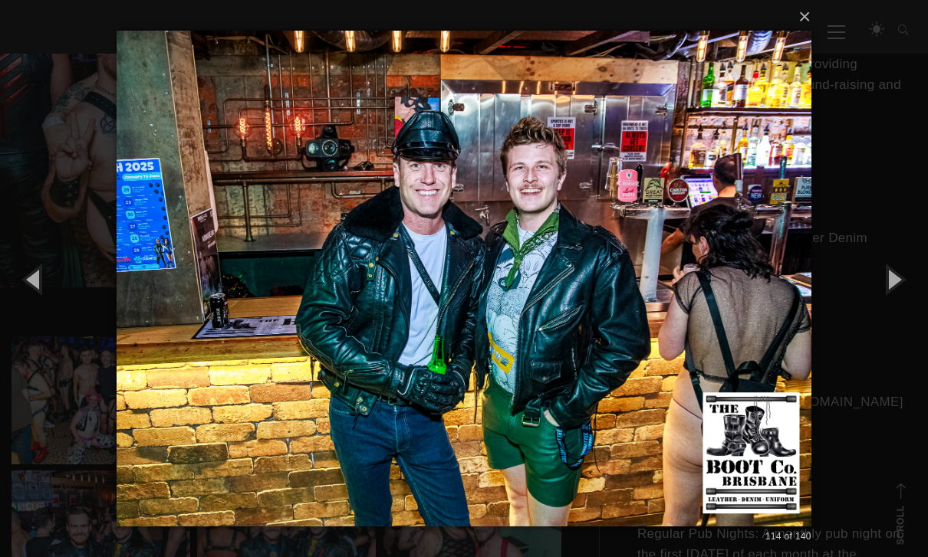
click at [900, 310] on button "button" at bounding box center [893, 279] width 69 height 84
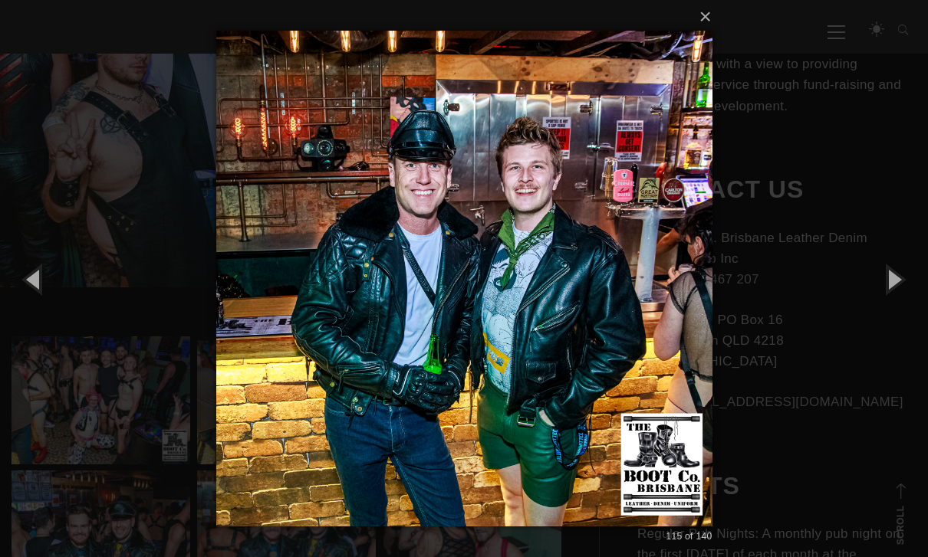
click at [901, 309] on button "button" at bounding box center [893, 279] width 69 height 84
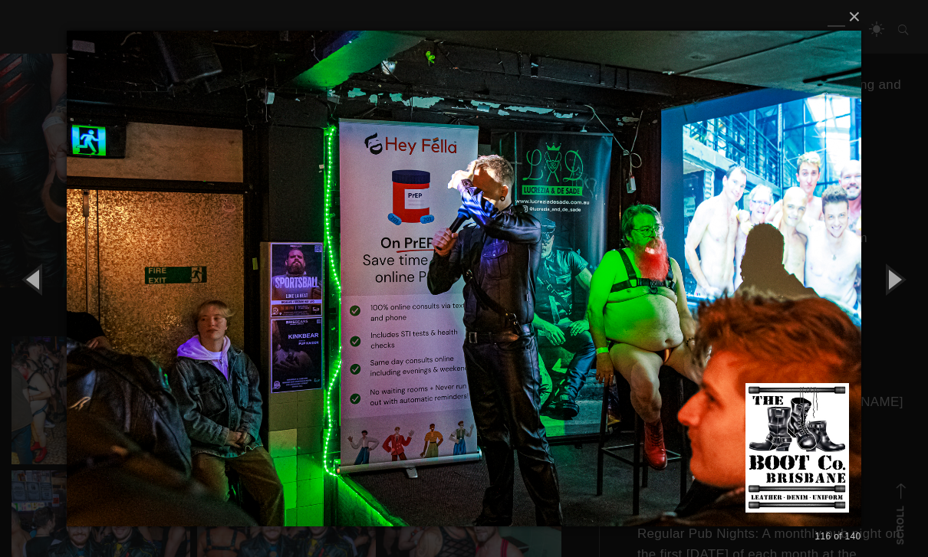
click at [902, 309] on button "button" at bounding box center [893, 279] width 69 height 84
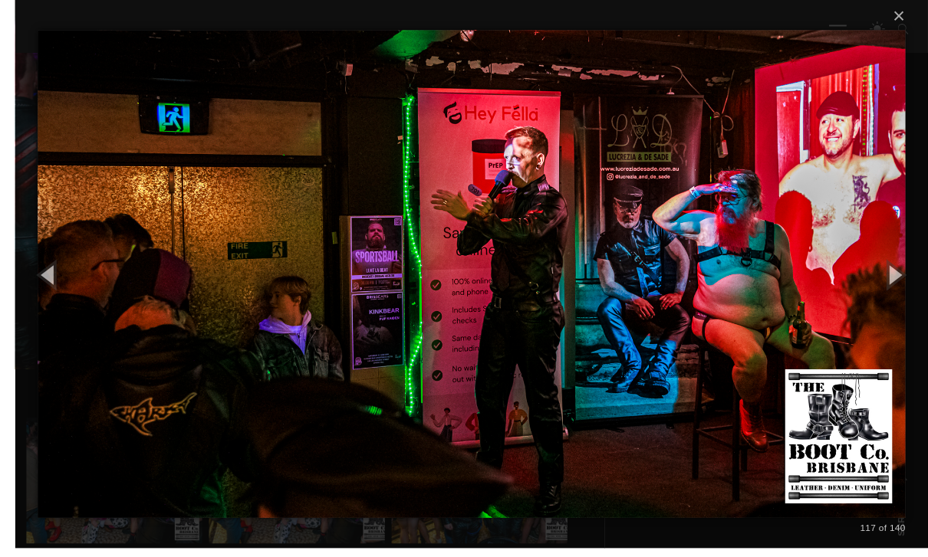
scroll to position [445, 0]
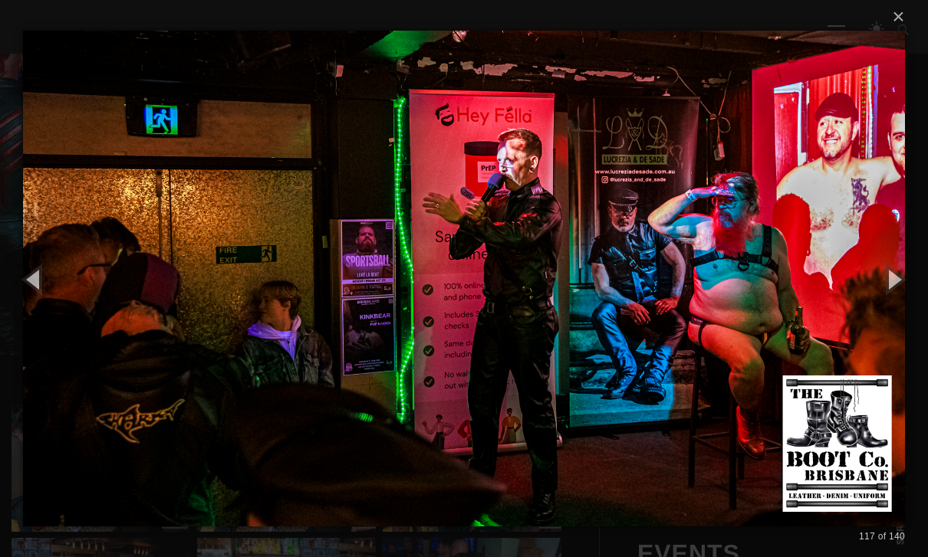
click at [896, 313] on button "button" at bounding box center [893, 279] width 69 height 84
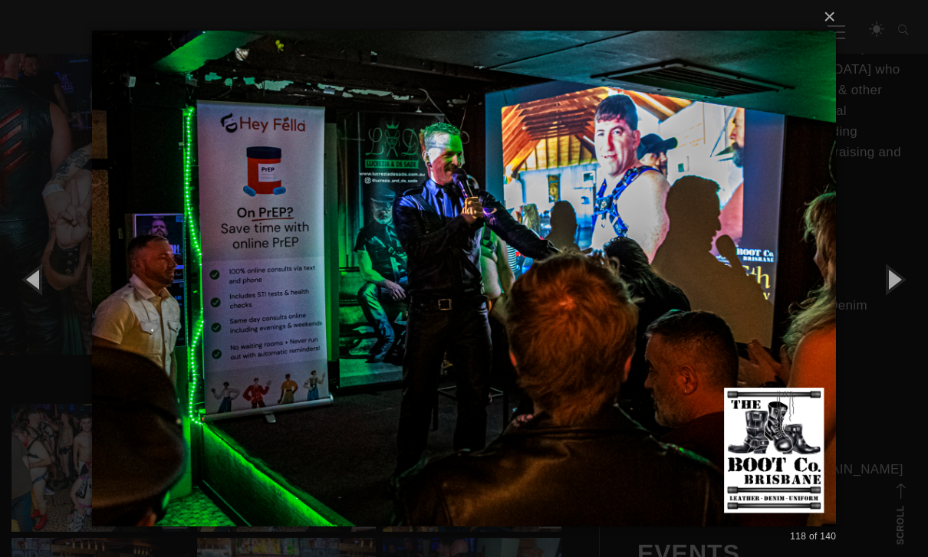
click at [900, 312] on button "button" at bounding box center [893, 279] width 69 height 84
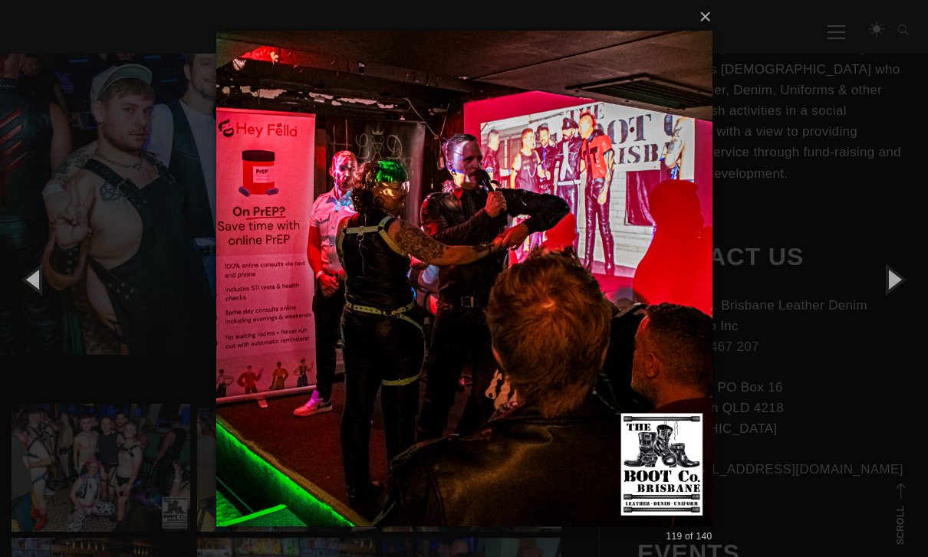
click at [901, 309] on button "button" at bounding box center [893, 279] width 69 height 84
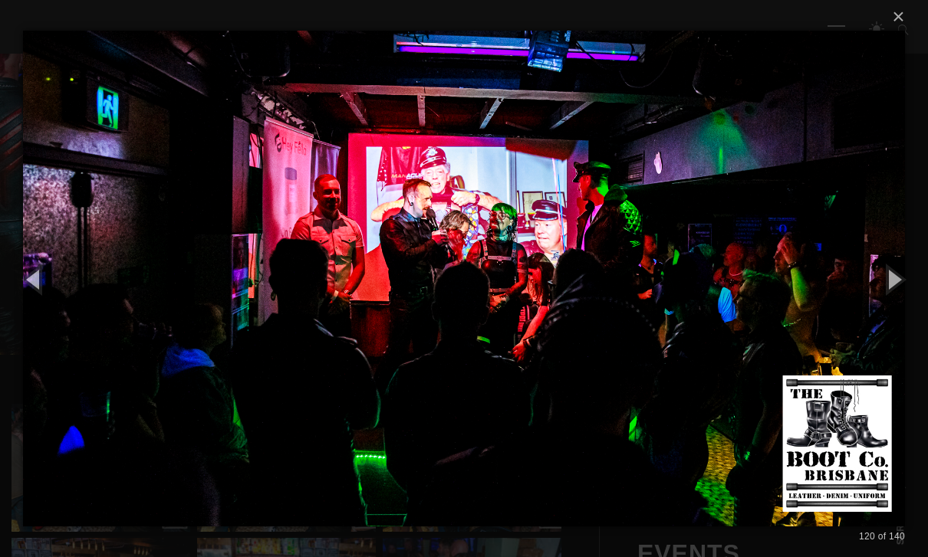
click at [905, 313] on button "button" at bounding box center [893, 279] width 69 height 84
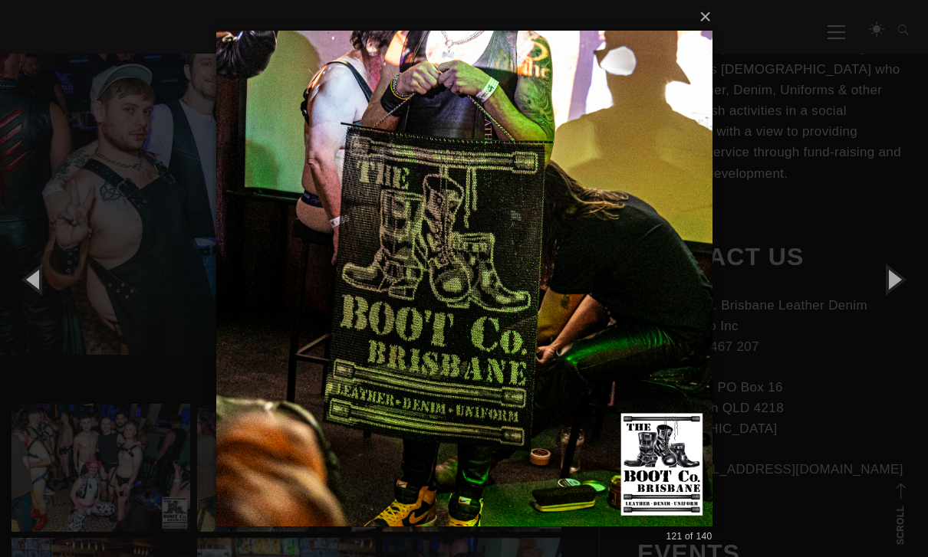
click at [906, 312] on button "button" at bounding box center [893, 279] width 69 height 84
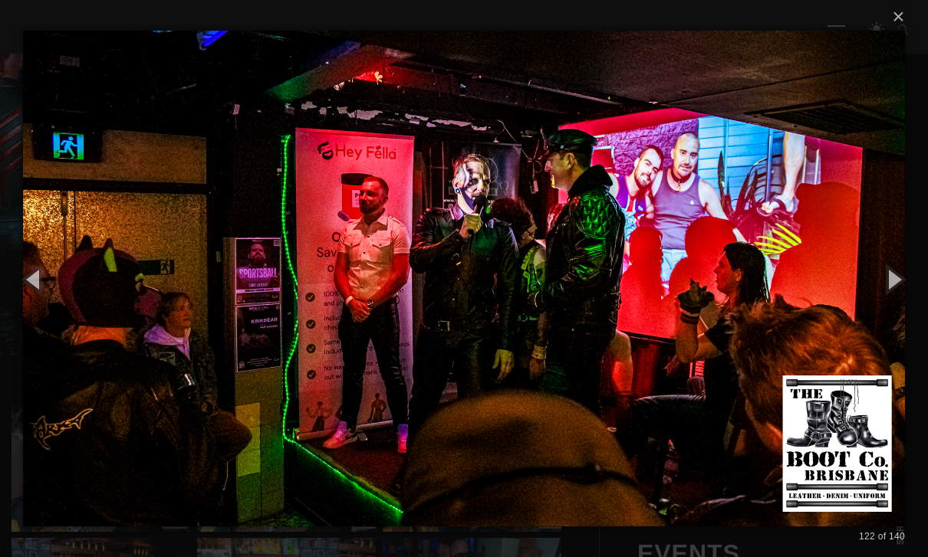
click at [907, 311] on button "button" at bounding box center [893, 279] width 69 height 84
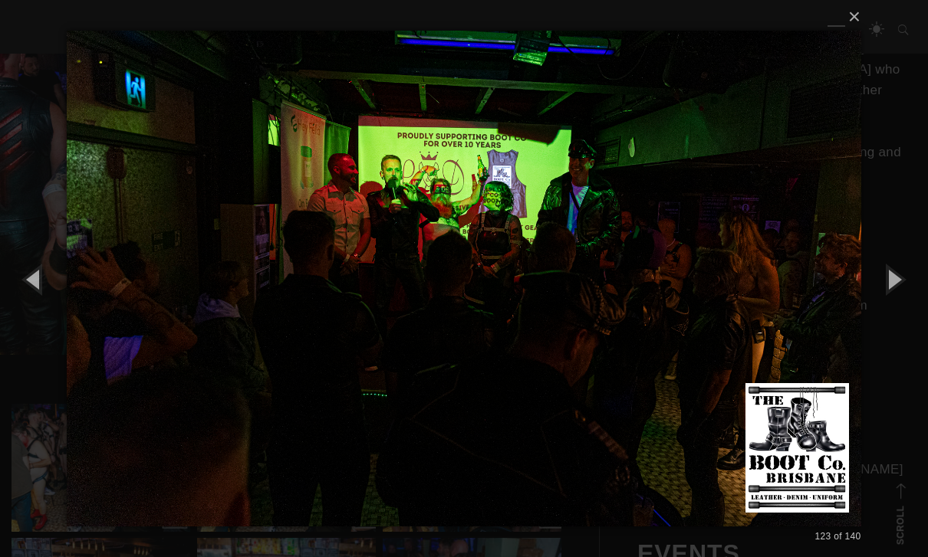
click at [903, 313] on button "button" at bounding box center [893, 279] width 69 height 84
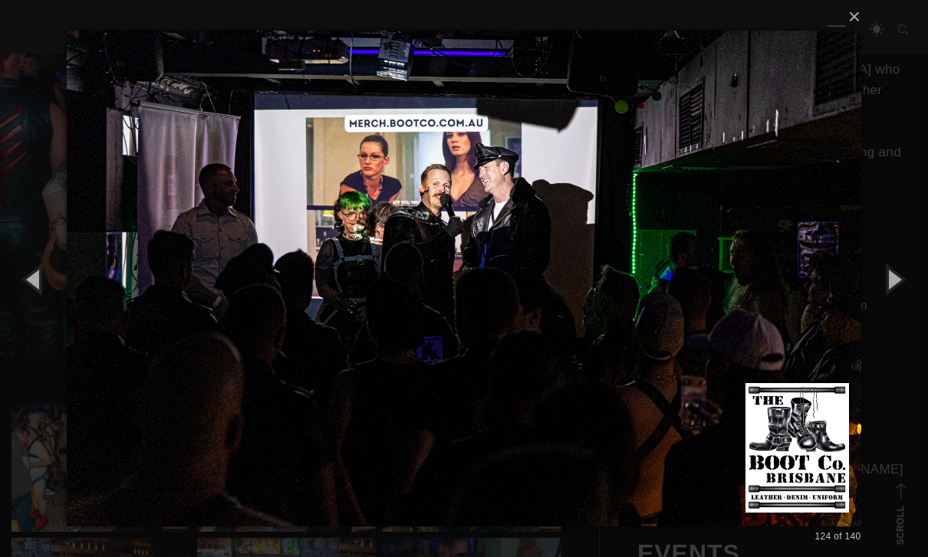
click at [899, 307] on button "button" at bounding box center [893, 279] width 69 height 84
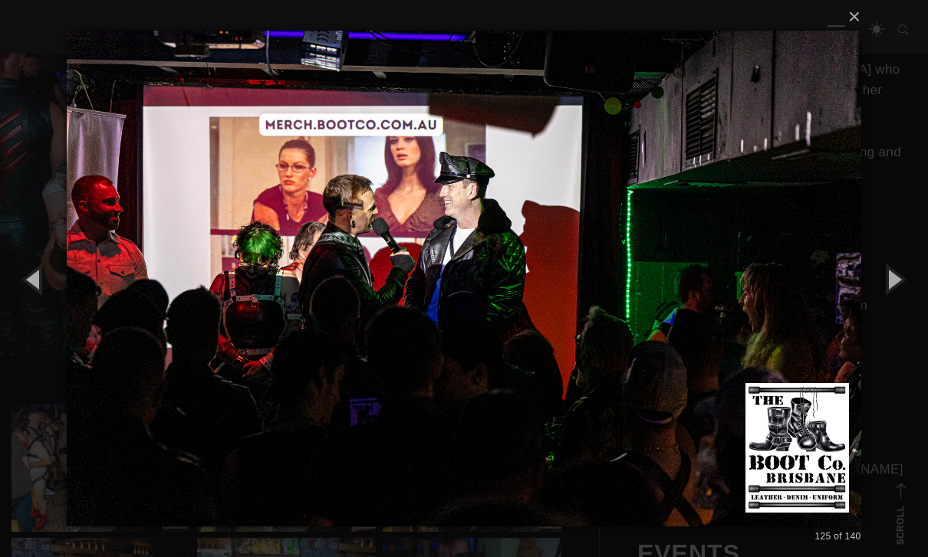
click at [900, 311] on button "button" at bounding box center [893, 279] width 69 height 84
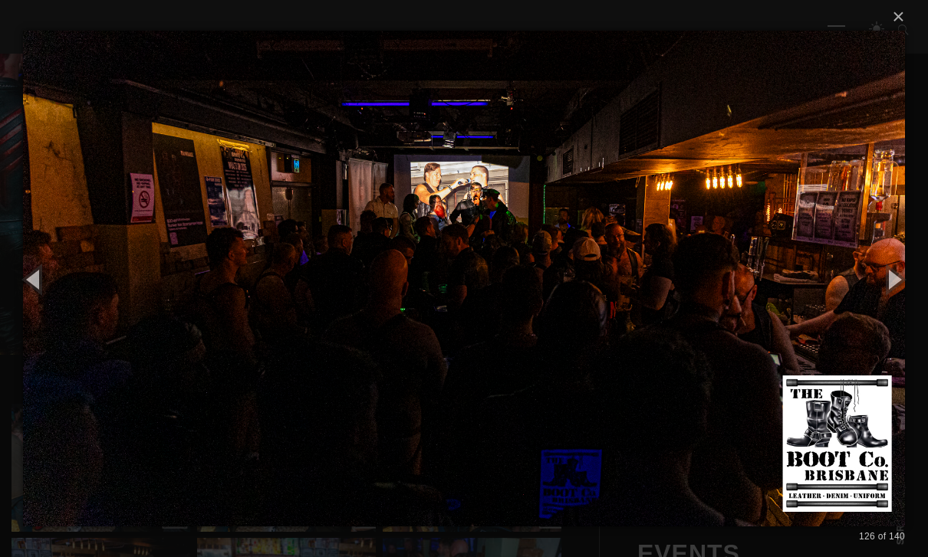
click at [903, 312] on button "button" at bounding box center [893, 279] width 69 height 84
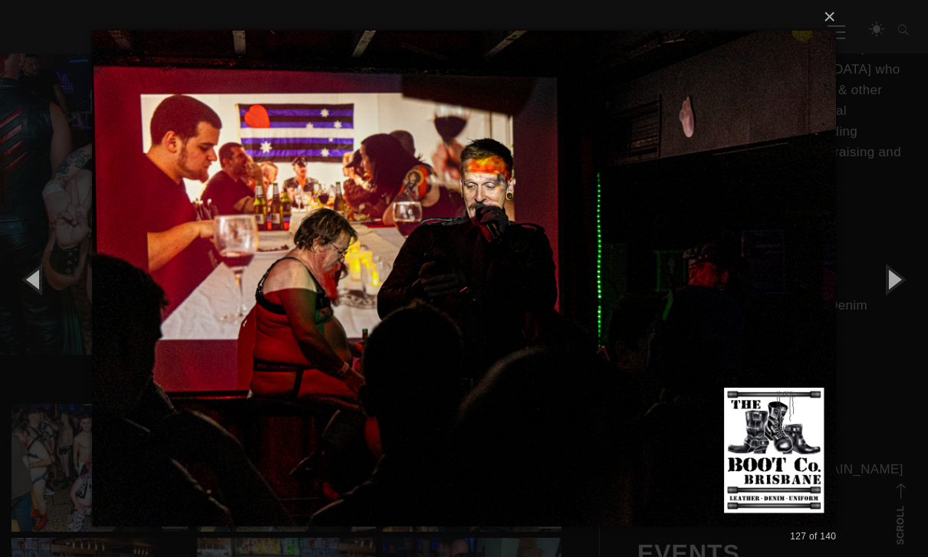
click at [905, 312] on button "button" at bounding box center [893, 279] width 69 height 84
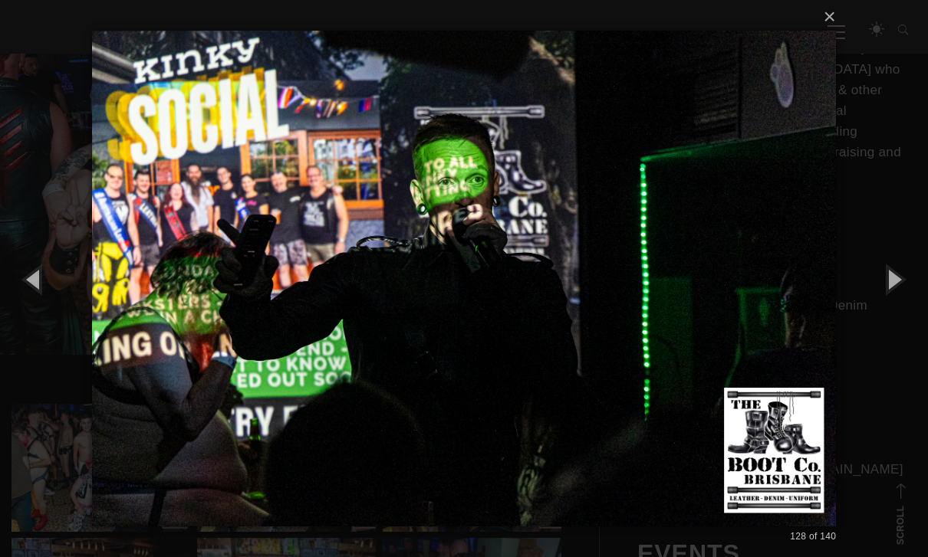
click at [906, 311] on button "button" at bounding box center [893, 279] width 69 height 84
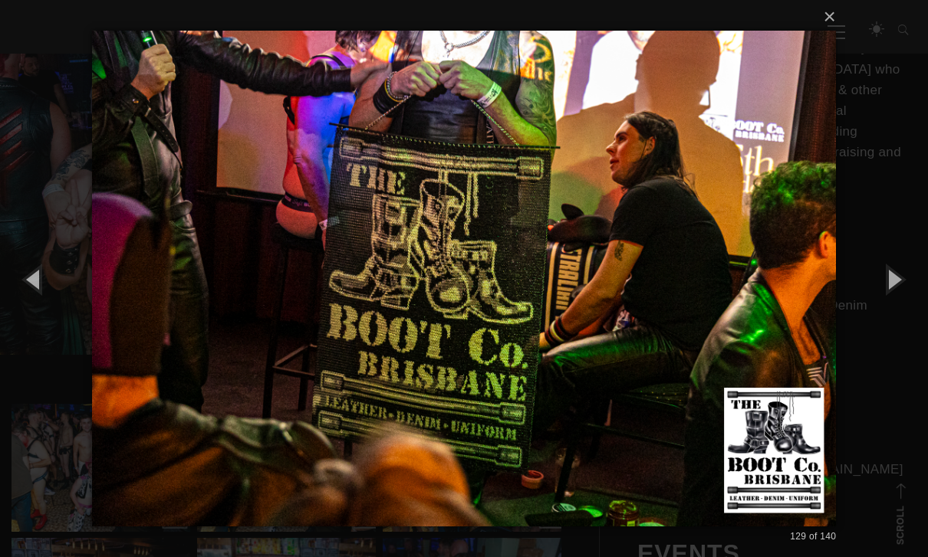
click at [898, 314] on button "button" at bounding box center [893, 279] width 69 height 84
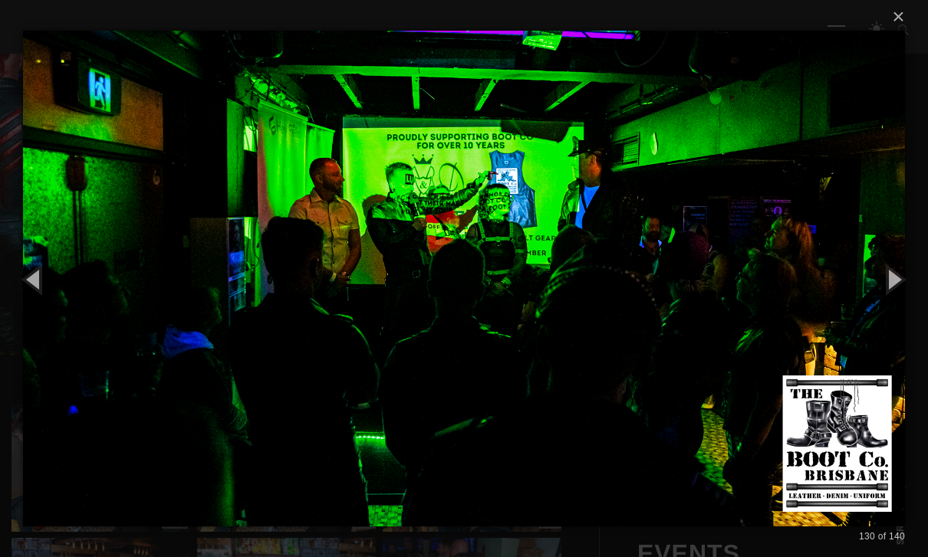
click at [899, 315] on button "button" at bounding box center [893, 279] width 69 height 84
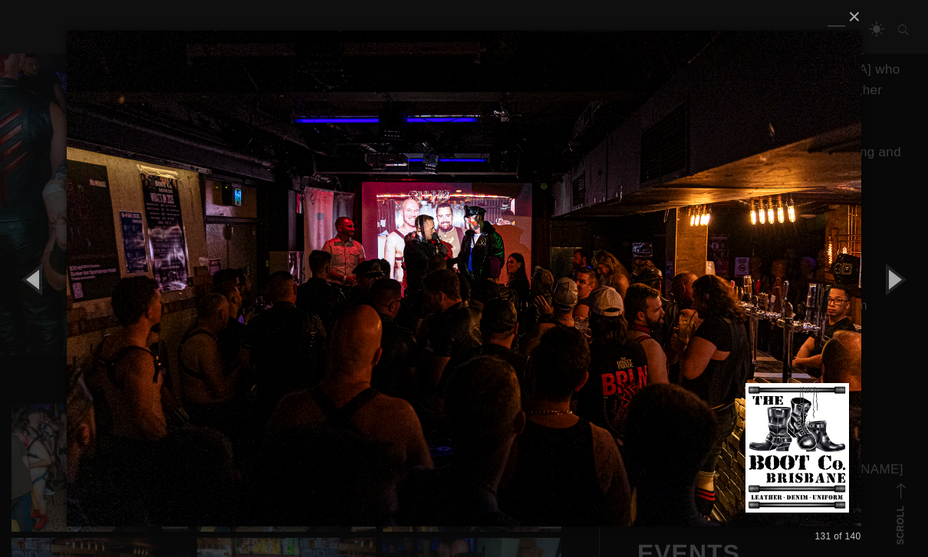
click at [900, 314] on button "button" at bounding box center [893, 279] width 69 height 84
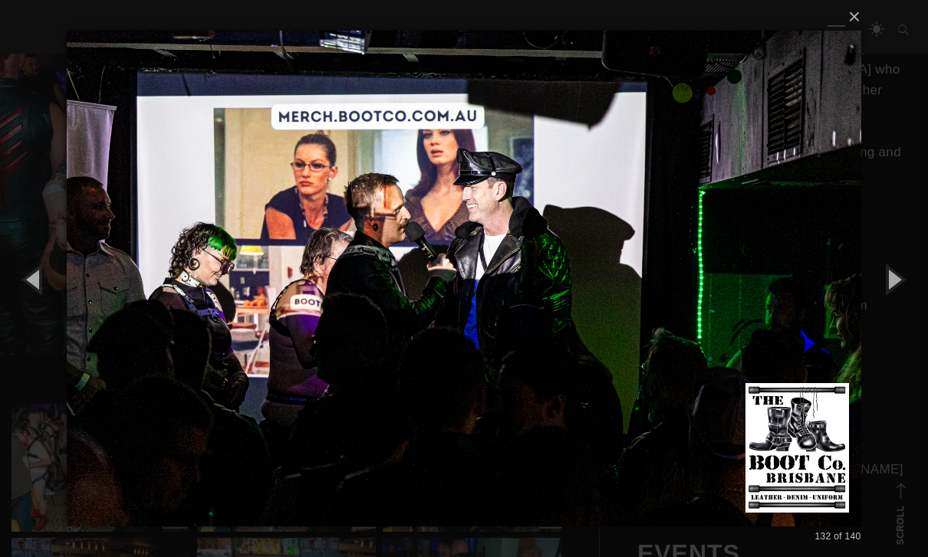
click at [901, 313] on button "button" at bounding box center [893, 279] width 69 height 84
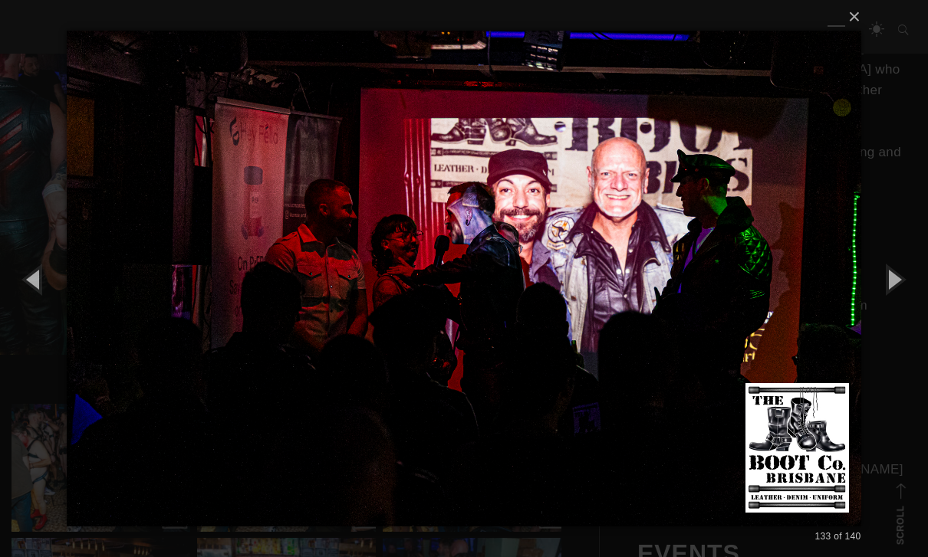
click at [907, 311] on button "button" at bounding box center [893, 279] width 69 height 84
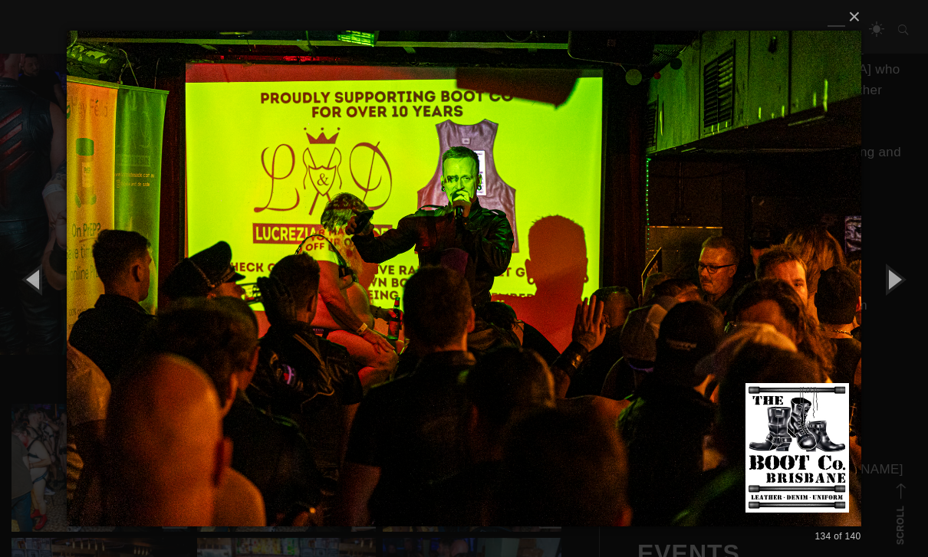
click at [907, 311] on button "button" at bounding box center [893, 279] width 69 height 84
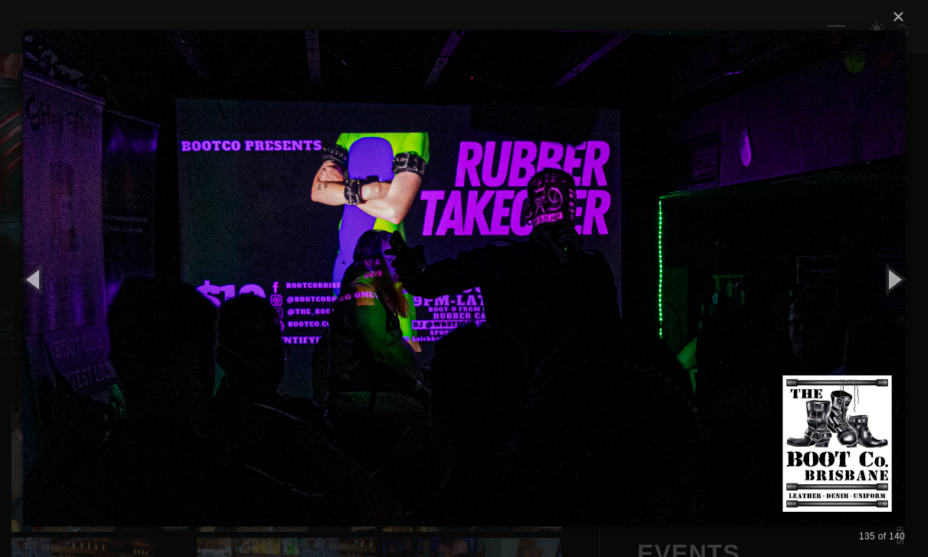
click at [906, 312] on button "button" at bounding box center [893, 279] width 69 height 84
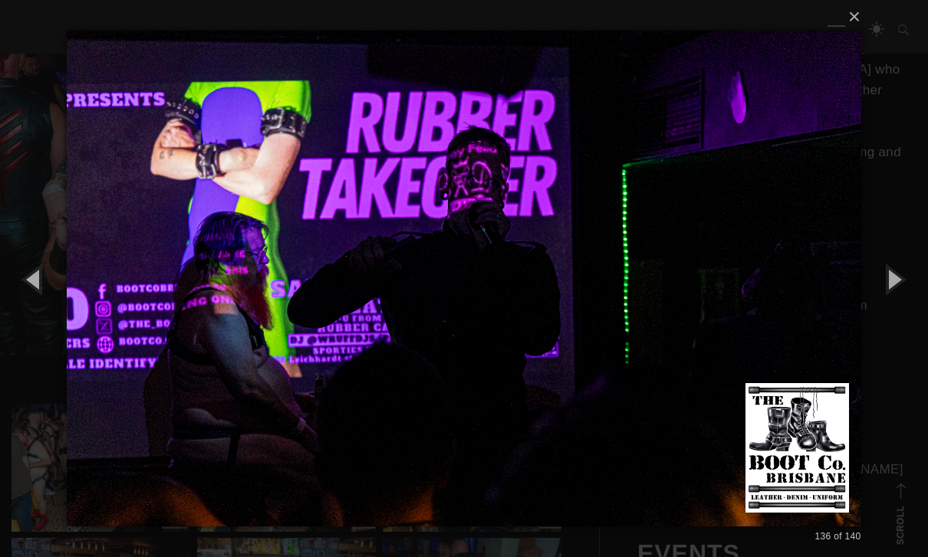
click at [909, 310] on button "button" at bounding box center [893, 279] width 69 height 84
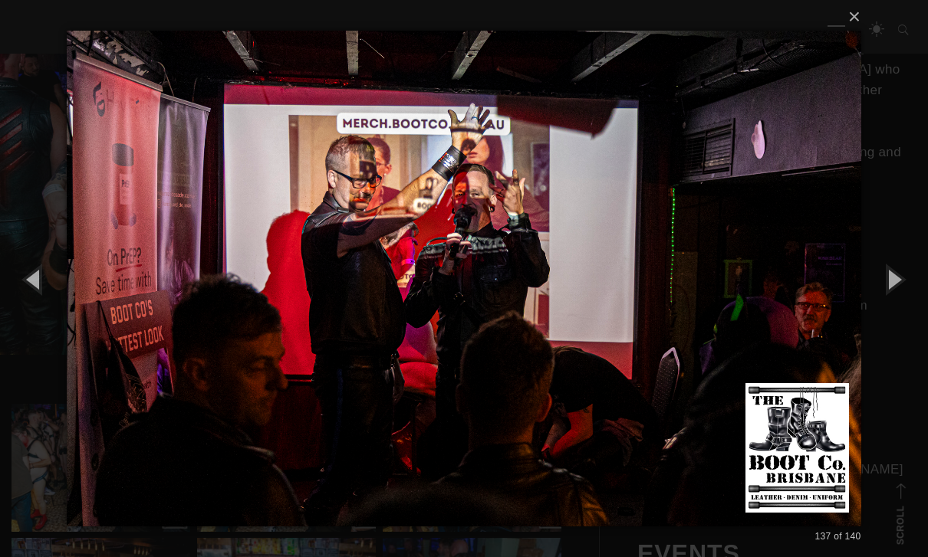
click at [910, 309] on button "button" at bounding box center [893, 279] width 69 height 84
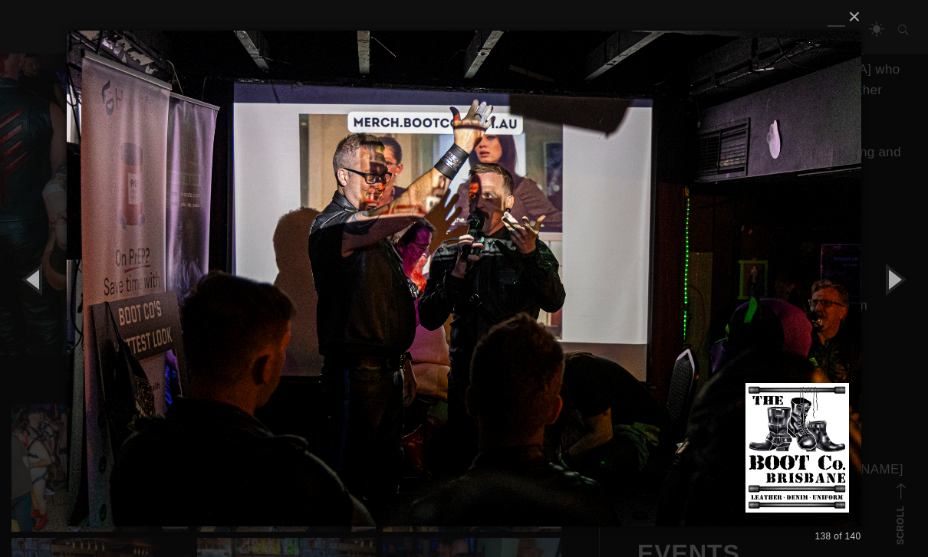
click at [910, 309] on button "button" at bounding box center [893, 279] width 69 height 84
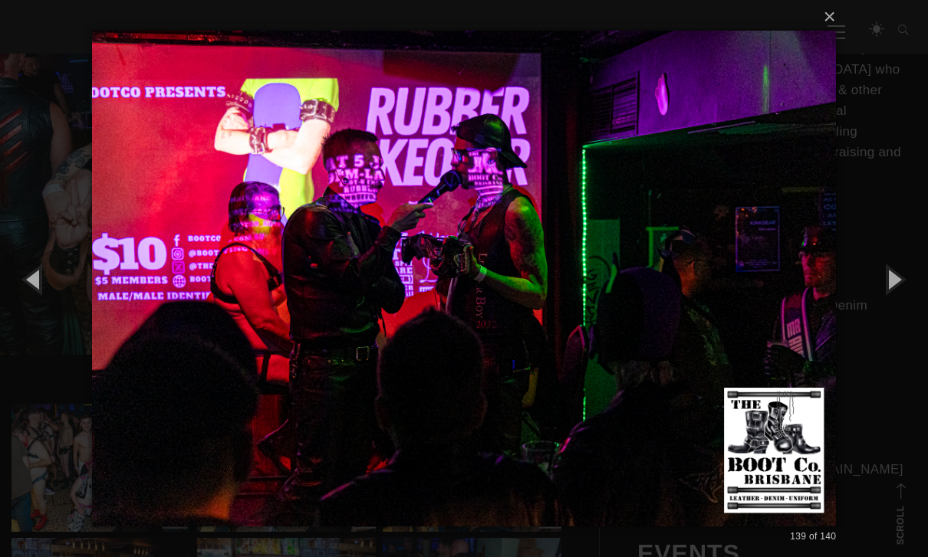
click at [892, 312] on button "button" at bounding box center [893, 279] width 69 height 84
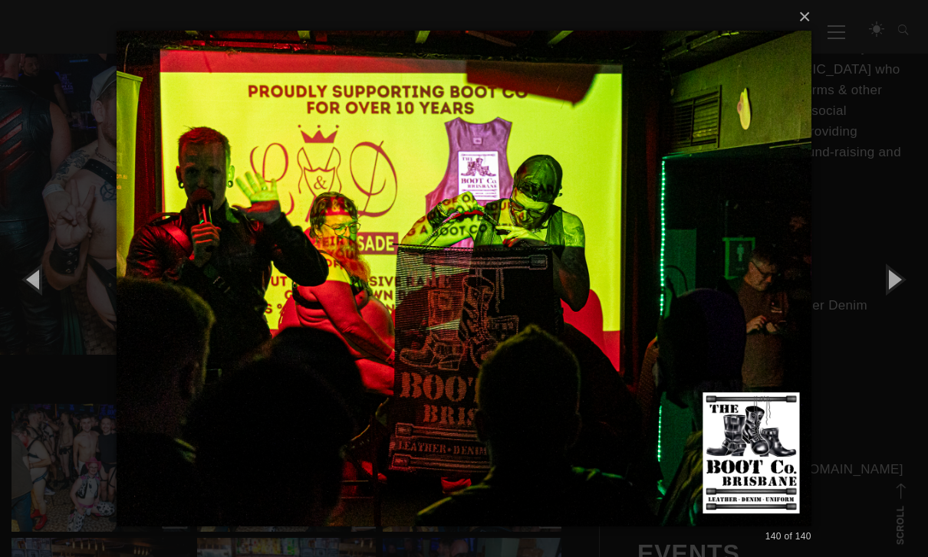
click at [896, 311] on button "button" at bounding box center [893, 279] width 69 height 84
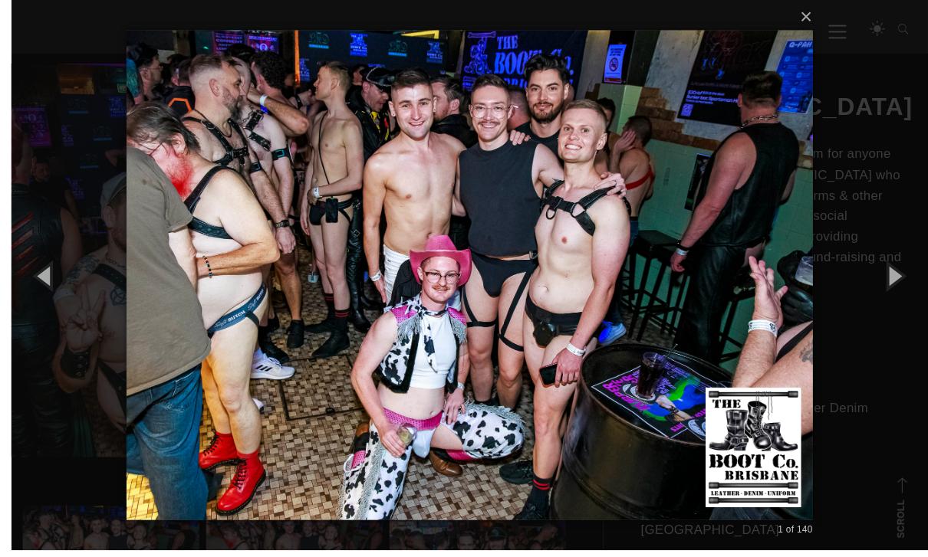
scroll to position [350, 0]
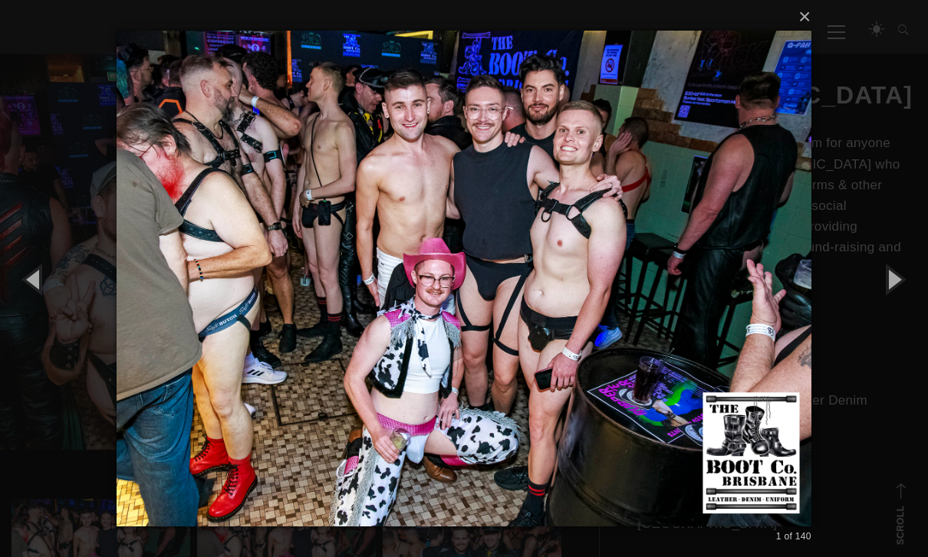
click at [906, 305] on button "button" at bounding box center [893, 279] width 69 height 84
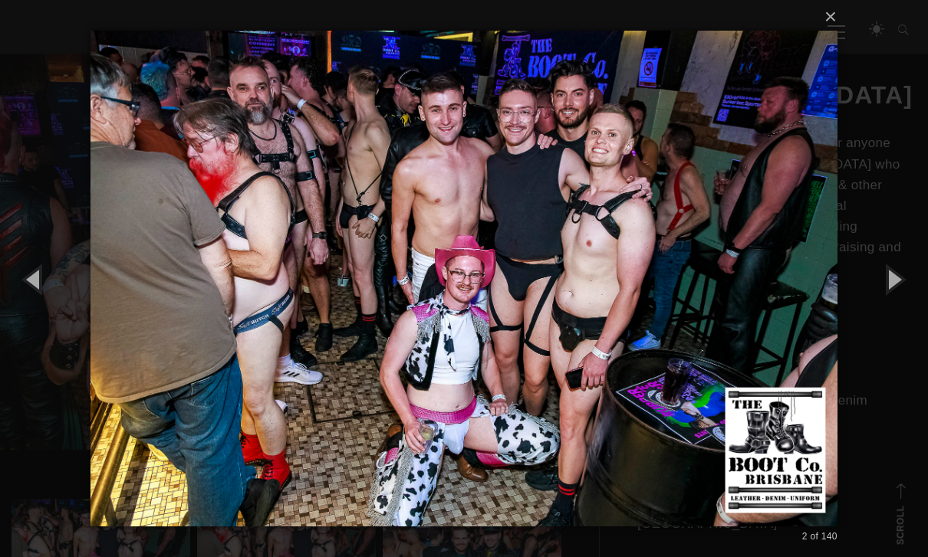
click at [909, 310] on button "button" at bounding box center [893, 279] width 69 height 84
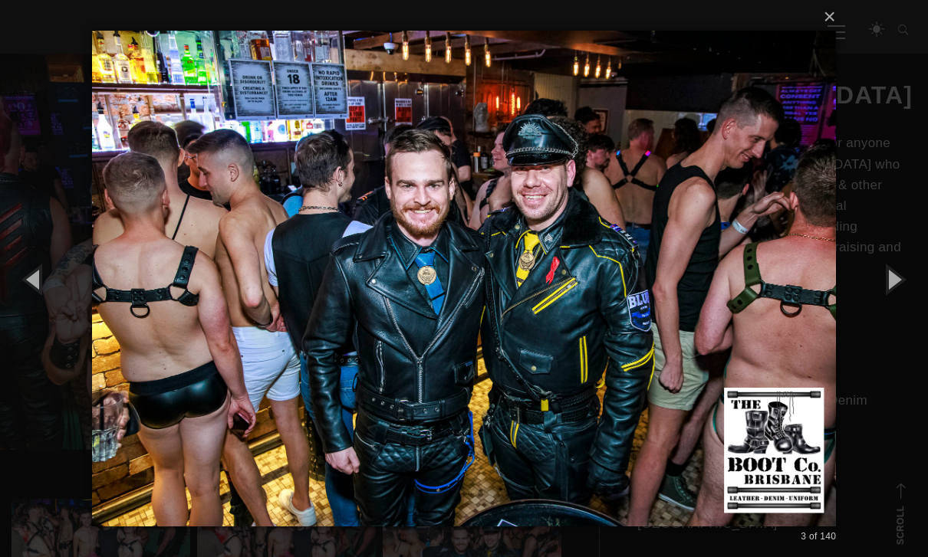
click at [896, 310] on button "button" at bounding box center [893, 279] width 69 height 84
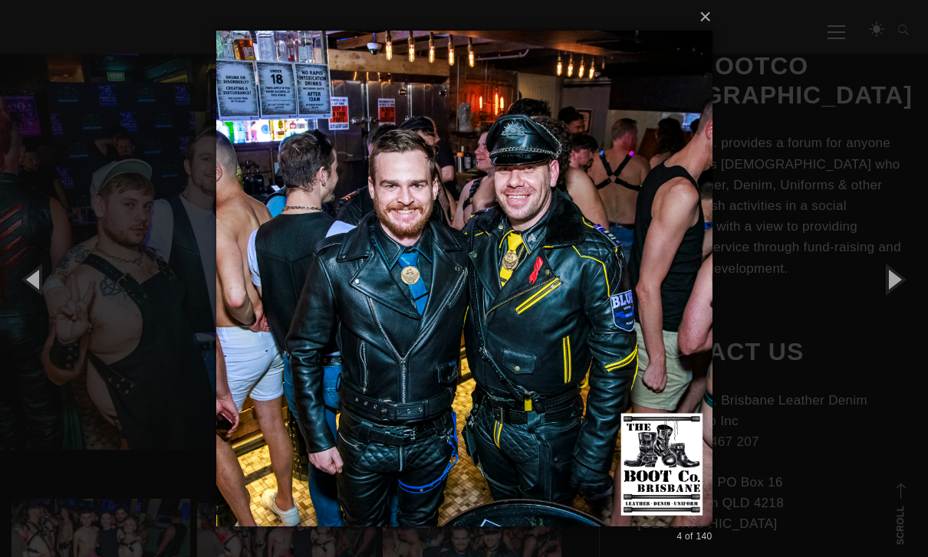
click at [902, 313] on button "button" at bounding box center [893, 279] width 69 height 84
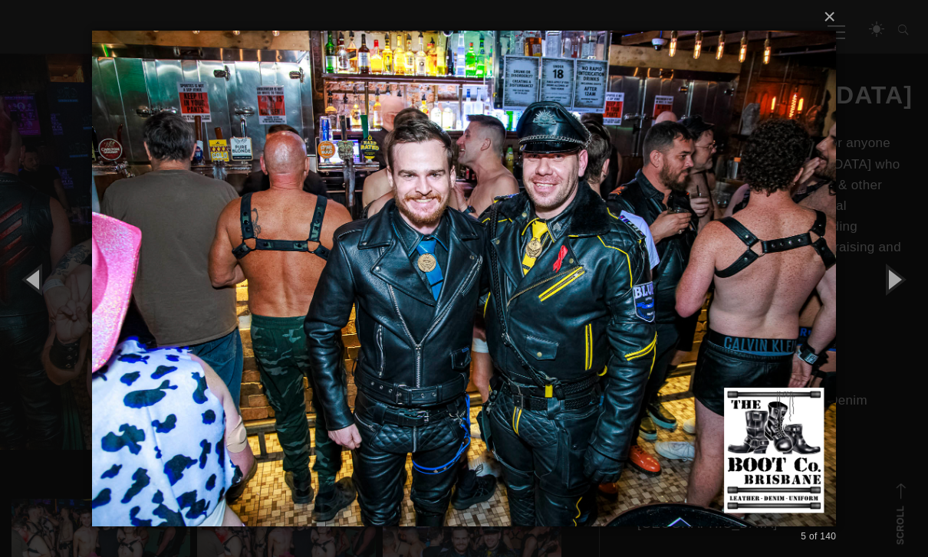
click at [899, 310] on button "button" at bounding box center [893, 279] width 69 height 84
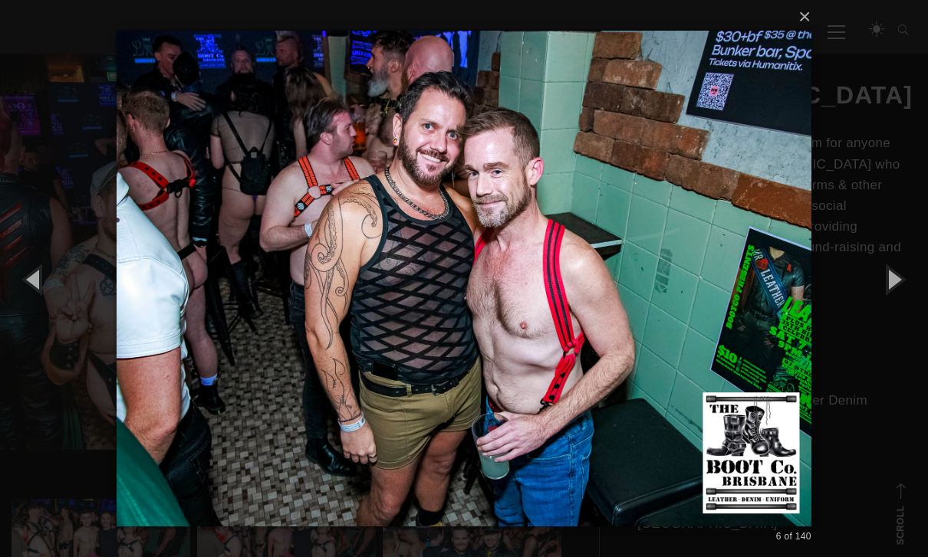
click at [905, 313] on button "button" at bounding box center [893, 279] width 69 height 84
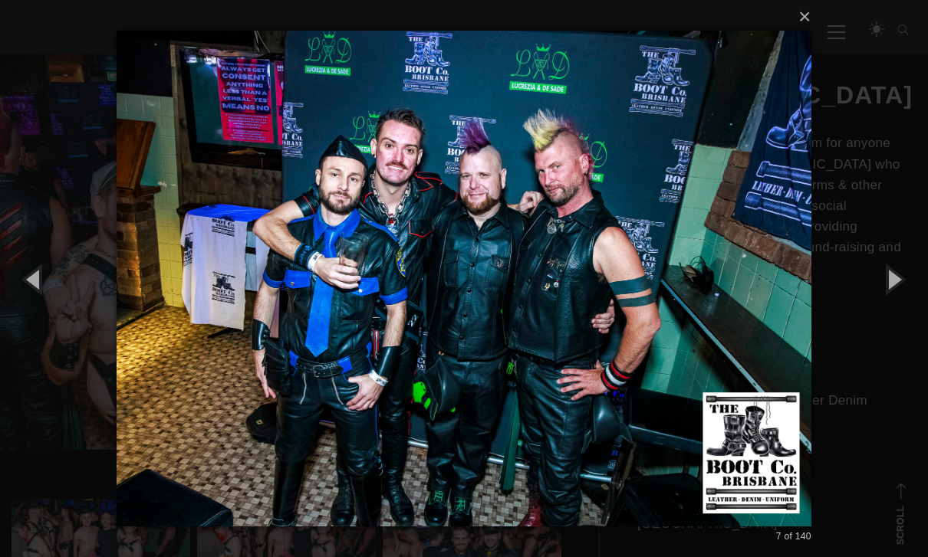
click at [906, 313] on button "button" at bounding box center [893, 279] width 69 height 84
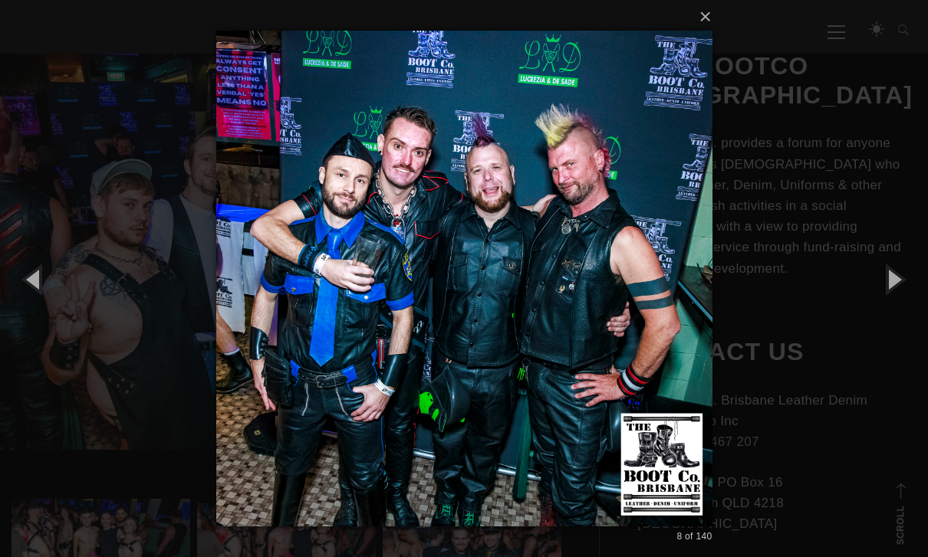
click at [906, 313] on button "button" at bounding box center [893, 279] width 69 height 84
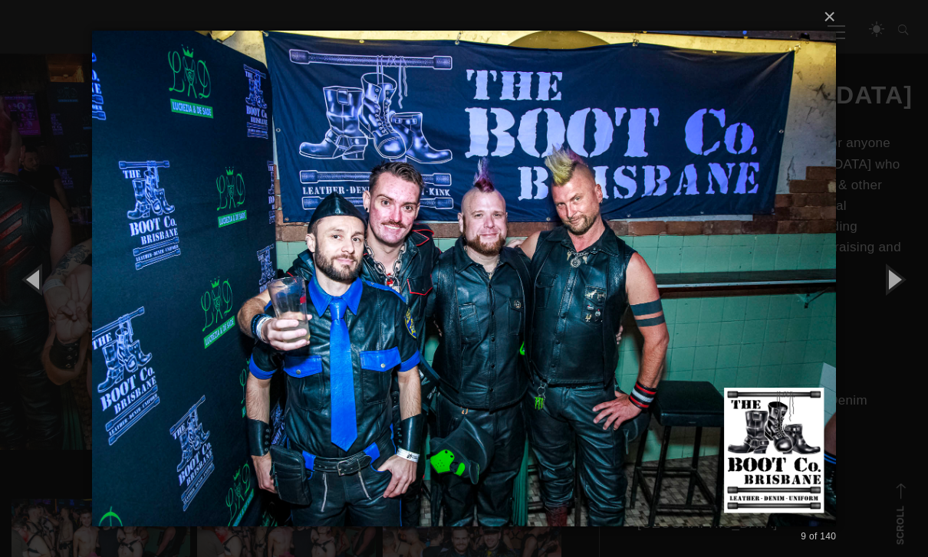
click at [49, 212] on div "× 9 of 140 Loading..." at bounding box center [464, 278] width 928 height 557
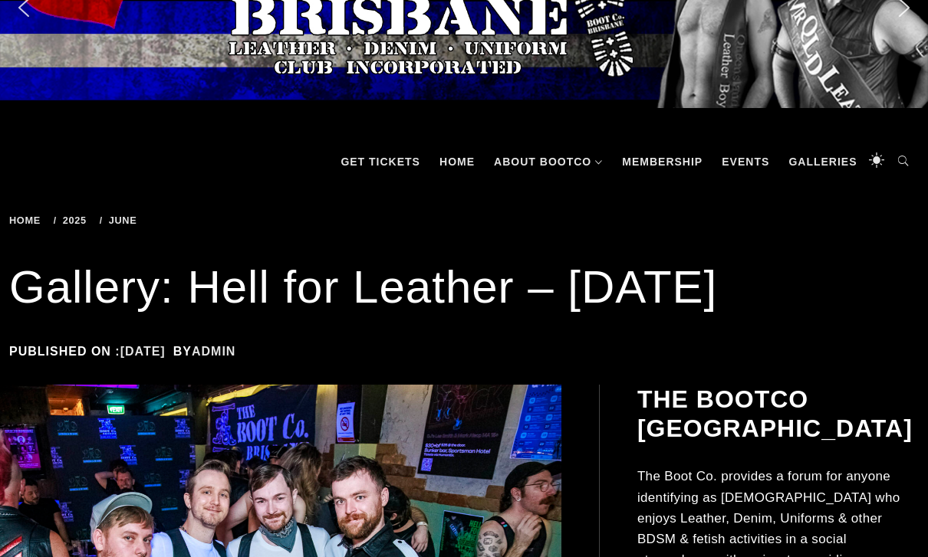
scroll to position [0, 0]
